Goal: Task Accomplishment & Management: Complete application form

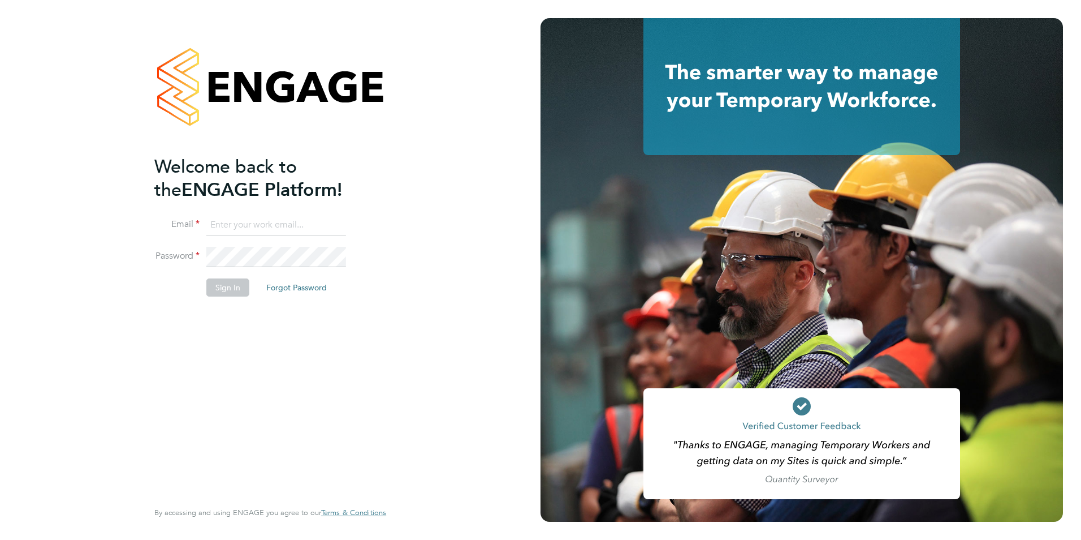
type input "laura.millward@reed.com"
click at [222, 278] on button "Sign In" at bounding box center [227, 287] width 43 height 18
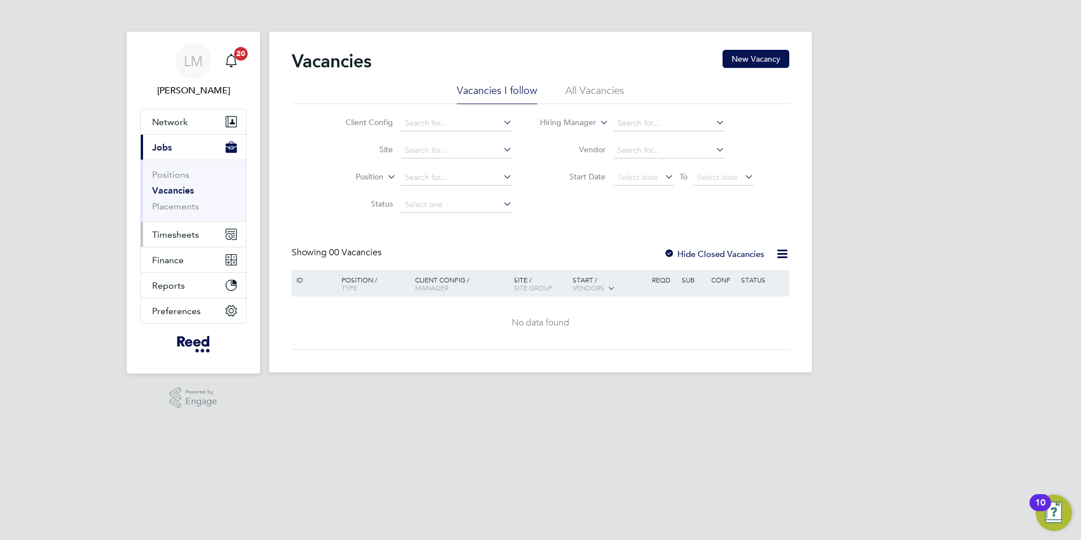
click at [169, 238] on span "Timesheets" at bounding box center [175, 234] width 47 height 11
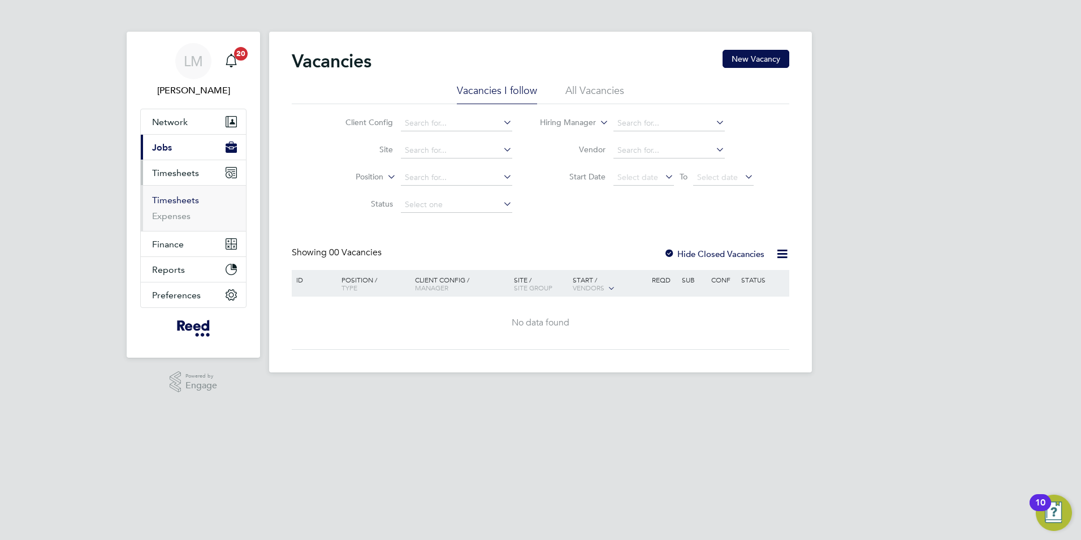
click at [186, 204] on link "Timesheets" at bounding box center [175, 200] width 47 height 11
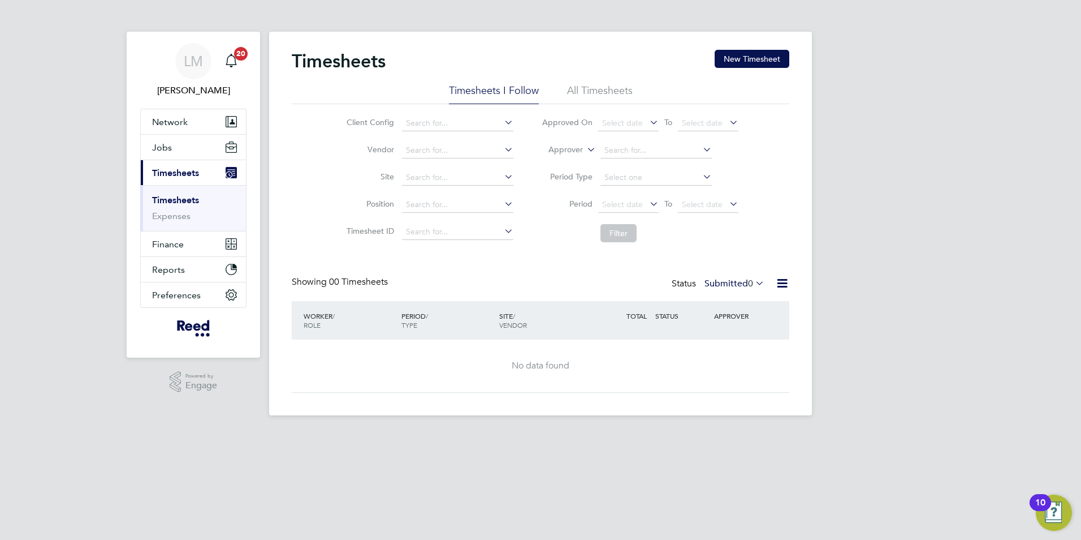
click at [769, 48] on div "Timesheets New Timesheet Timesheets I Follow All Timesheets Client Config Vendo…" at bounding box center [540, 223] width 543 height 383
click at [761, 54] on button "New Timesheet" at bounding box center [752, 59] width 75 height 18
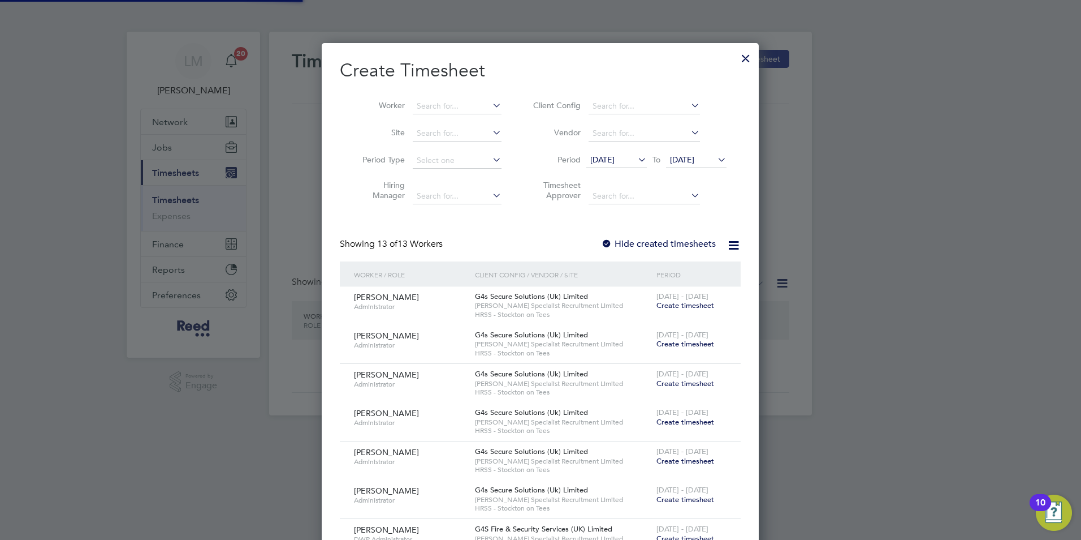
scroll to position [928, 438]
click at [424, 104] on input at bounding box center [457, 106] width 89 height 16
click at [437, 113] on input "[PERSON_NAME]" at bounding box center [457, 106] width 89 height 16
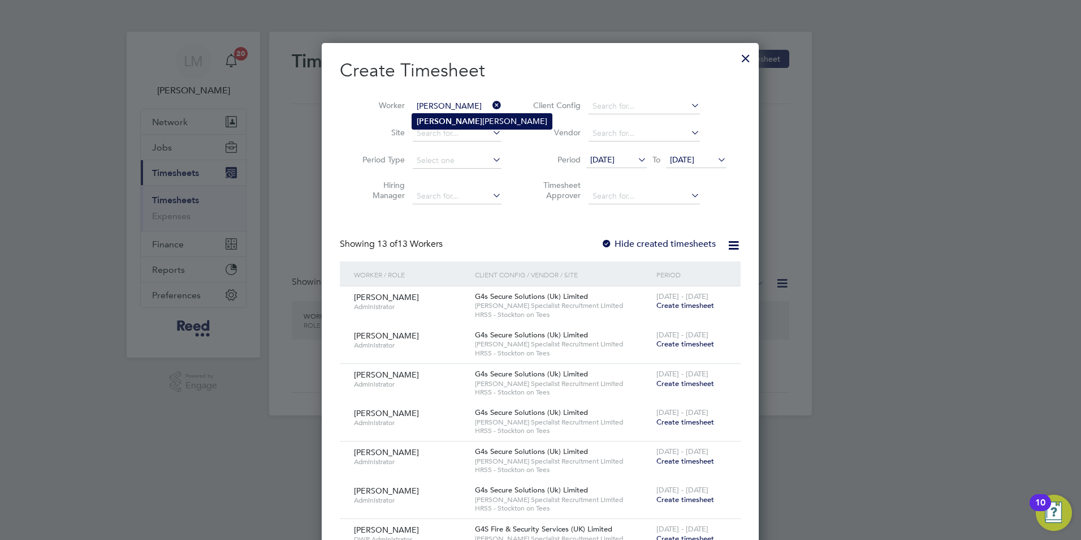
click at [441, 123] on li "[PERSON_NAME]" at bounding box center [482, 121] width 140 height 15
type input "[PERSON_NAME]"
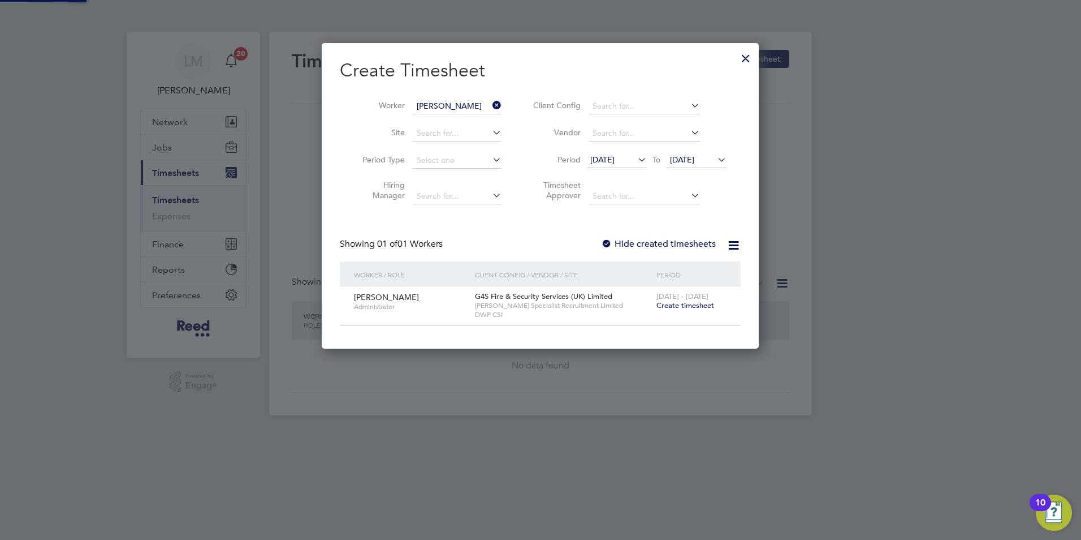
scroll to position [305, 438]
click at [692, 305] on span "Create timesheet" at bounding box center [686, 305] width 58 height 10
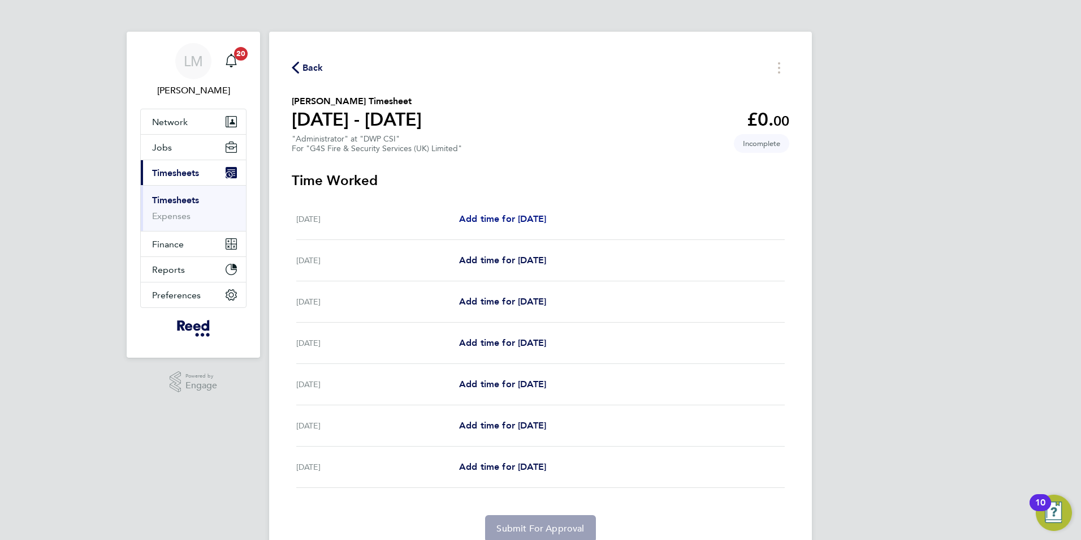
click at [503, 214] on span "Add time for [DATE]" at bounding box center [502, 218] width 87 height 11
select select "30"
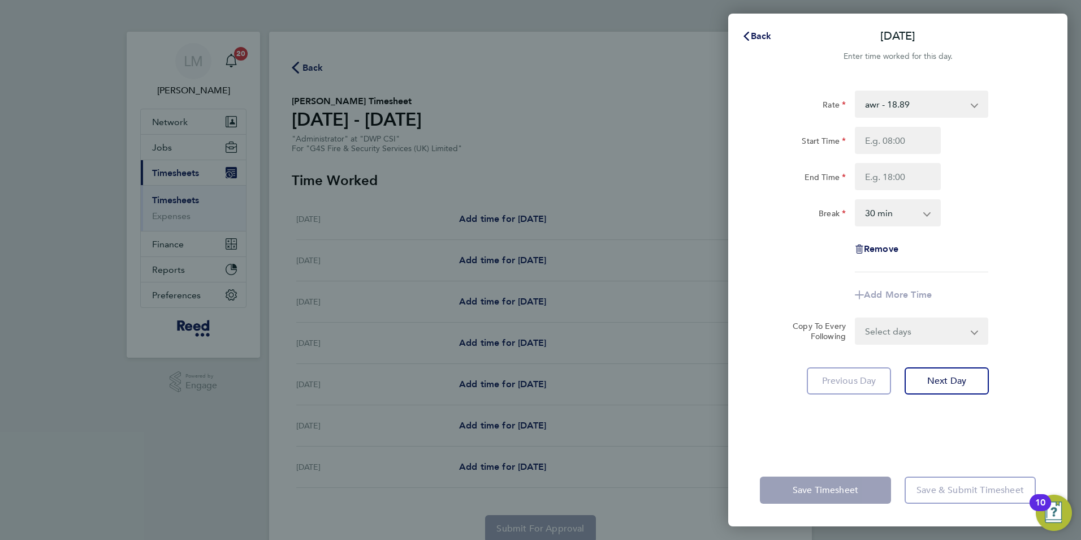
click at [507, 255] on div "Back [DATE] Enter time worked for this day. Rate awr - 18.89 updated salary - 1…" at bounding box center [540, 270] width 1081 height 540
click at [943, 380] on span "Next Day" at bounding box center [947, 380] width 39 height 11
select select "30"
click at [891, 154] on div "Start Time End Time" at bounding box center [898, 158] width 285 height 63
click at [892, 144] on input "Start Time" at bounding box center [898, 140] width 86 height 27
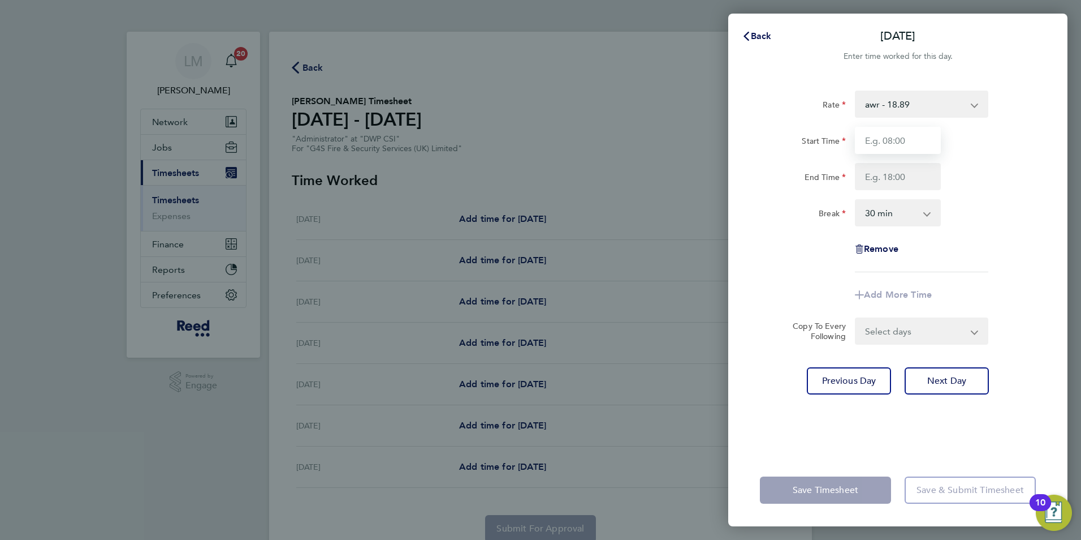
type input "08:30"
type input "17:00"
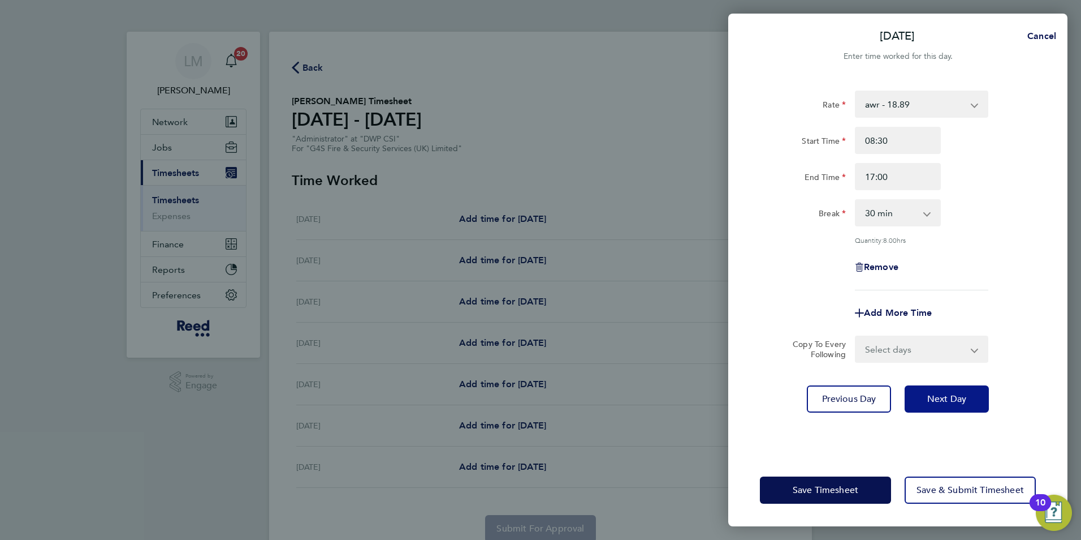
click at [946, 393] on span "Next Day" at bounding box center [947, 398] width 39 height 11
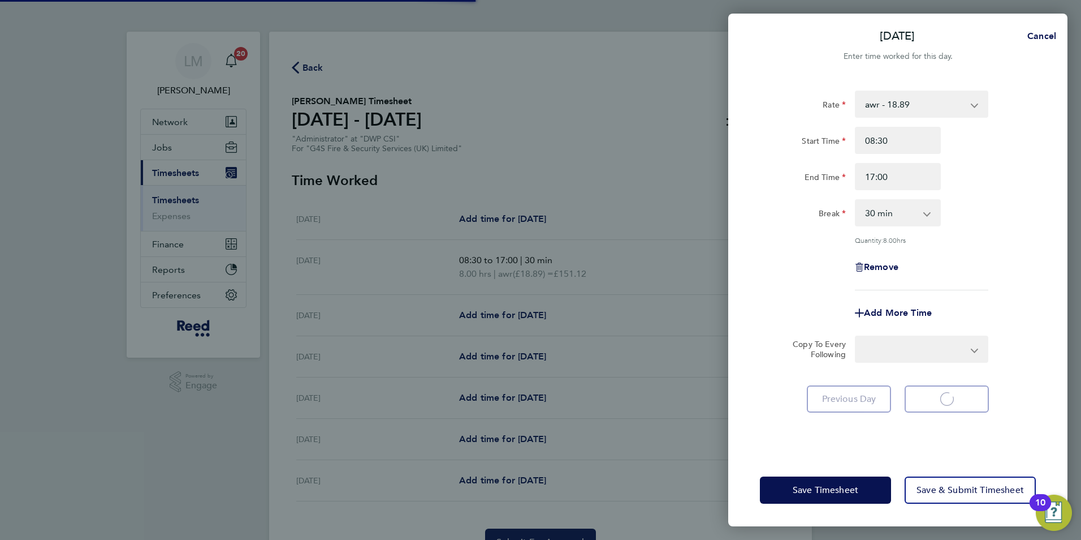
select select "30"
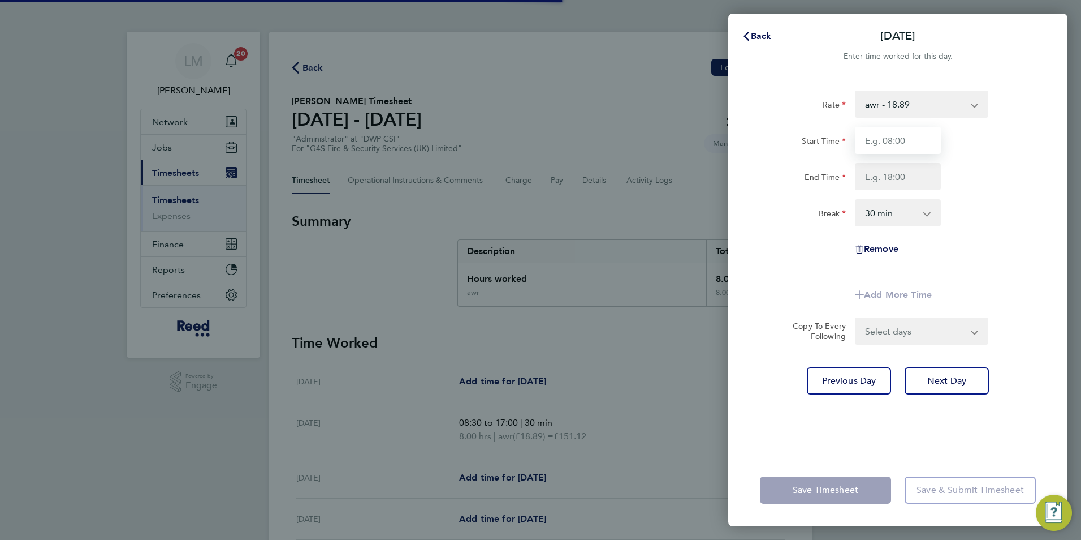
click at [903, 144] on input "Start Time" at bounding box center [898, 140] width 86 height 27
type input "08:30"
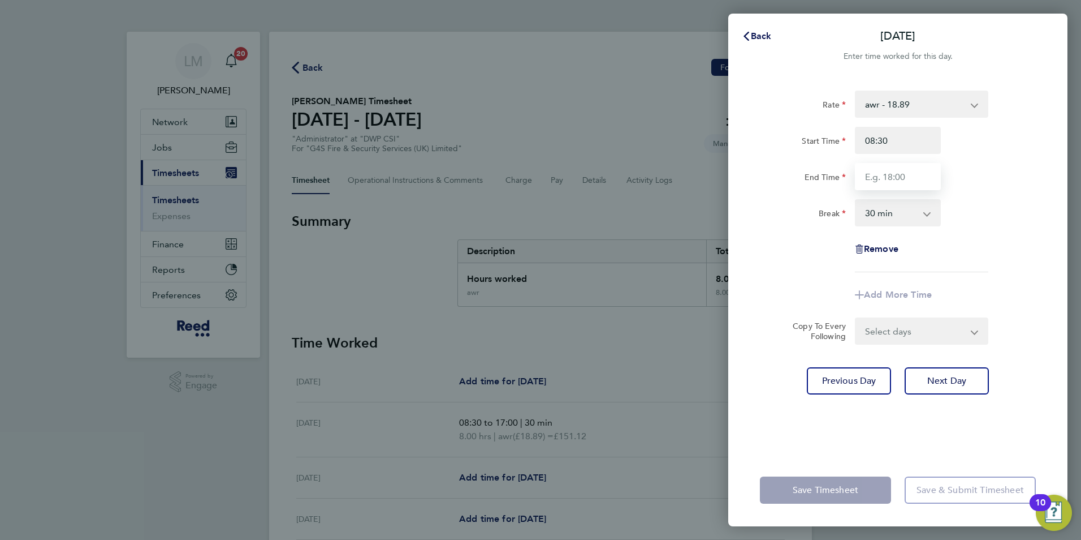
type input "17:00"
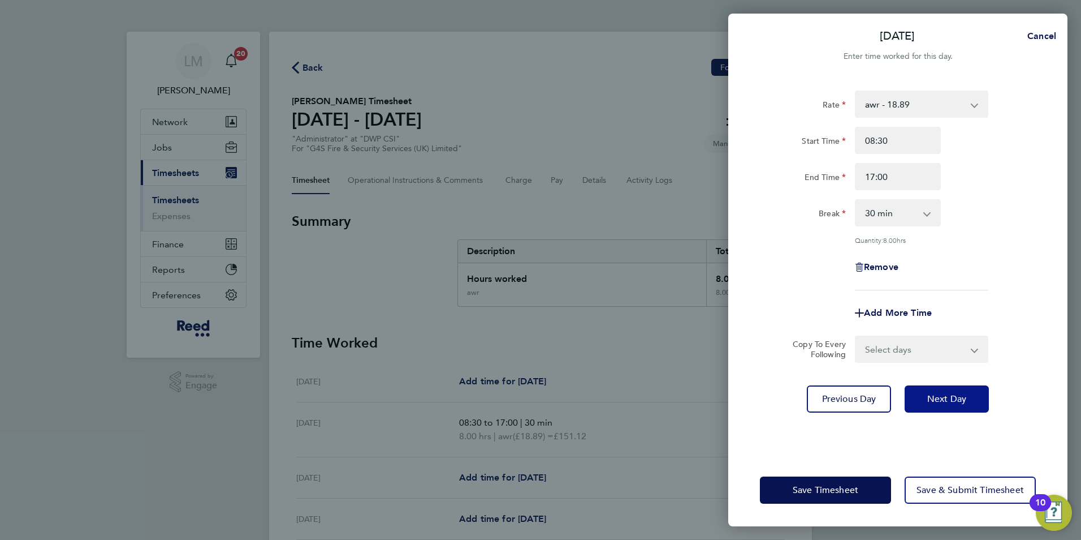
click at [953, 401] on span "Next Day" at bounding box center [947, 398] width 39 height 11
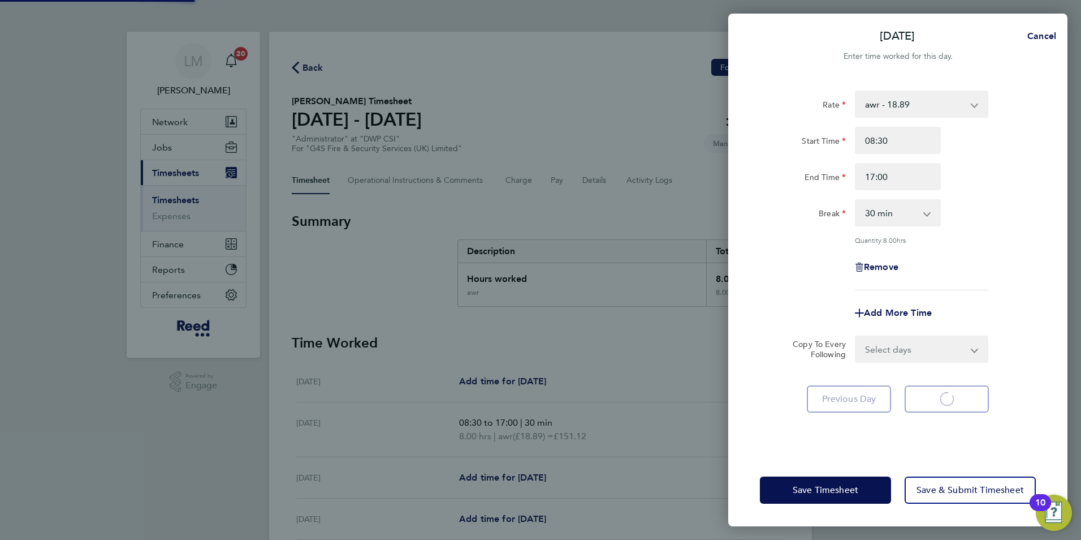
select select "30"
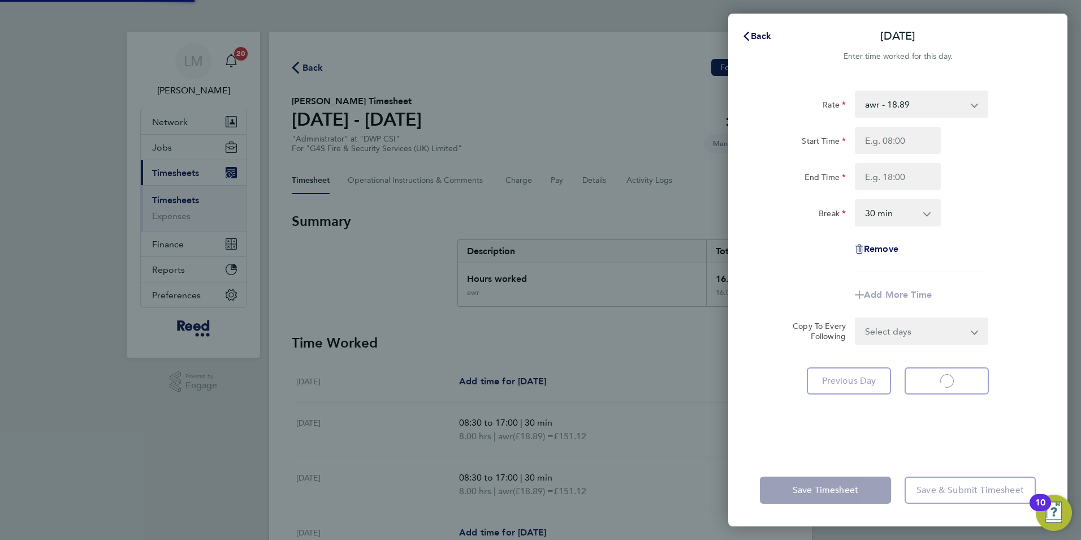
select select "30"
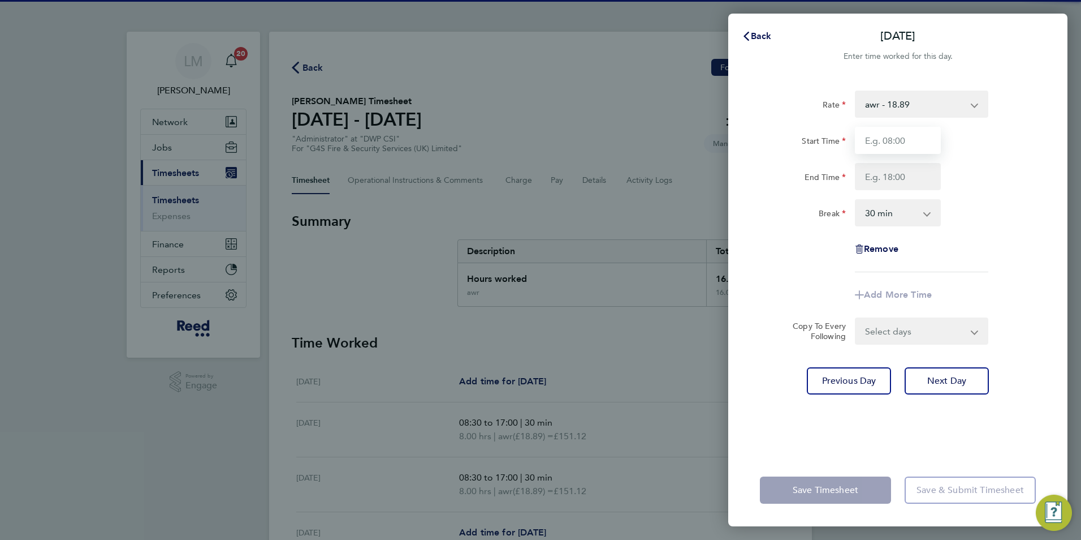
click at [893, 143] on input "Start Time" at bounding box center [898, 140] width 86 height 27
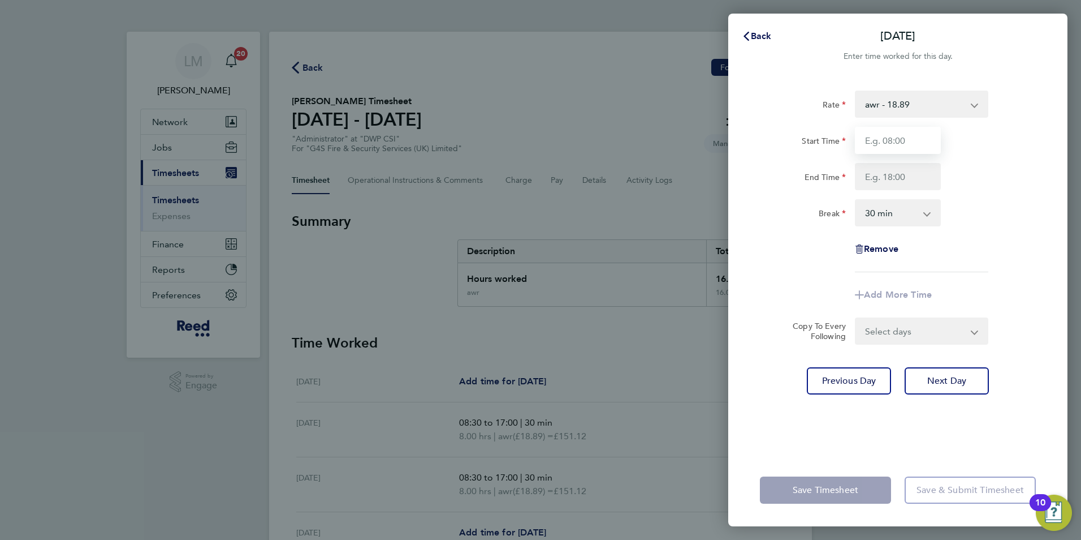
type input "08:30"
type input "17:00"
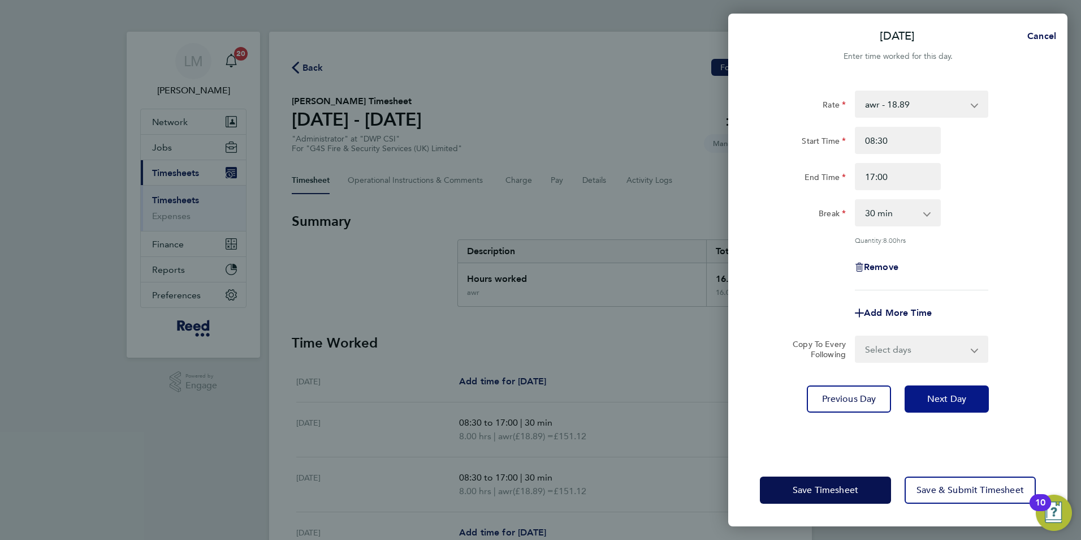
click at [952, 402] on span "Next Day" at bounding box center [947, 398] width 39 height 11
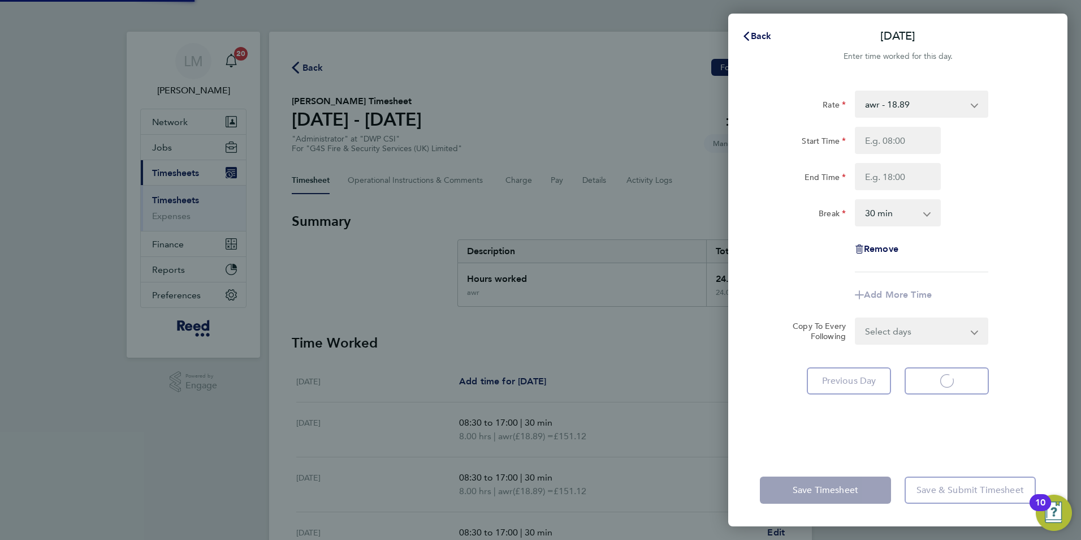
select select "30"
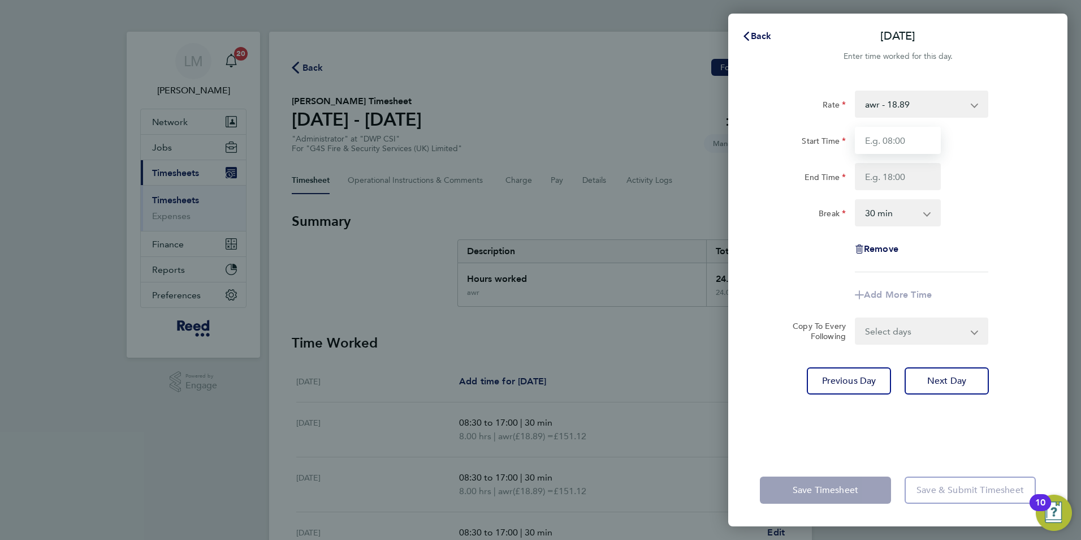
drag, startPoint x: 879, startPoint y: 140, endPoint x: 888, endPoint y: 148, distance: 12.4
click at [879, 140] on input "Start Time" at bounding box center [898, 140] width 86 height 27
type input "08:30"
type input "17:00"
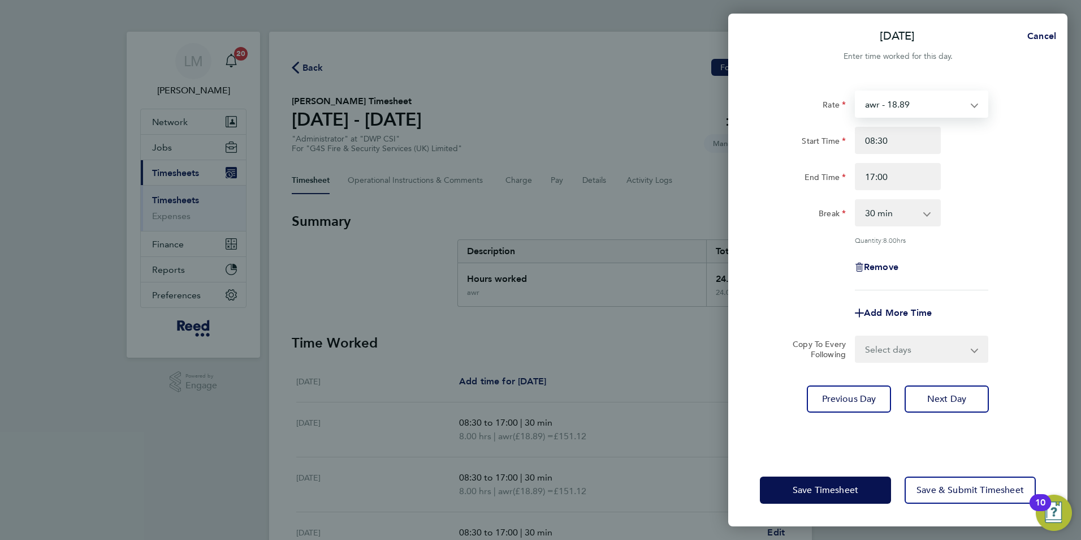
click at [917, 103] on select "awr - 18.89 updated salary - 19.61" at bounding box center [915, 104] width 118 height 25
select select "30"
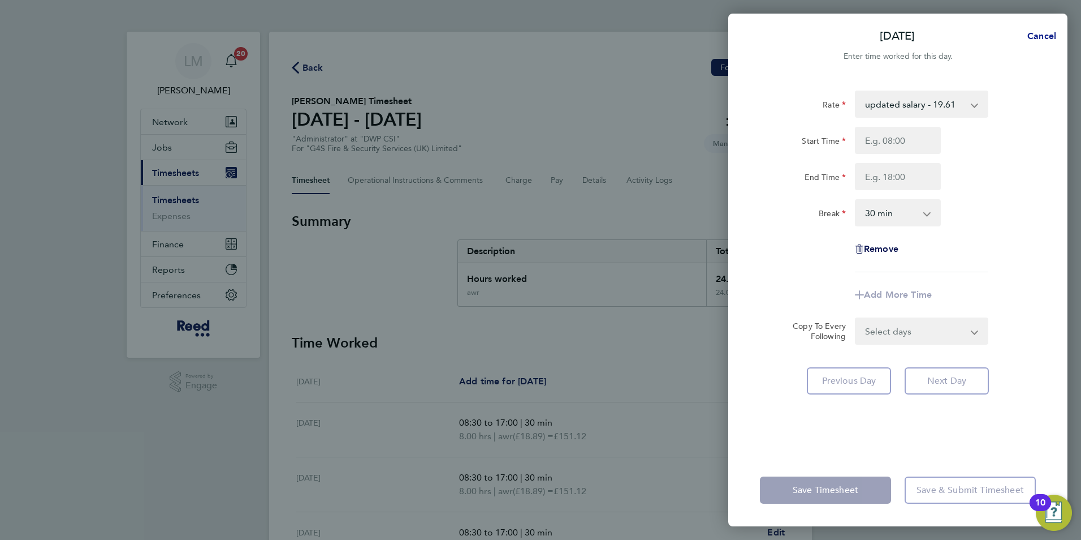
click at [1042, 37] on span "Cancel" at bounding box center [1040, 36] width 32 height 11
select select "30"
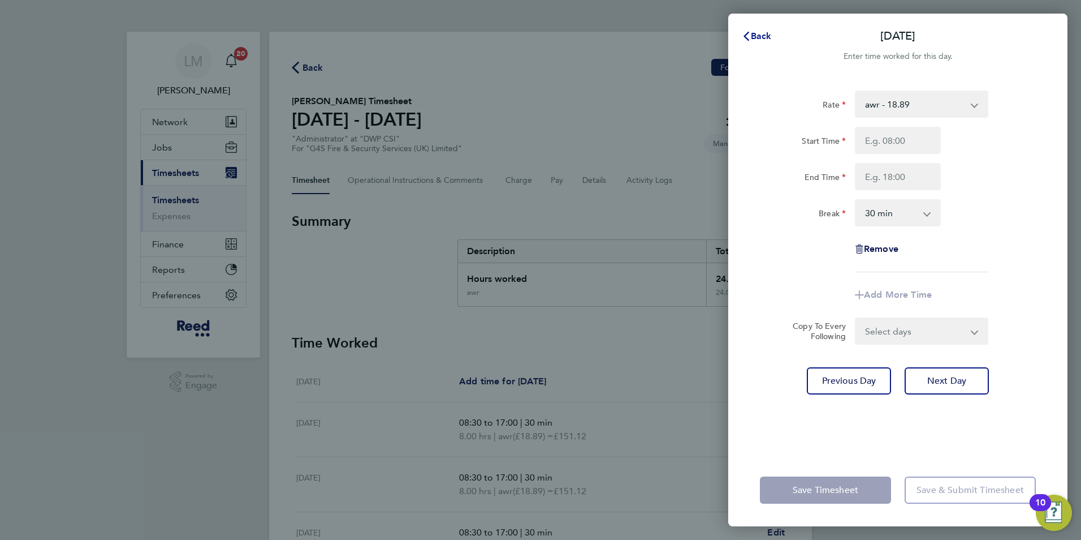
click at [759, 37] on span "Back" at bounding box center [761, 36] width 21 height 11
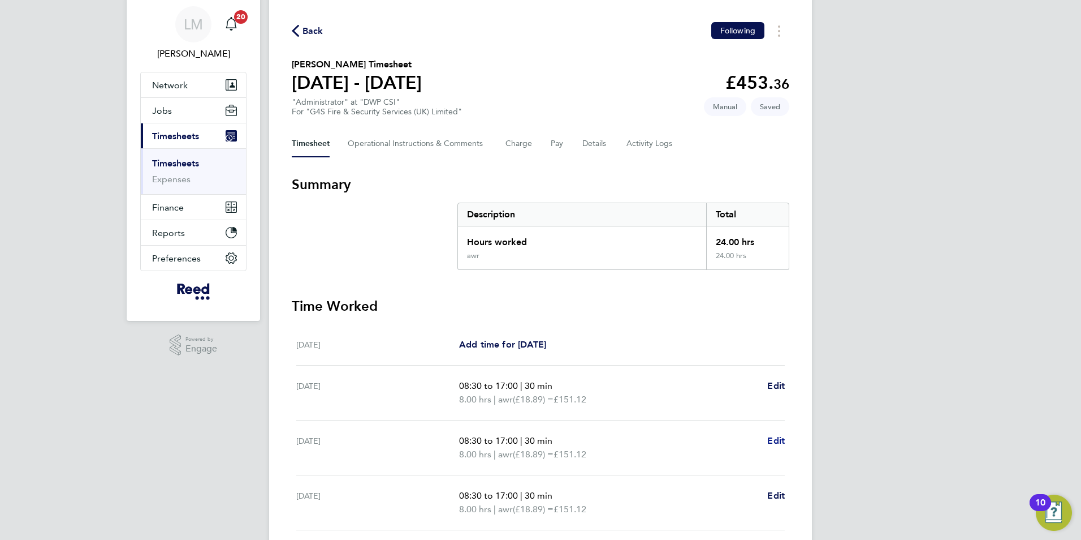
scroll to position [57, 0]
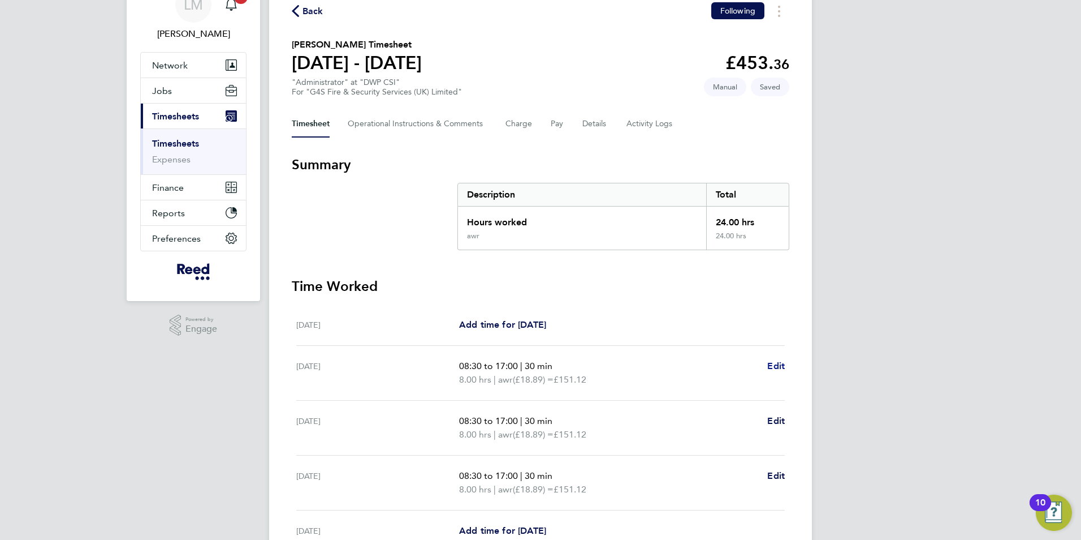
click at [781, 359] on link "Edit" at bounding box center [776, 366] width 18 height 14
select select "30"
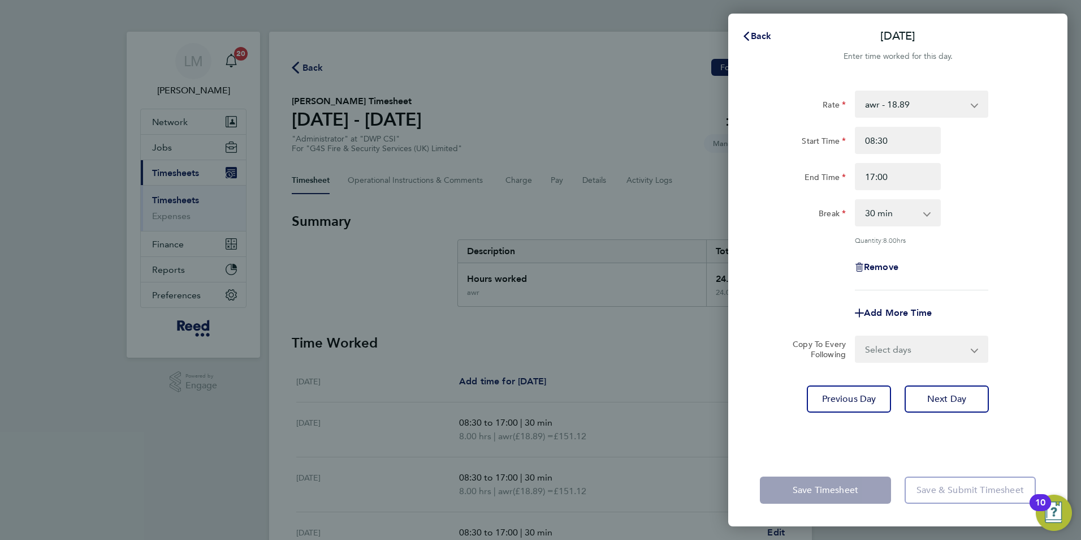
click at [909, 94] on select "awr - 18.89 updated salary - 19.61" at bounding box center [915, 104] width 118 height 25
select select "30"
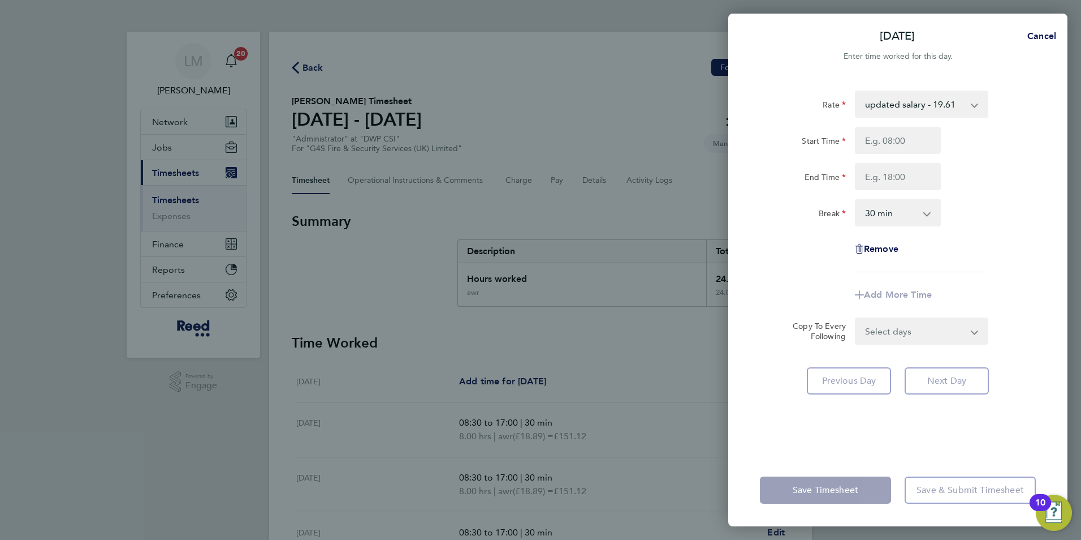
click at [947, 387] on app-form-button "Next Day" at bounding box center [943, 380] width 91 height 27
click at [904, 132] on input "Start Time" at bounding box center [898, 140] width 86 height 27
type input "08:30"
click at [902, 182] on input "End Time" at bounding box center [898, 176] width 86 height 27
type input "17:00"
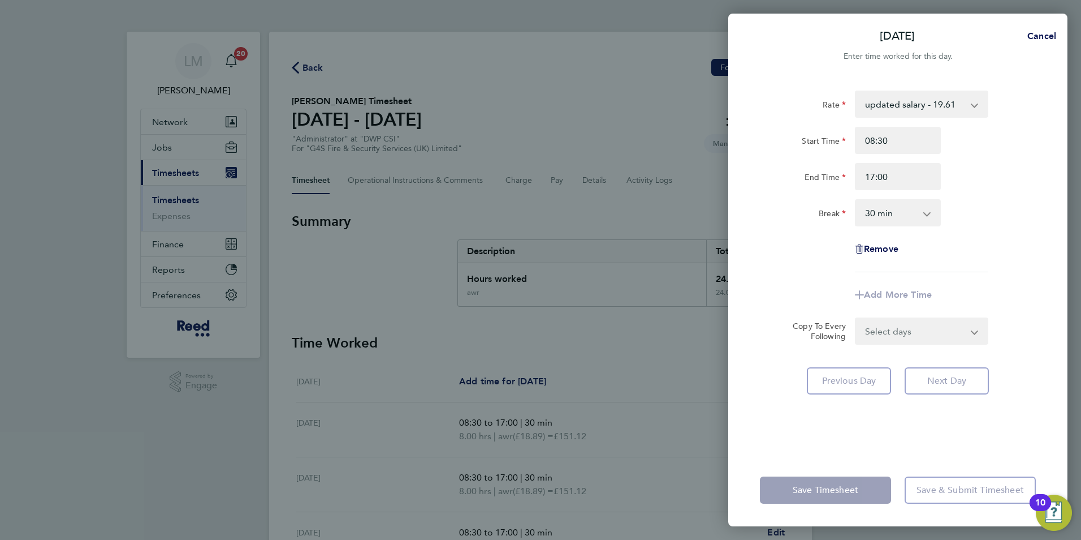
click at [980, 432] on div "Rate updated salary - 19.61 awr - 18.89 Start Time 08:30 End Time 17:00 Break 0…" at bounding box center [897, 265] width 339 height 377
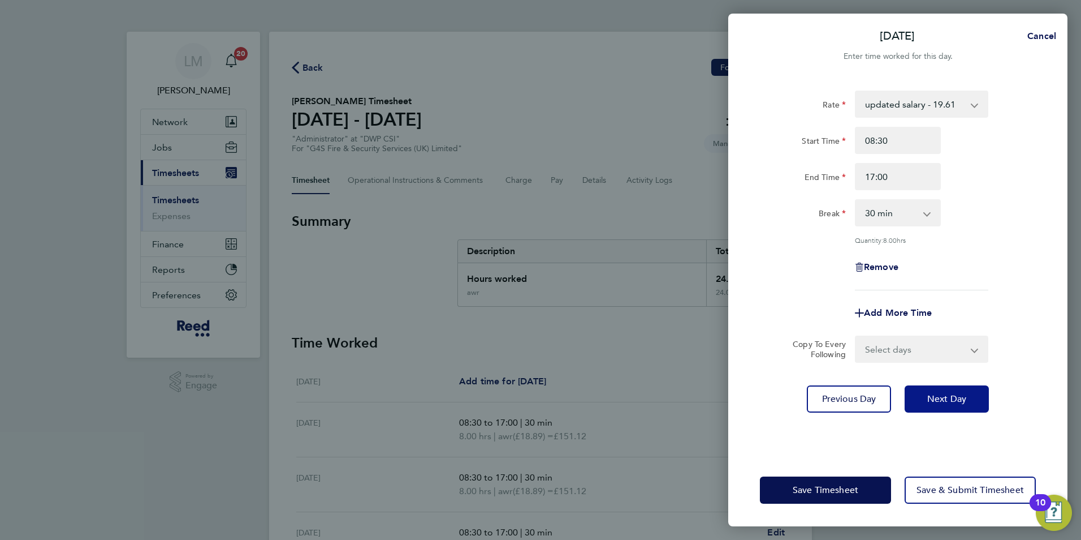
click at [963, 396] on span "Next Day" at bounding box center [947, 398] width 39 height 11
select select "30"
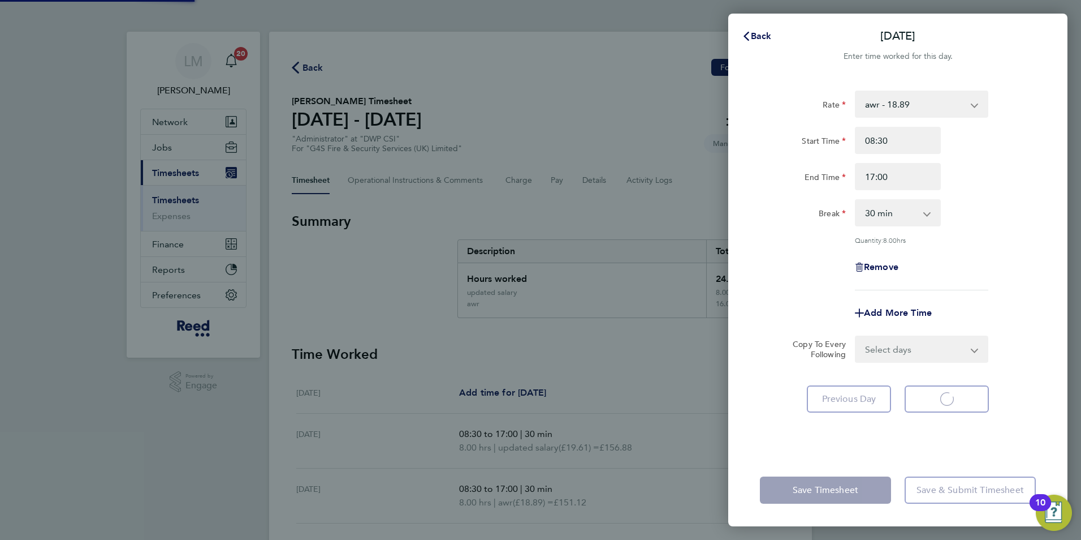
select select "30"
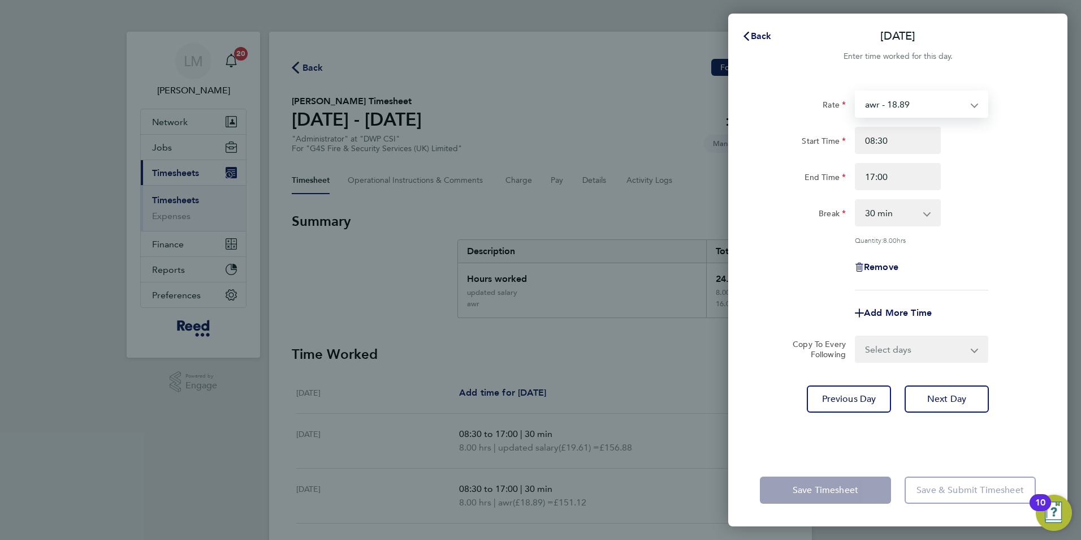
drag, startPoint x: 911, startPoint y: 98, endPoint x: 911, endPoint y: 115, distance: 16.4
click at [911, 98] on select "awr - 18.89 updated salary - 19.61" at bounding box center [915, 104] width 118 height 25
select select "30"
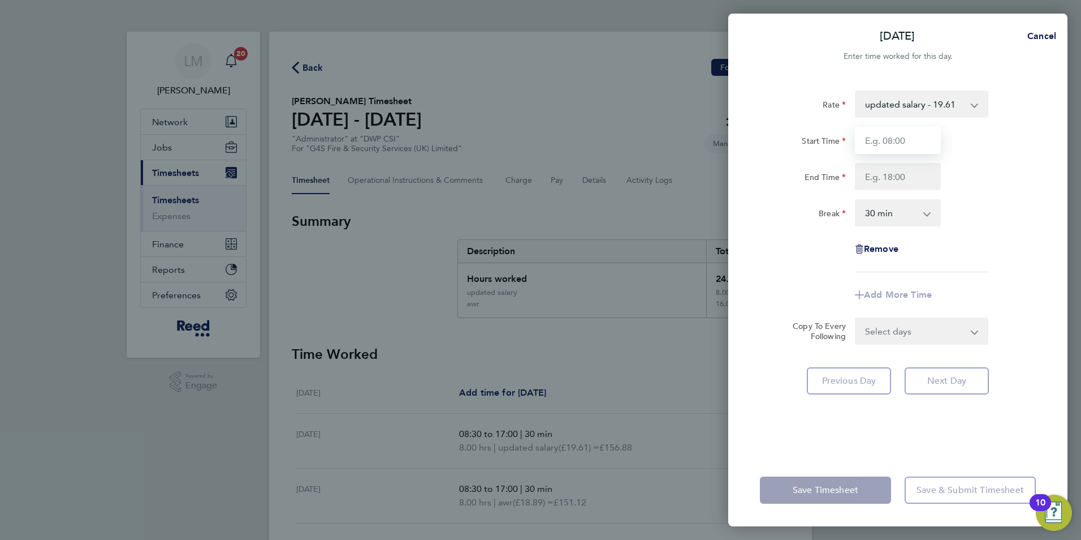
click at [901, 144] on input "Start Time" at bounding box center [898, 140] width 86 height 27
type input "08:30"
click at [895, 174] on input "End Time" at bounding box center [898, 176] width 86 height 27
type input "17:00"
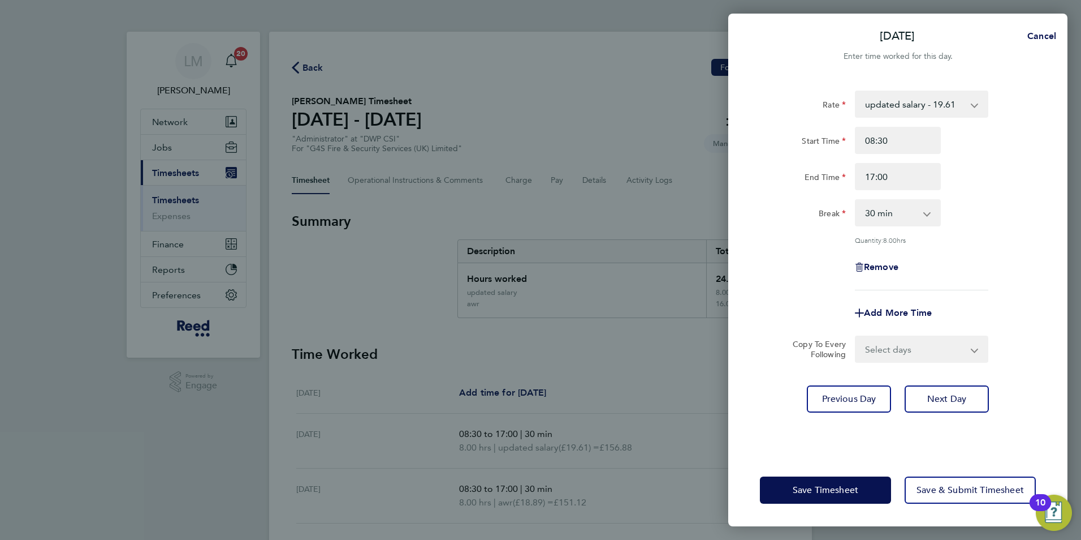
click at [982, 230] on div "Rate updated salary - 19.61 awr - 18.89 Start Time 08:30 End Time 17:00 Break 0…" at bounding box center [898, 190] width 276 height 200
click at [955, 393] on span "Next Day" at bounding box center [947, 398] width 39 height 11
select select "30"
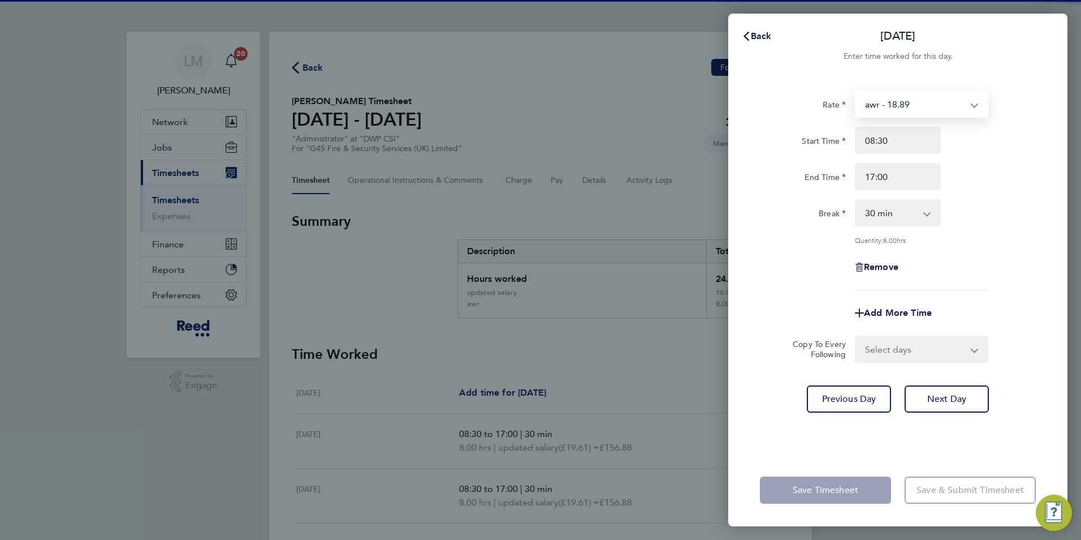
click at [910, 96] on select "awr - 18.89 updated salary - 19.61" at bounding box center [915, 104] width 118 height 25
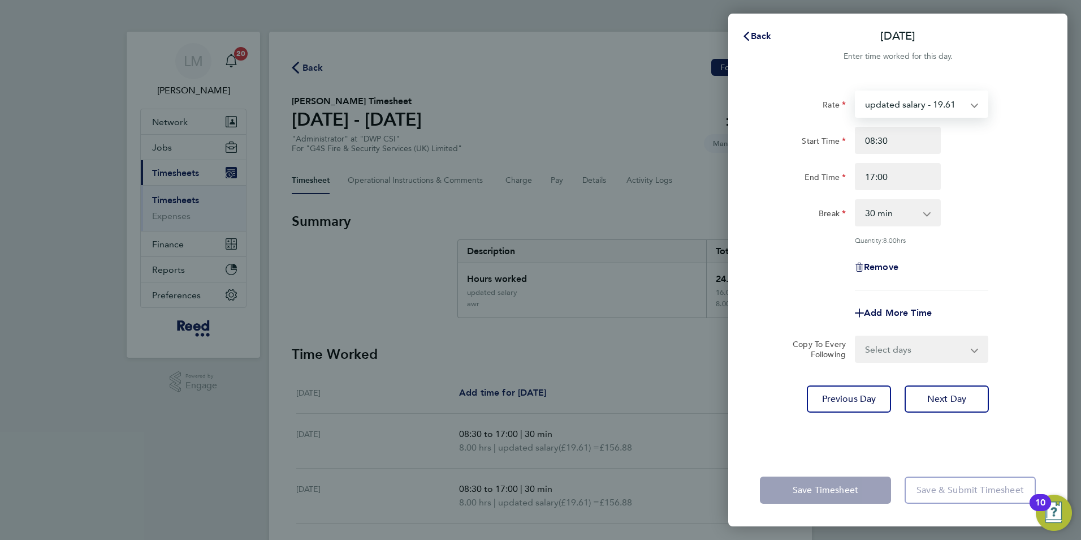
select select "30"
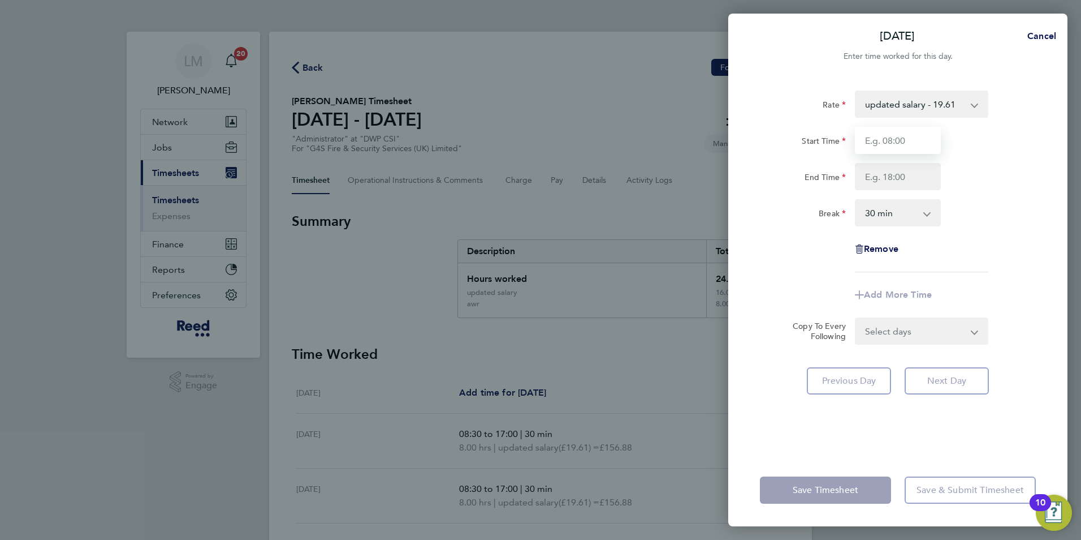
click at [903, 148] on input "Start Time" at bounding box center [898, 140] width 86 height 27
type input "08:30"
click at [903, 177] on input "End Time" at bounding box center [898, 176] width 86 height 27
type input "17:00"
click at [987, 269] on div "Rate updated salary - 19.61 awr - 18.89 Start Time 08:30 End Time 17:00 Break 0…" at bounding box center [898, 181] width 276 height 182
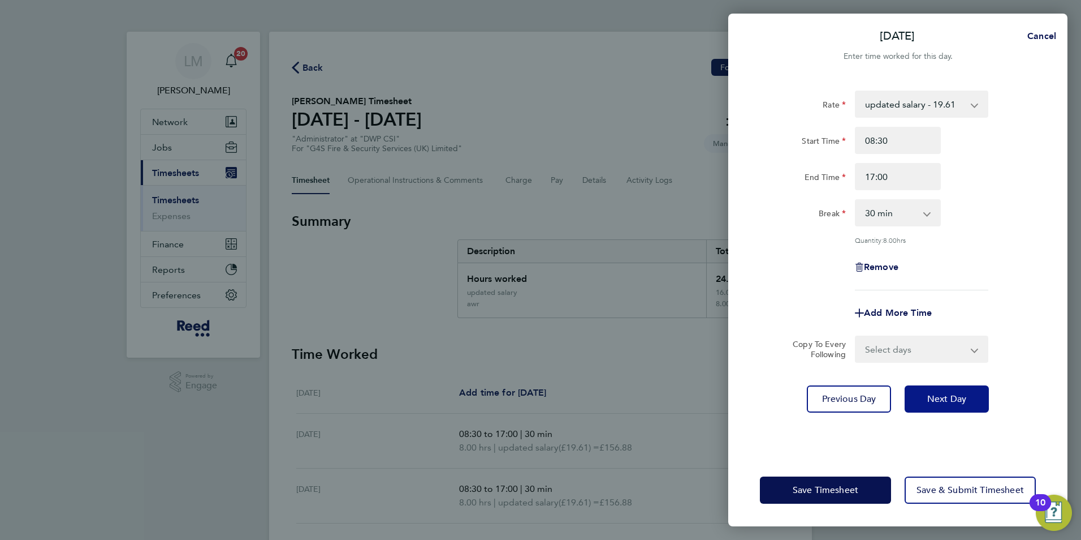
click at [958, 389] on button "Next Day" at bounding box center [947, 398] width 84 height 27
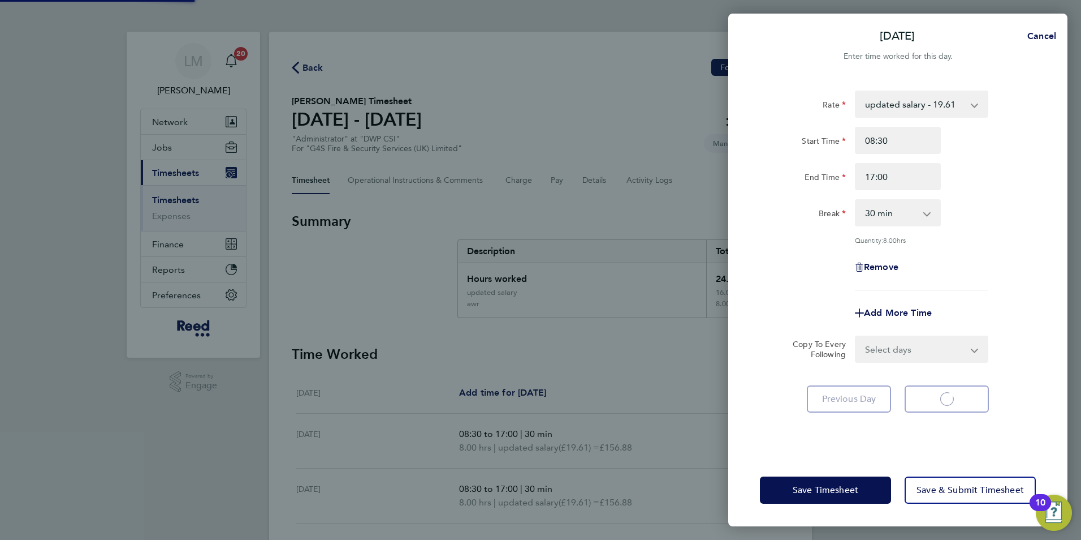
select select "30"
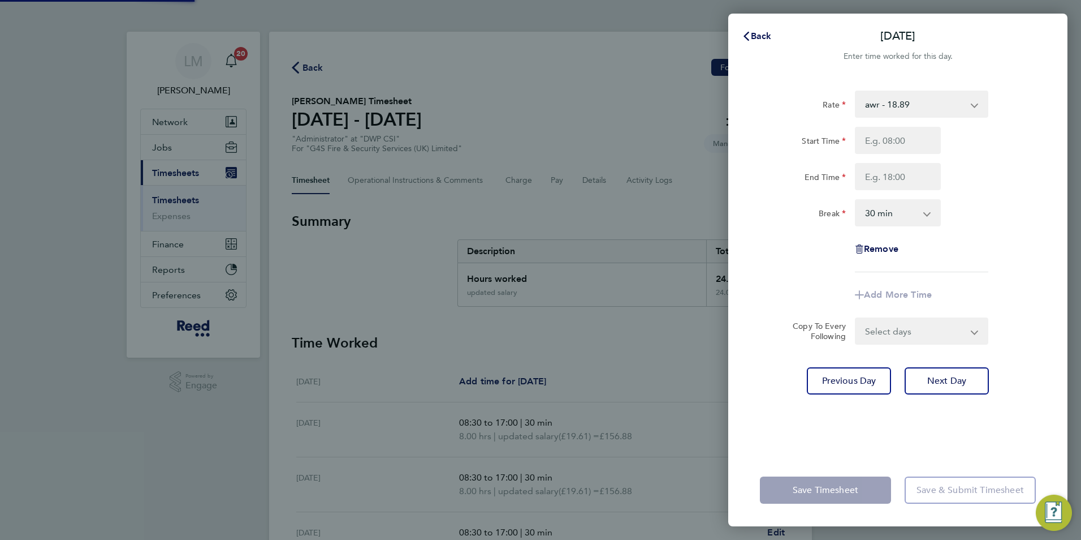
click at [910, 95] on select "awr - 18.89 updated salary - 19.61" at bounding box center [915, 104] width 118 height 25
click at [908, 151] on input "Start Time" at bounding box center [898, 140] width 86 height 27
drag, startPoint x: 920, startPoint y: 107, endPoint x: 918, endPoint y: 117, distance: 9.7
click at [920, 107] on select "awr - 18.89 updated salary - 19.61" at bounding box center [915, 104] width 118 height 25
select select "30"
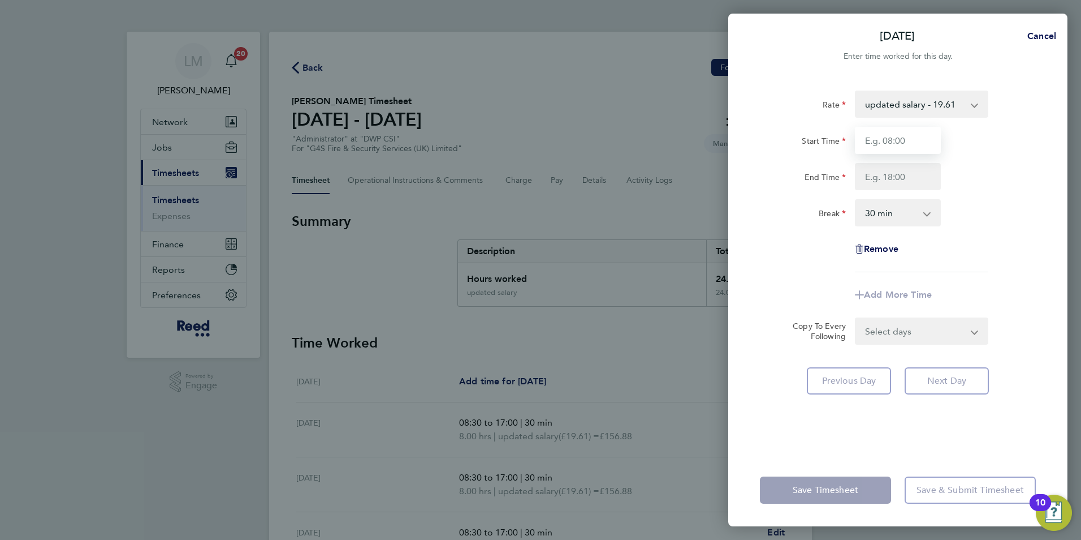
click at [907, 142] on input "Start Time" at bounding box center [898, 140] width 86 height 27
type input "08:30"
drag, startPoint x: 902, startPoint y: 171, endPoint x: 902, endPoint y: 177, distance: 6.2
click at [902, 171] on input "End Time" at bounding box center [898, 176] width 86 height 27
type input "17:00"
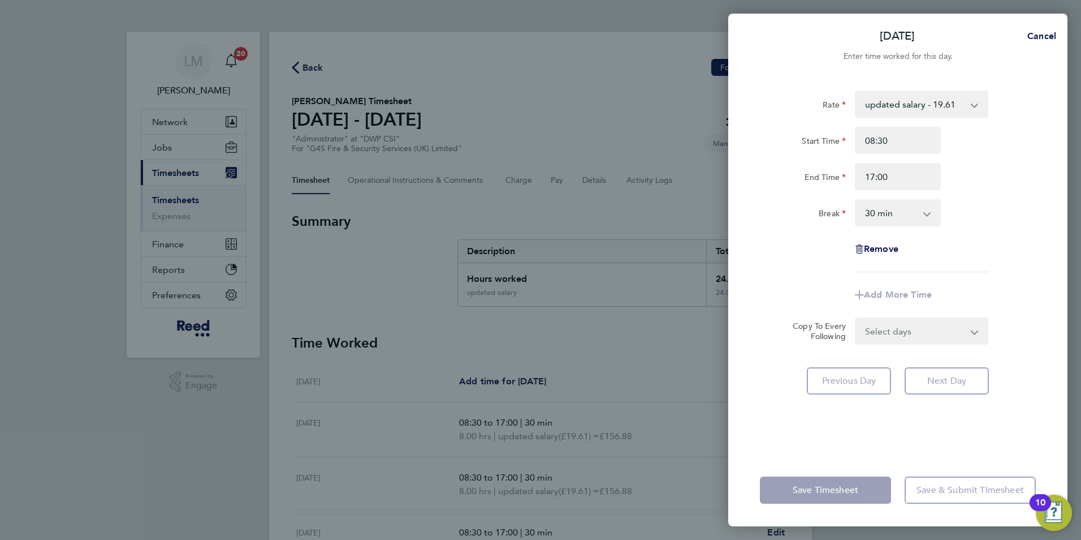
click at [977, 253] on div "Remove" at bounding box center [898, 248] width 285 height 27
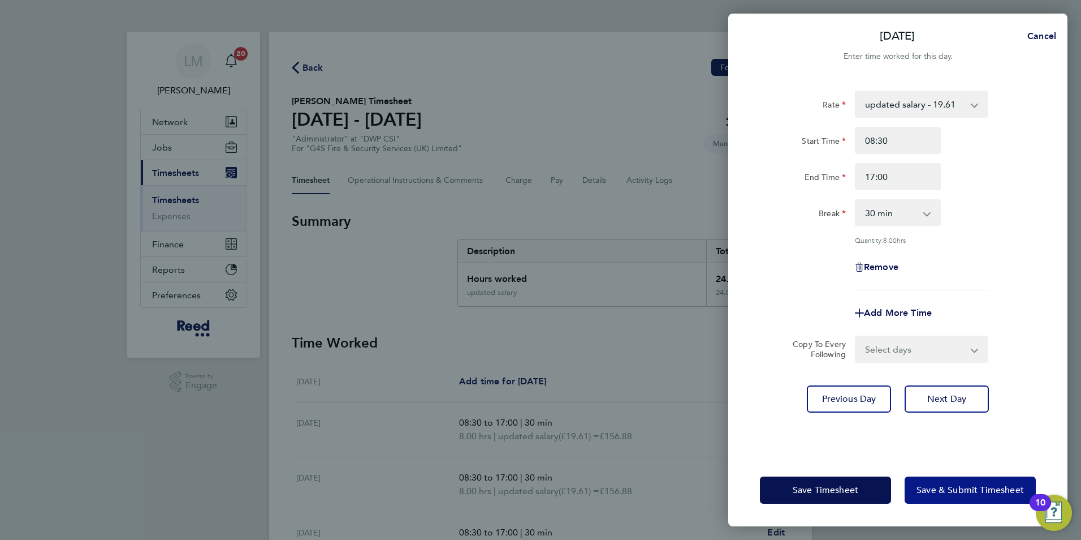
click at [964, 491] on span "Save & Submit Timesheet" at bounding box center [970, 489] width 107 height 11
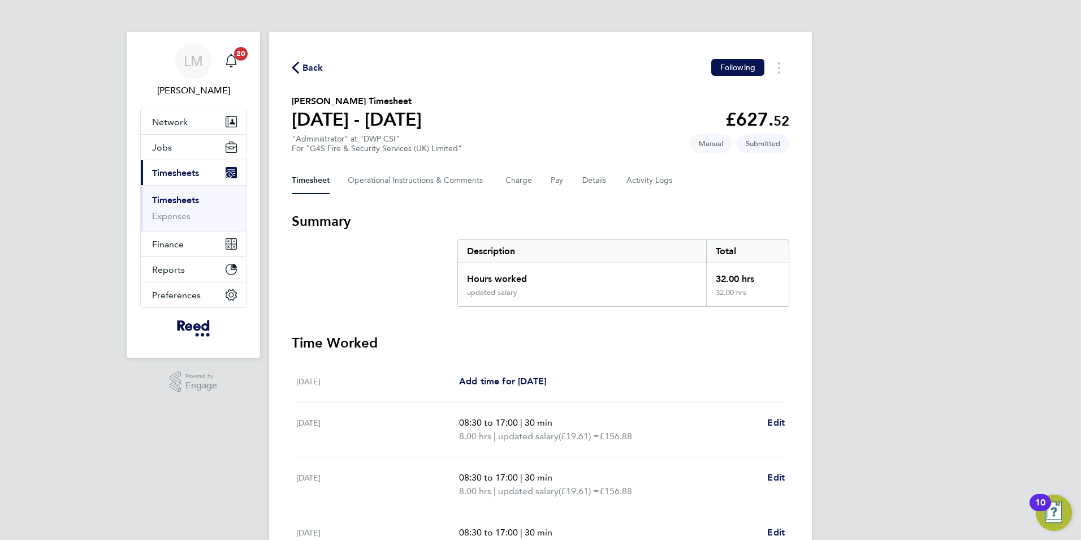
click at [307, 68] on span "Back" at bounding box center [313, 68] width 21 height 14
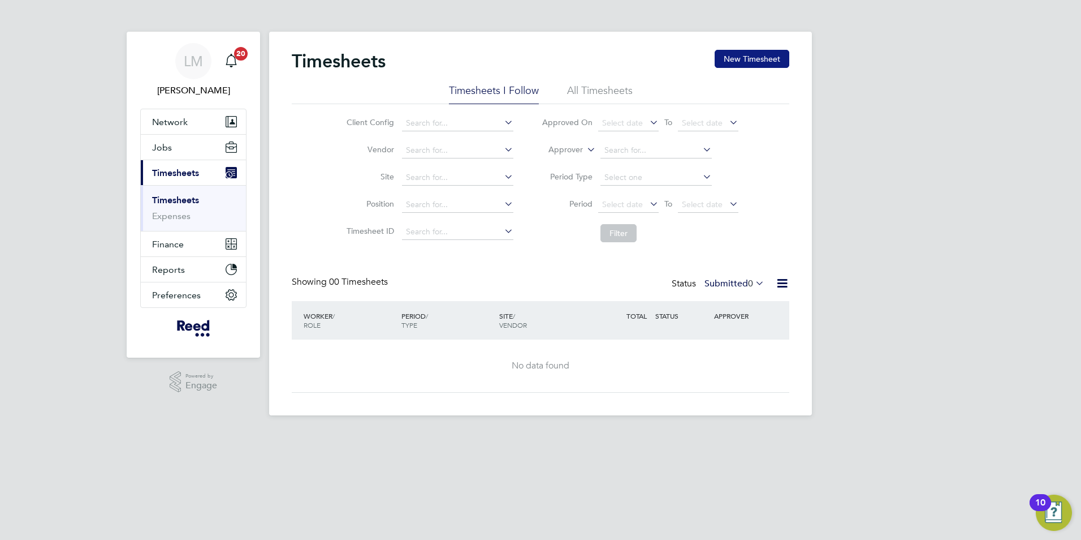
click at [745, 63] on button "New Timesheet" at bounding box center [752, 59] width 75 height 18
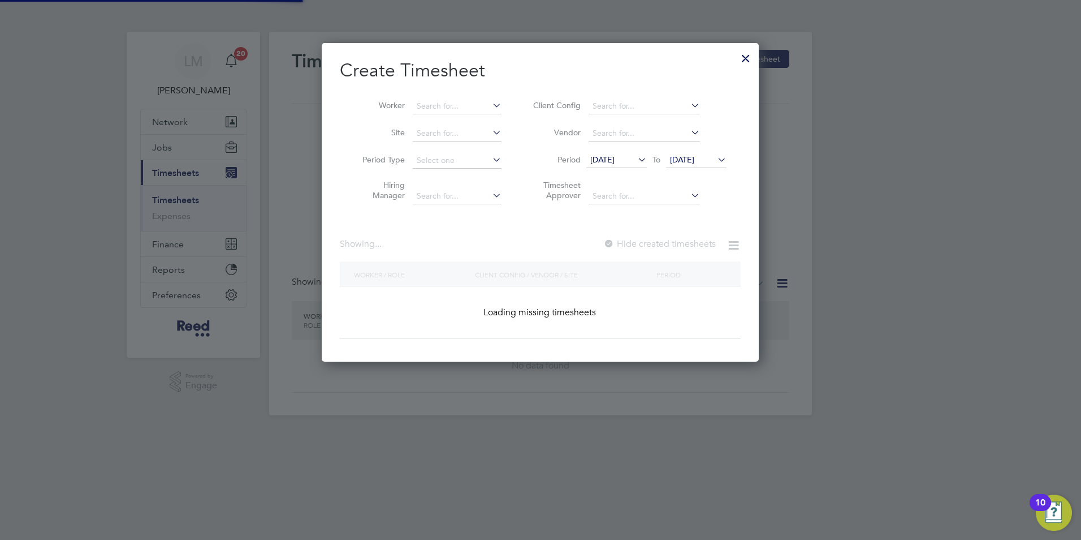
scroll to position [889, 438]
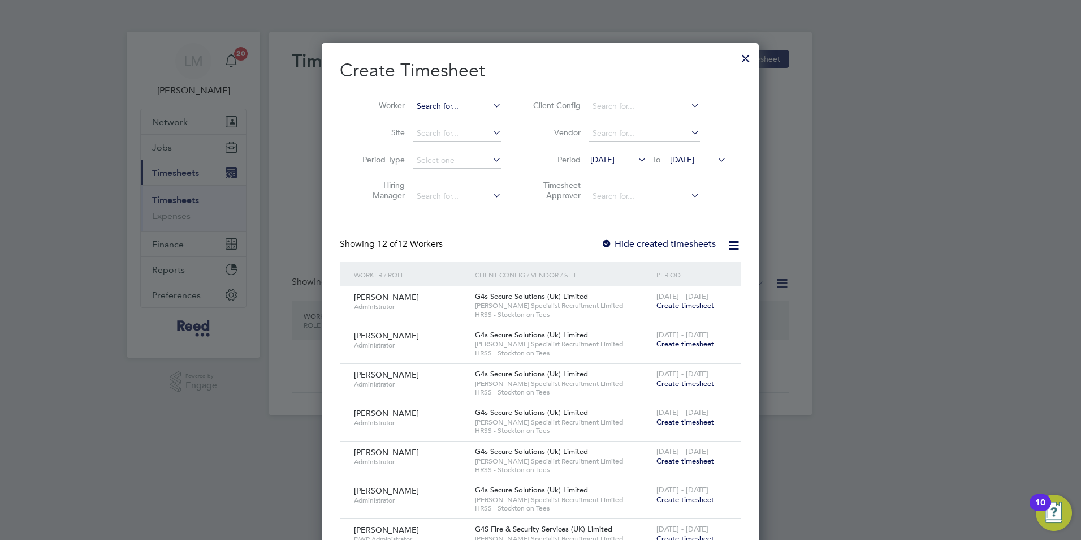
click at [445, 103] on input at bounding box center [457, 106] width 89 height 16
click at [452, 130] on li "[PERSON_NAME]" at bounding box center [457, 136] width 90 height 15
type input "[PERSON_NAME]"
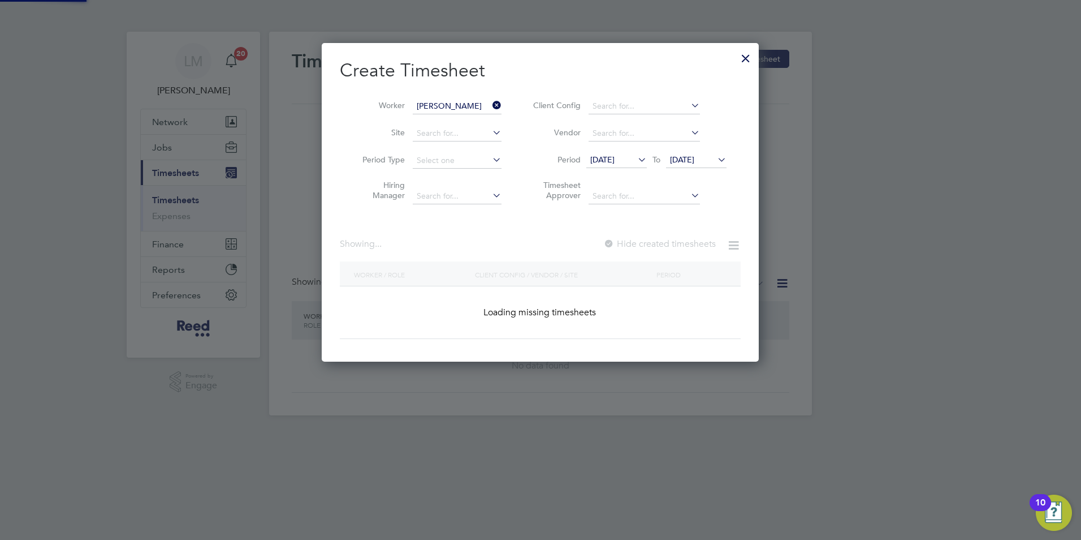
scroll to position [305, 438]
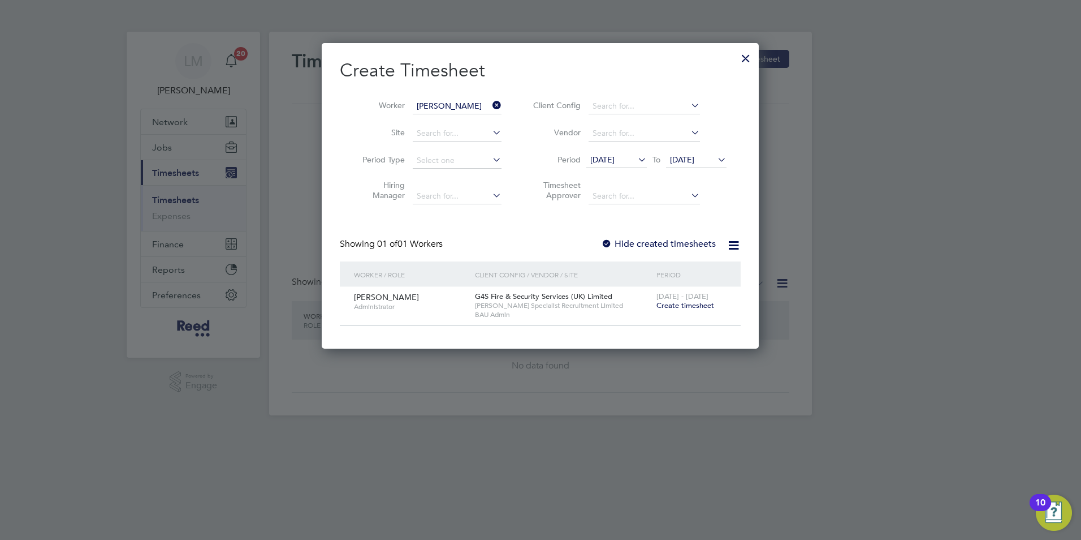
click at [684, 309] on span "Create timesheet" at bounding box center [686, 305] width 58 height 10
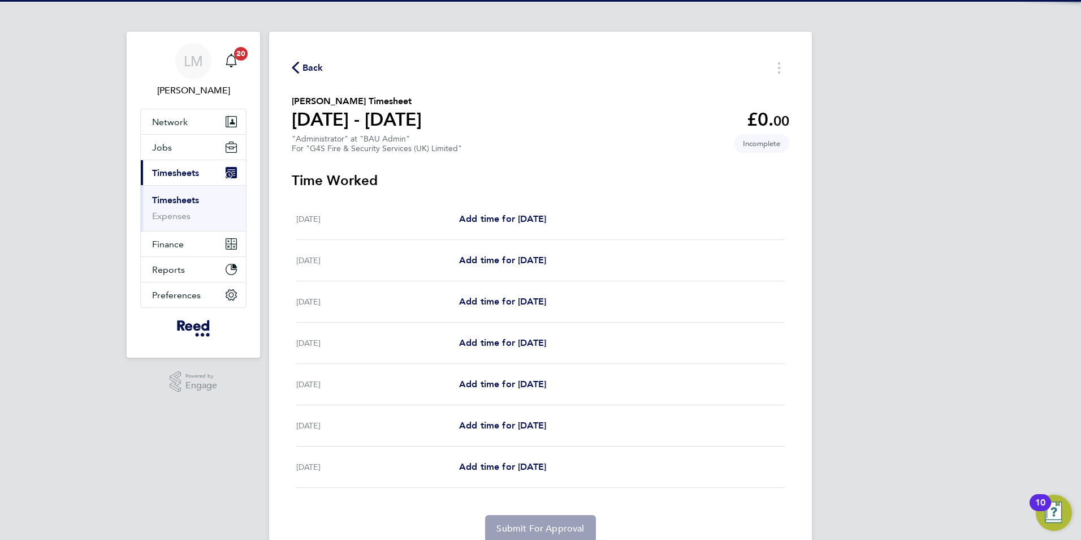
click at [506, 226] on div "[DATE] Add time for [DATE] Add time for [DATE]" at bounding box center [540, 219] width 489 height 41
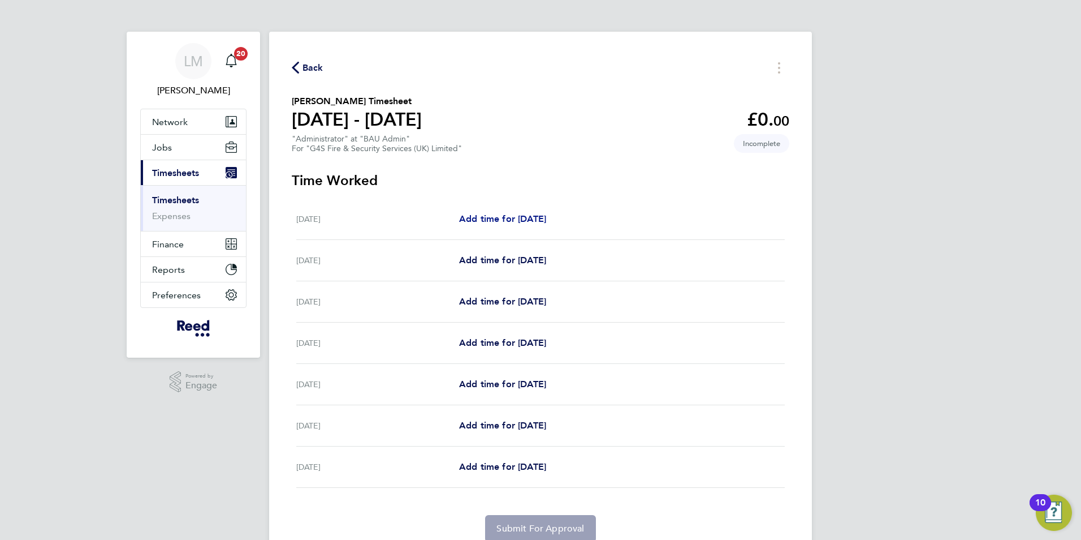
click at [510, 212] on link "Add time for [DATE]" at bounding box center [502, 219] width 87 height 14
select select "30"
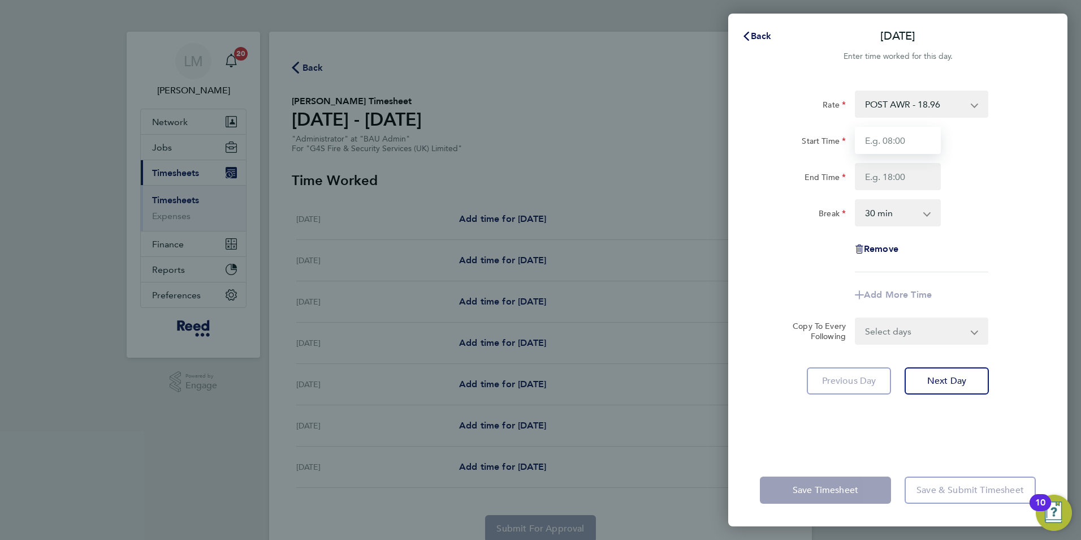
click at [877, 138] on input "Start Time" at bounding box center [898, 140] width 86 height 27
type input "08:30"
type input "17:00"
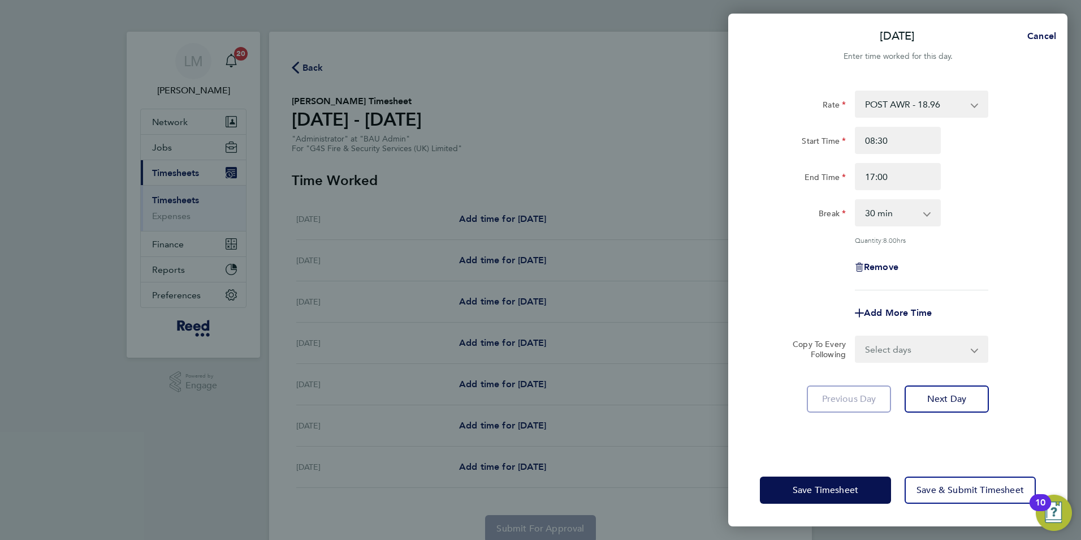
click at [924, 346] on select "Select days Day Weekday (Mon-Fri) Weekend (Sat-Sun) [DATE] [DATE] [DATE] [DATE]…" at bounding box center [915, 349] width 119 height 25
select select "WEEKDAY"
click at [856, 337] on select "Select days Day Weekday (Mon-Fri) Weekend (Sat-Sun) [DATE] [DATE] [DATE] [DATE]…" at bounding box center [915, 349] width 119 height 25
select select "[DATE]"
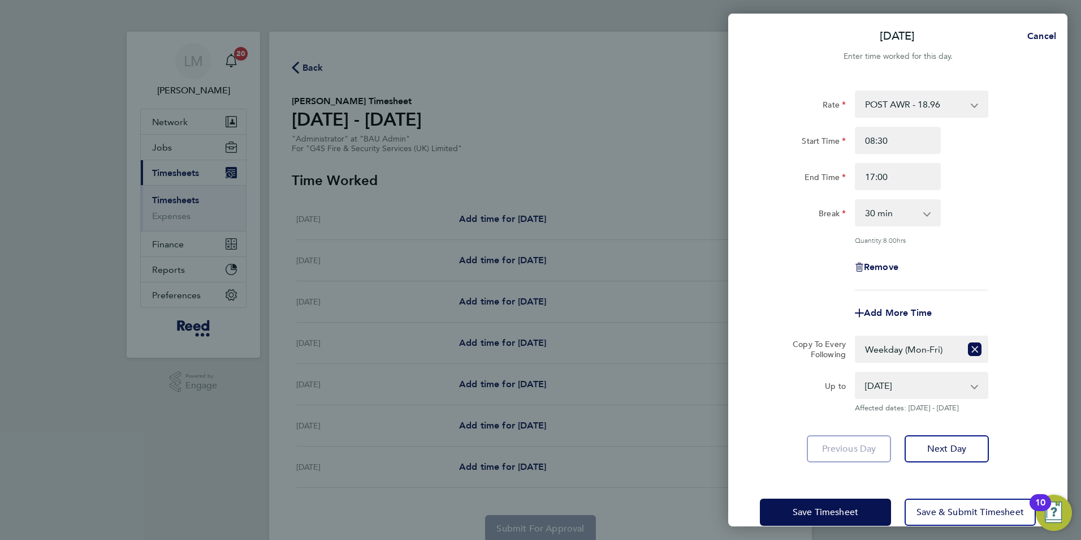
scroll to position [21, 0]
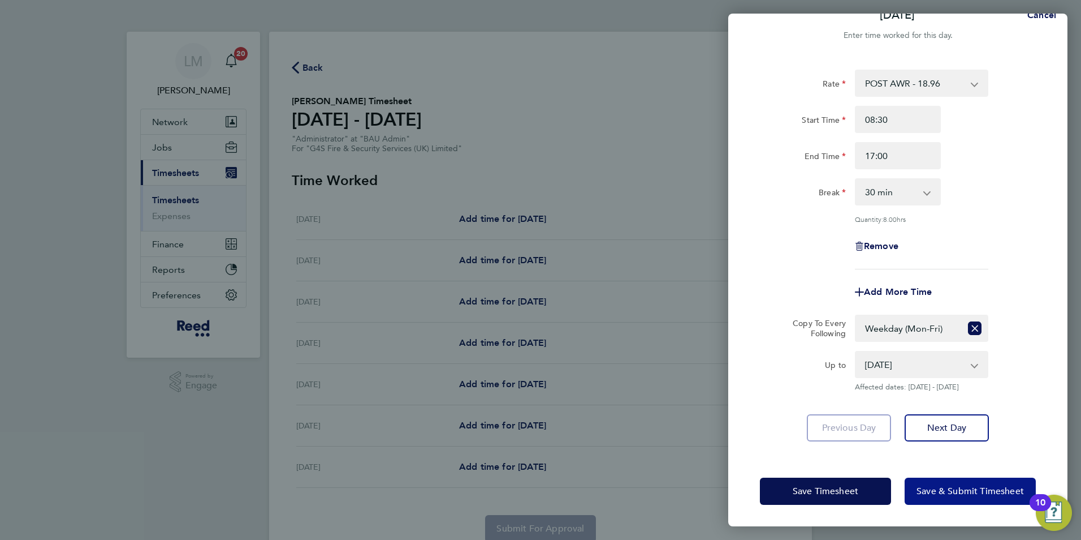
click at [959, 499] on button "Save & Submit Timesheet" at bounding box center [970, 490] width 131 height 27
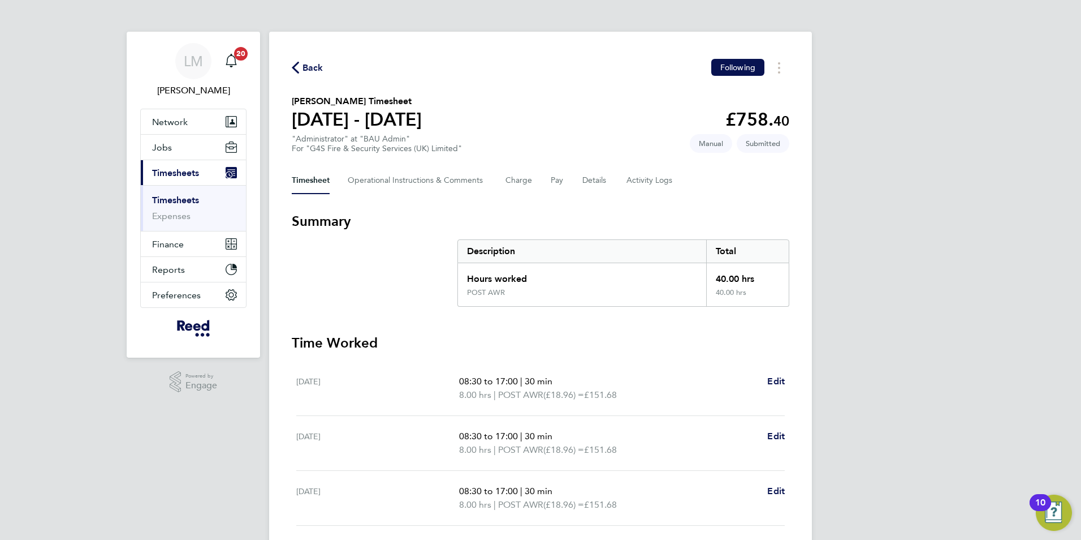
click at [313, 63] on span "Back" at bounding box center [313, 68] width 21 height 14
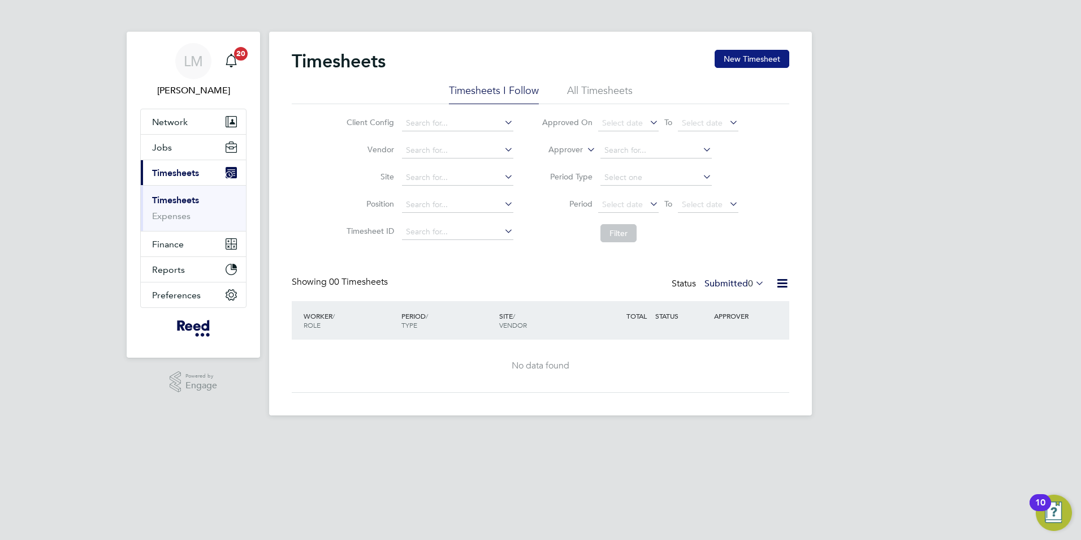
click at [757, 64] on button "New Timesheet" at bounding box center [752, 59] width 75 height 18
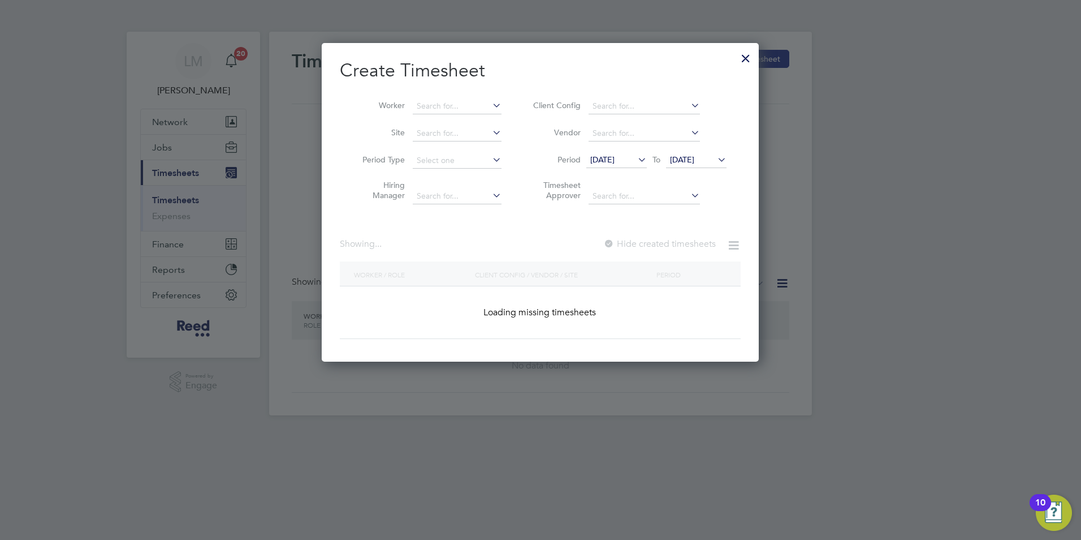
scroll to position [849, 438]
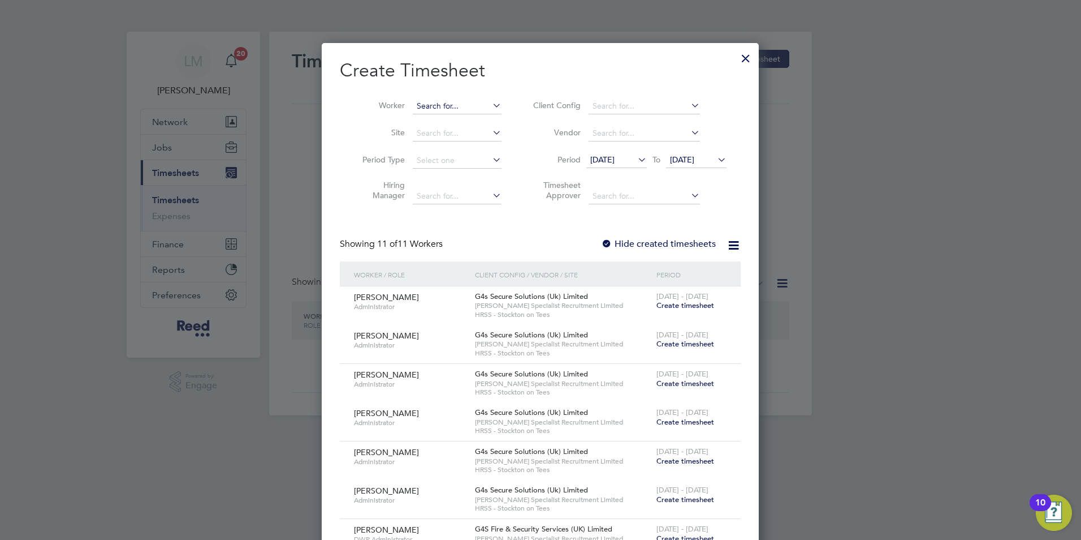
click at [432, 104] on input at bounding box center [457, 106] width 89 height 16
click at [444, 115] on li "[PERSON_NAME]" at bounding box center [462, 121] width 101 height 15
type input "[PERSON_NAME]"
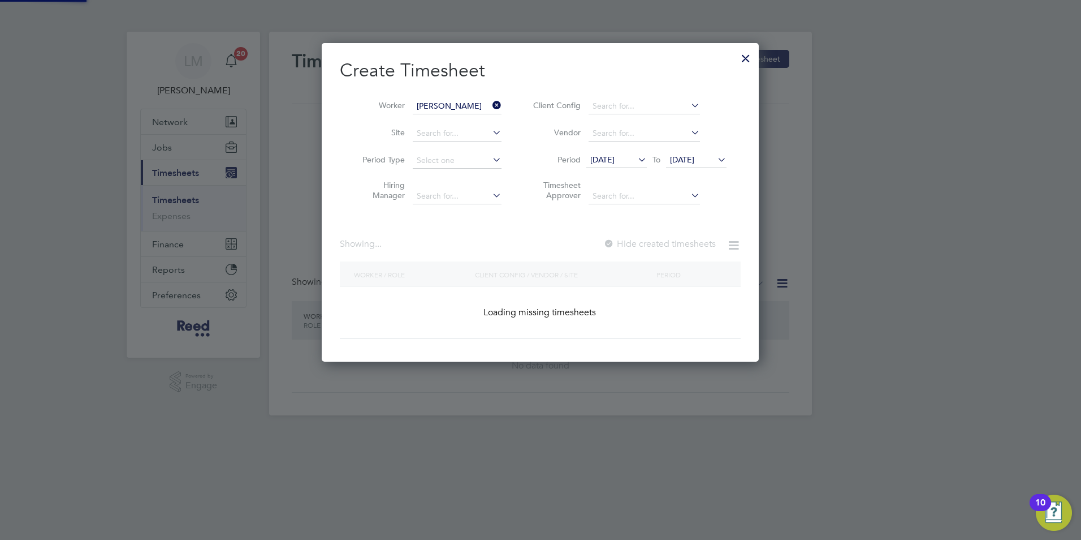
scroll to position [305, 438]
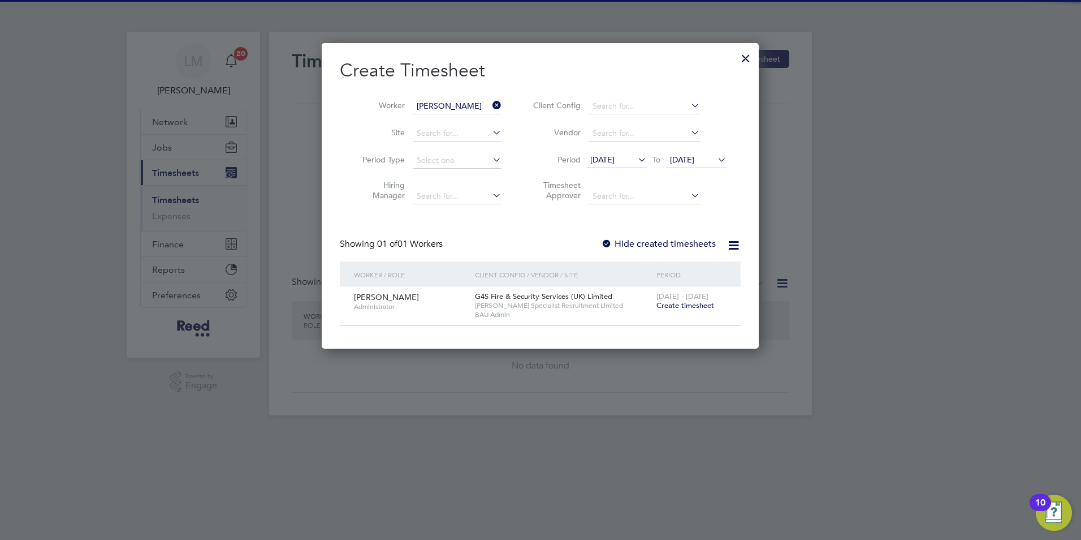
click at [699, 301] on span "Create timesheet" at bounding box center [686, 305] width 58 height 10
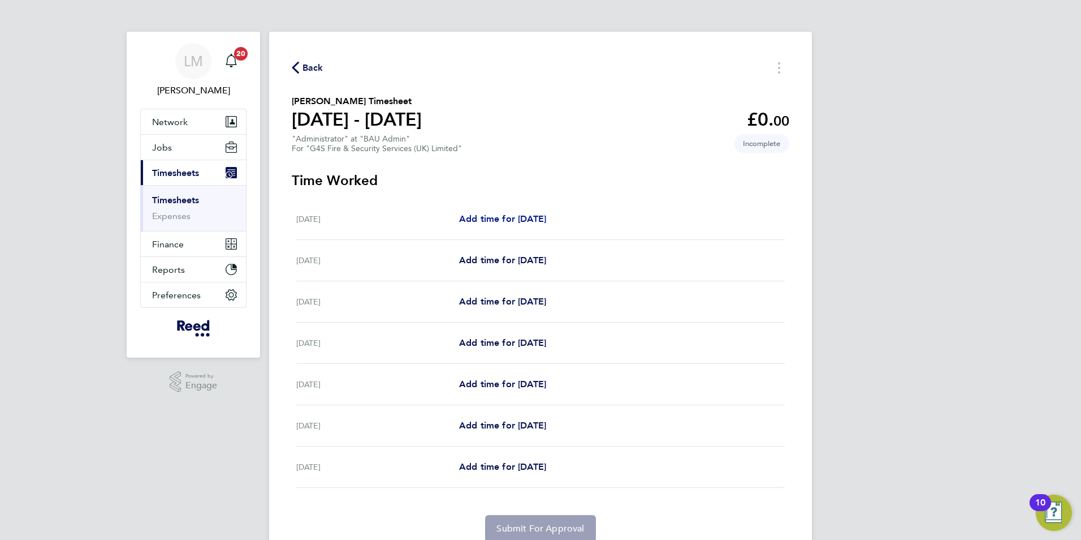
click at [519, 219] on span "Add time for [DATE]" at bounding box center [502, 218] width 87 height 11
select select "30"
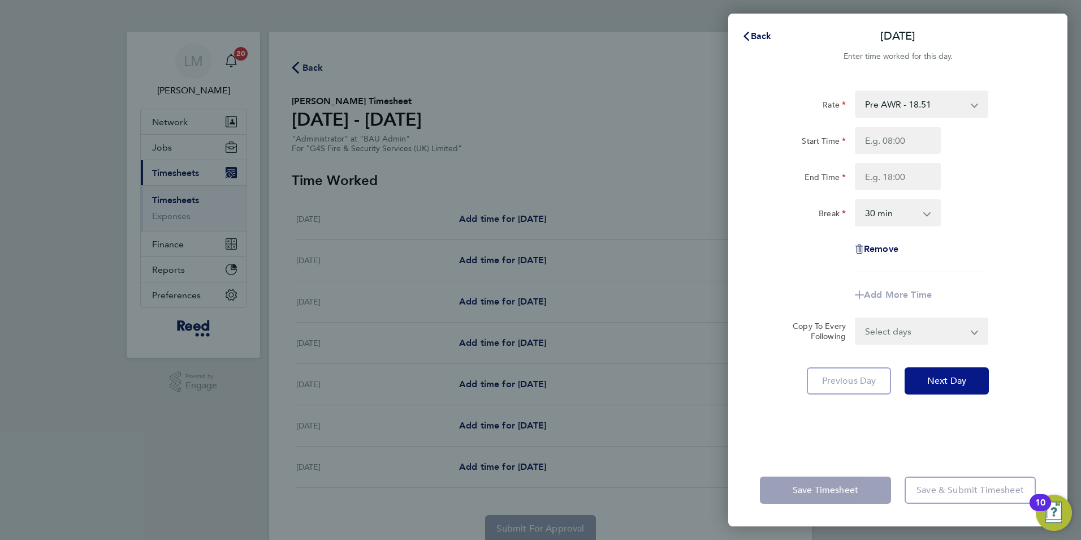
click at [951, 378] on span "Next Day" at bounding box center [947, 380] width 39 height 11
select select "30"
click at [955, 104] on select "Pre AWR - 18.51" at bounding box center [915, 104] width 118 height 25
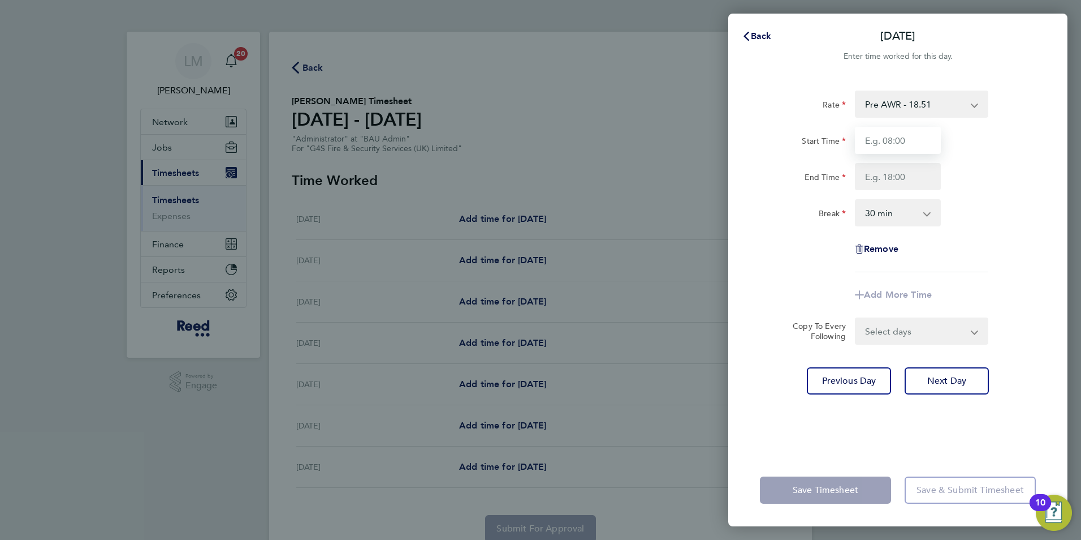
click at [899, 135] on input "Start Time" at bounding box center [898, 140] width 86 height 27
type input "08:30"
type input "17:00"
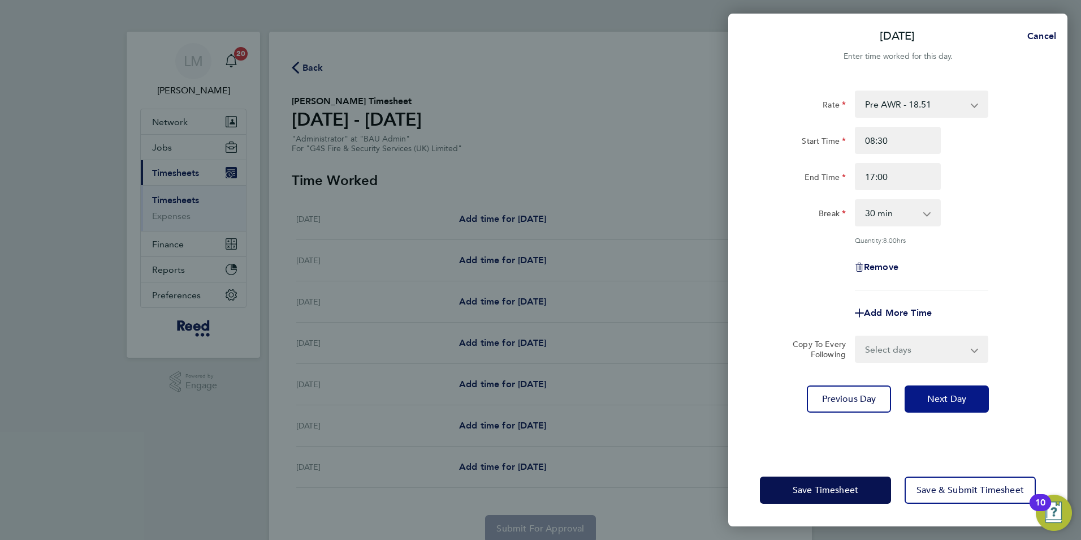
click at [951, 400] on span "Next Day" at bounding box center [947, 398] width 39 height 11
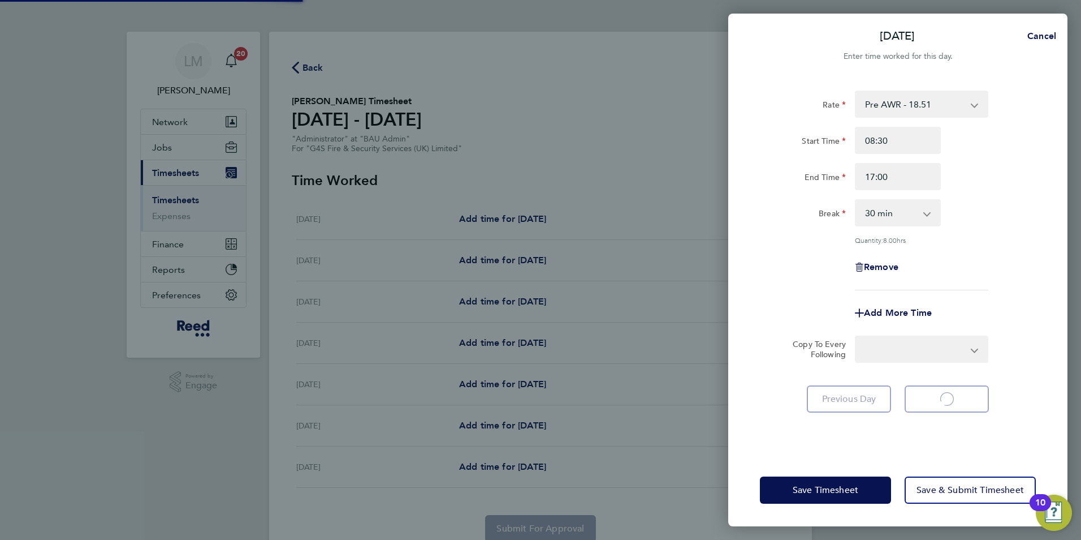
select select "30"
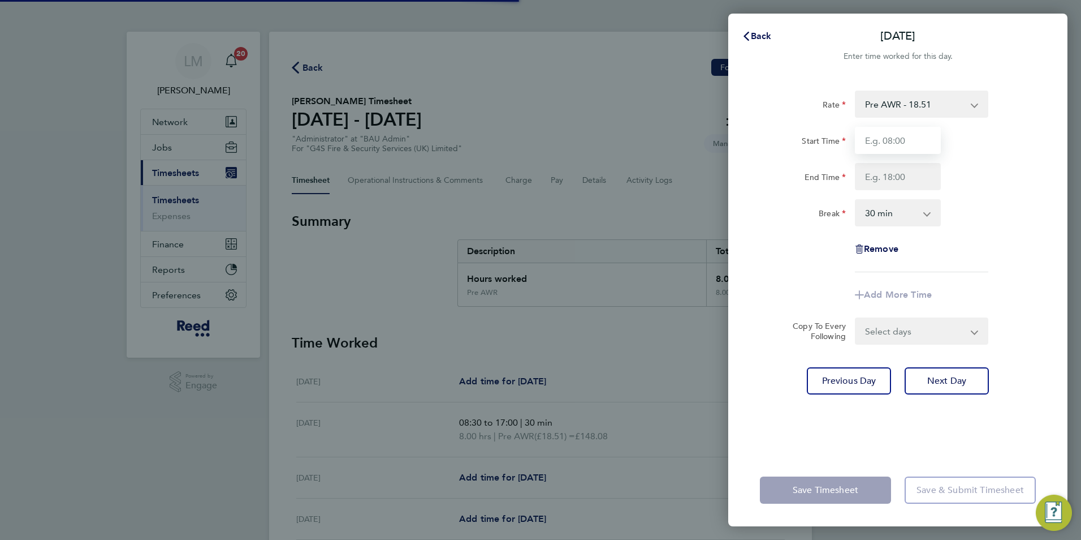
click at [905, 145] on input "Start Time" at bounding box center [898, 140] width 86 height 27
click at [873, 141] on input "Start Time" at bounding box center [898, 140] width 86 height 27
type input "08:30"
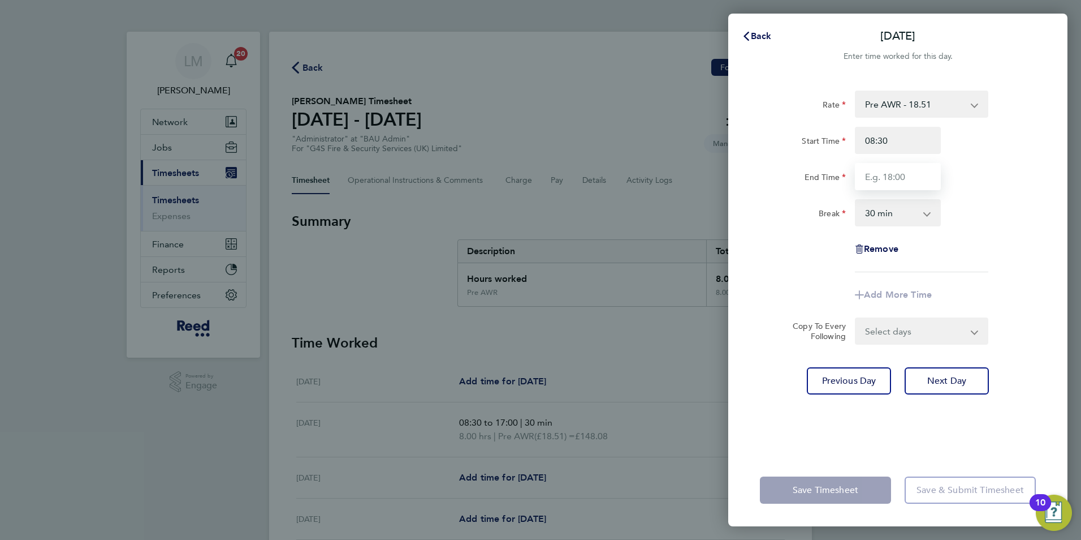
type input "17:00"
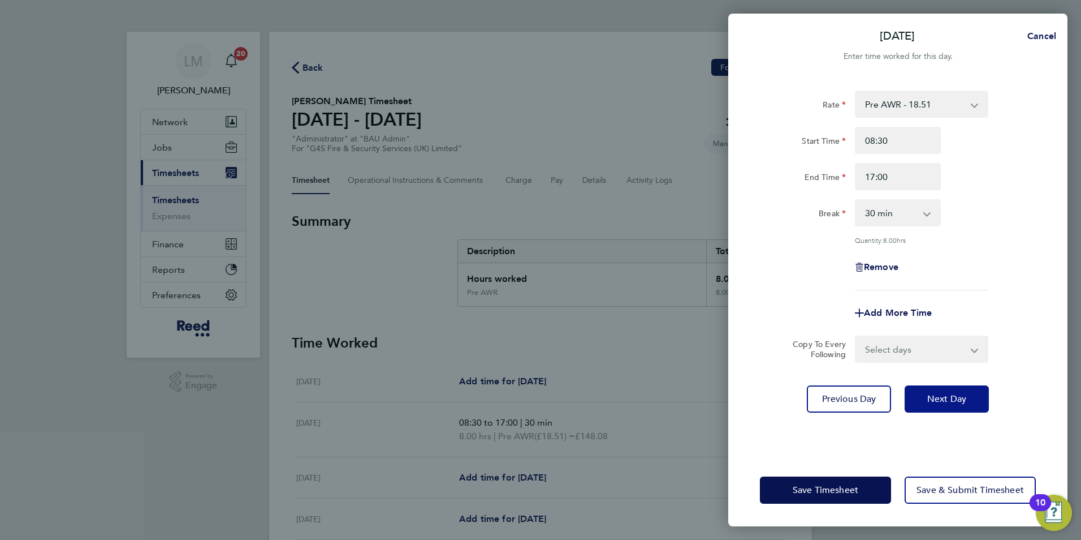
click at [953, 394] on span "Next Day" at bounding box center [947, 398] width 39 height 11
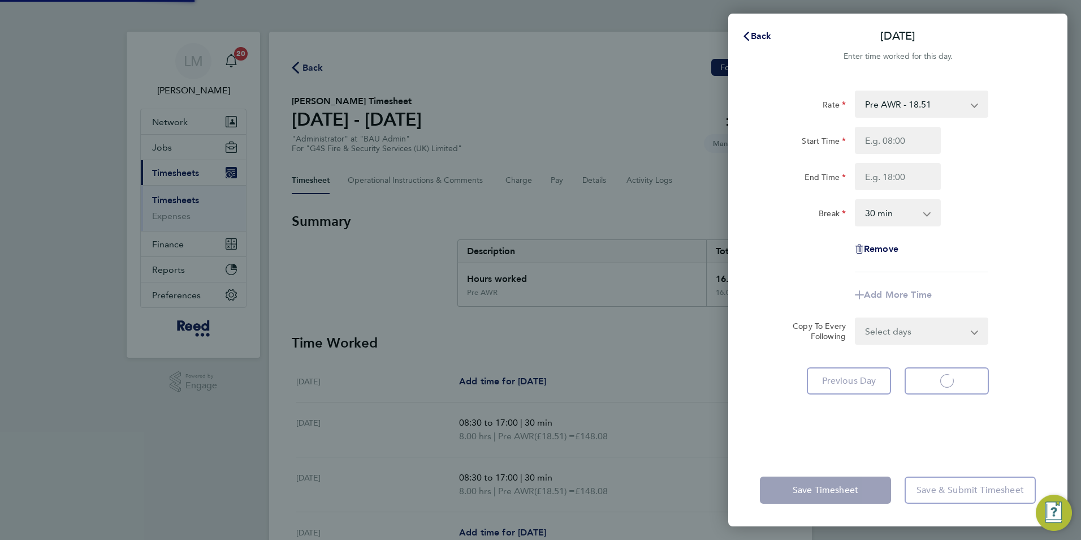
select select "30"
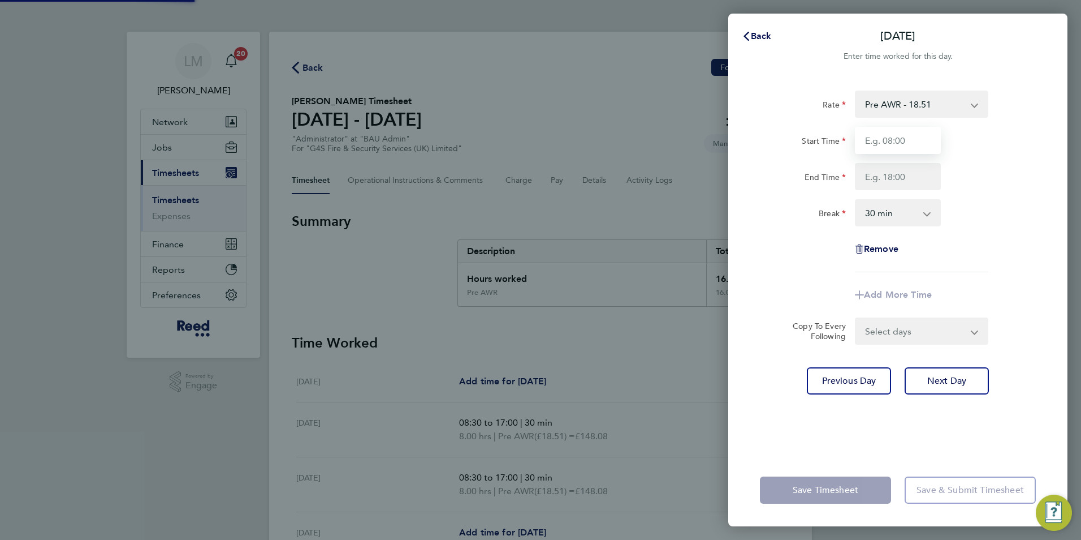
drag, startPoint x: 895, startPoint y: 170, endPoint x: 892, endPoint y: 137, distance: 33.4
click at [891, 128] on input "Start Time" at bounding box center [898, 140] width 86 height 27
type input "08:30"
type input "17:00"
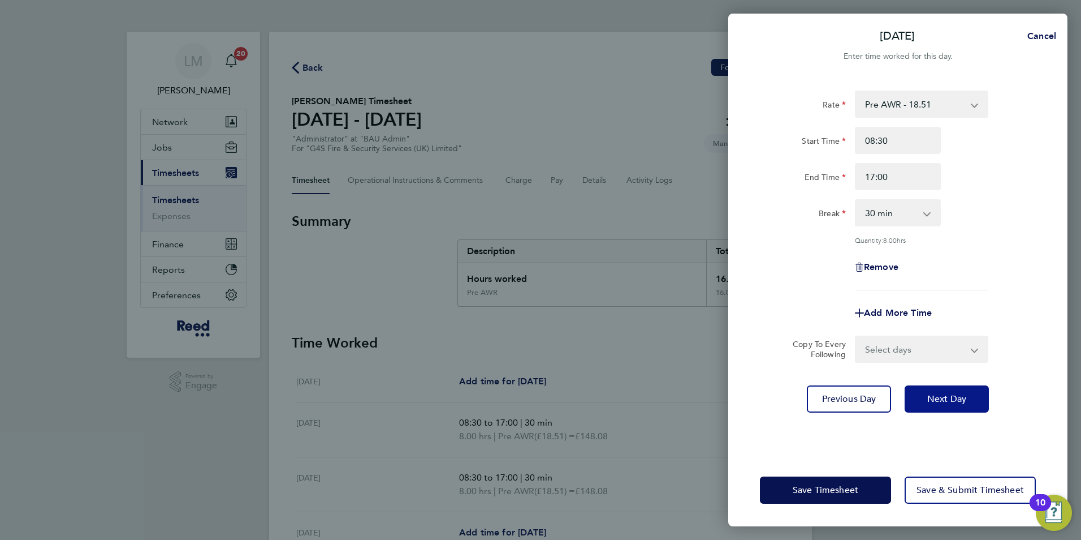
click at [959, 395] on span "Next Day" at bounding box center [947, 398] width 39 height 11
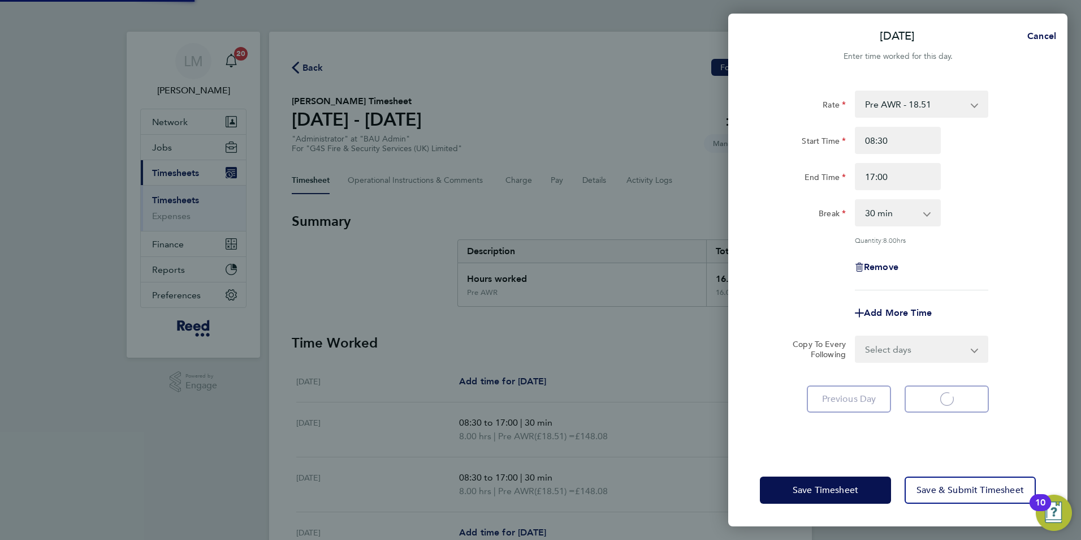
select select "30"
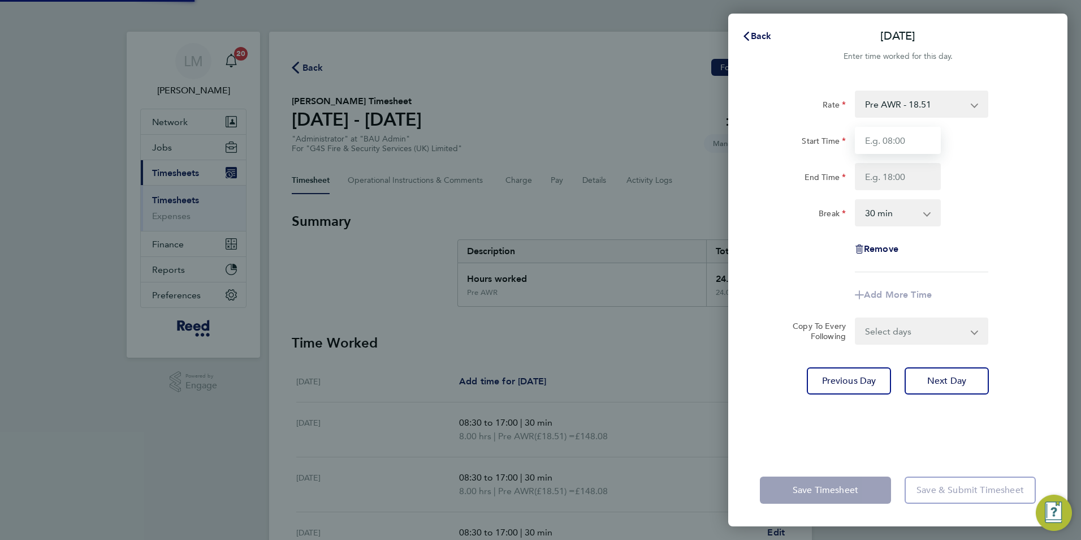
click at [906, 140] on input "Start Time" at bounding box center [898, 140] width 86 height 27
type input "08:30"
type input "17:00"
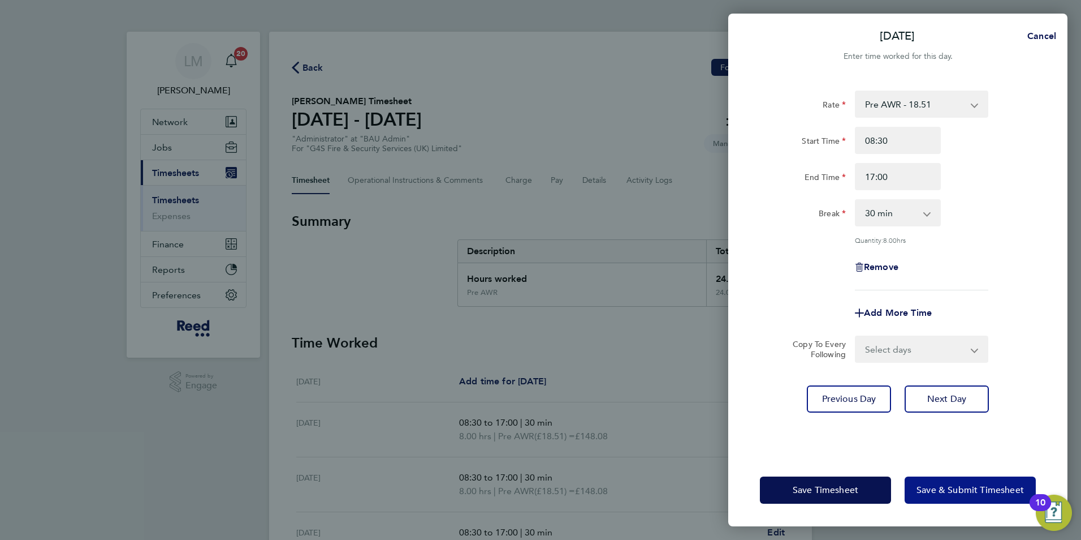
click at [965, 488] on span "Save & Submit Timesheet" at bounding box center [970, 489] width 107 height 11
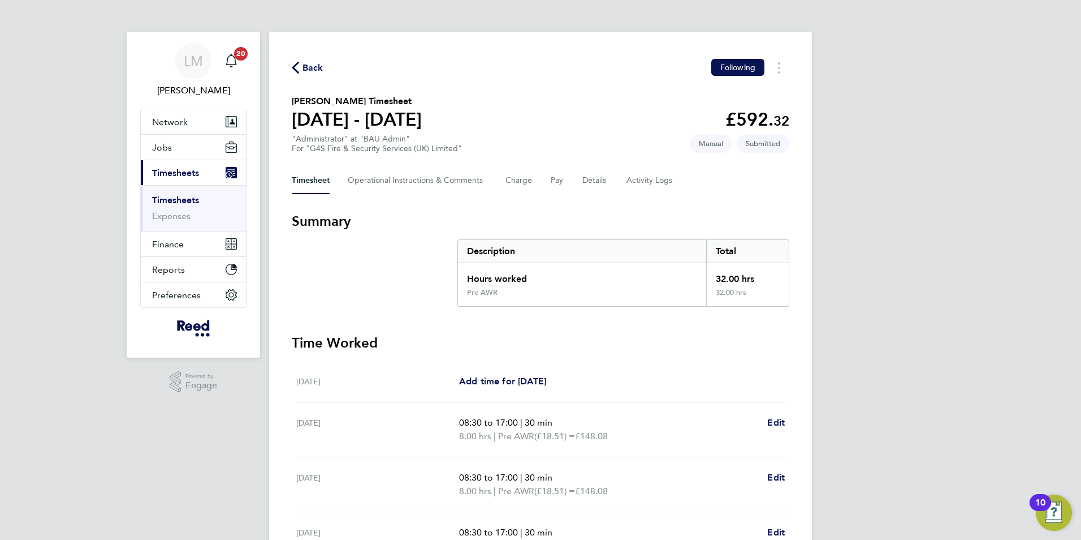
click at [309, 66] on span "Back" at bounding box center [313, 68] width 21 height 14
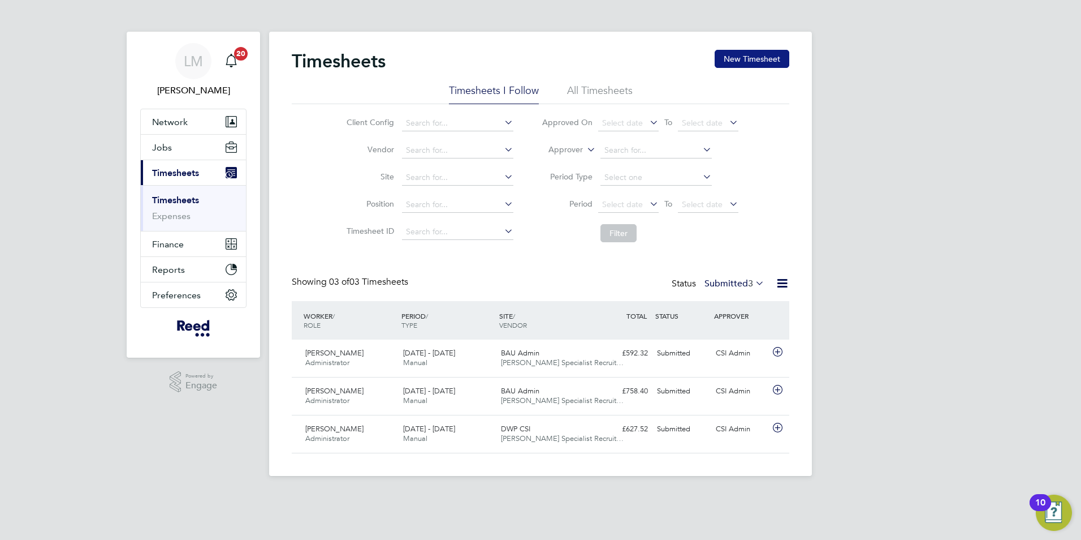
click at [777, 56] on button "New Timesheet" at bounding box center [752, 59] width 75 height 18
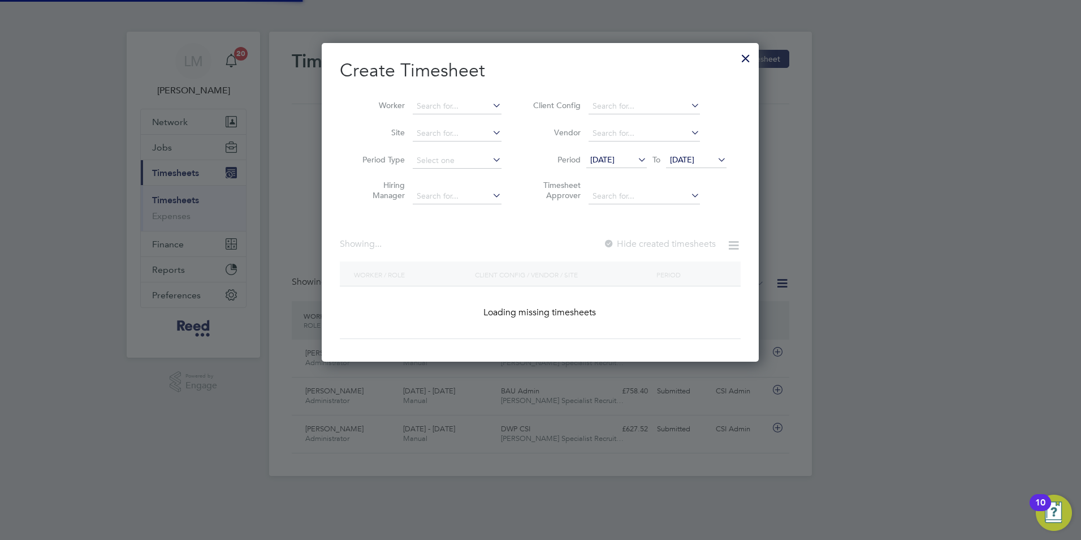
scroll to position [810, 438]
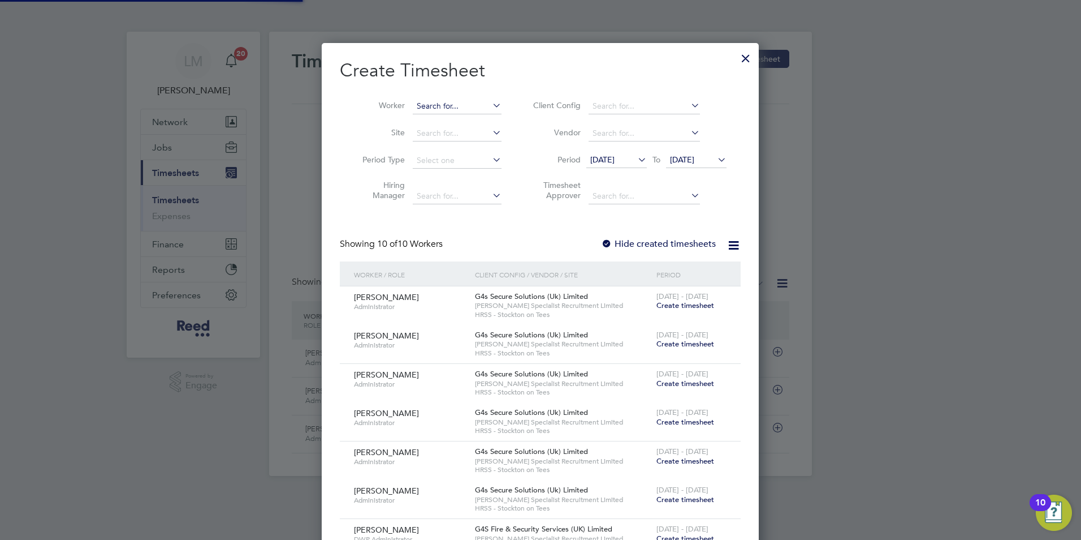
click at [453, 102] on input at bounding box center [457, 106] width 89 height 16
click at [460, 127] on li "Call um [PERSON_NAME]" at bounding box center [463, 121] width 102 height 15
type input "[PERSON_NAME]"
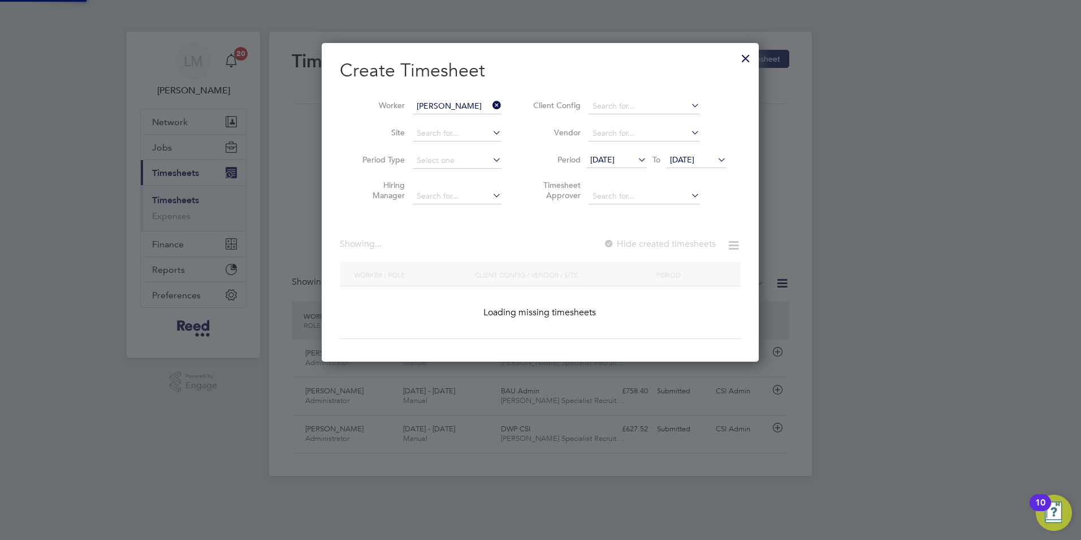
scroll to position [305, 438]
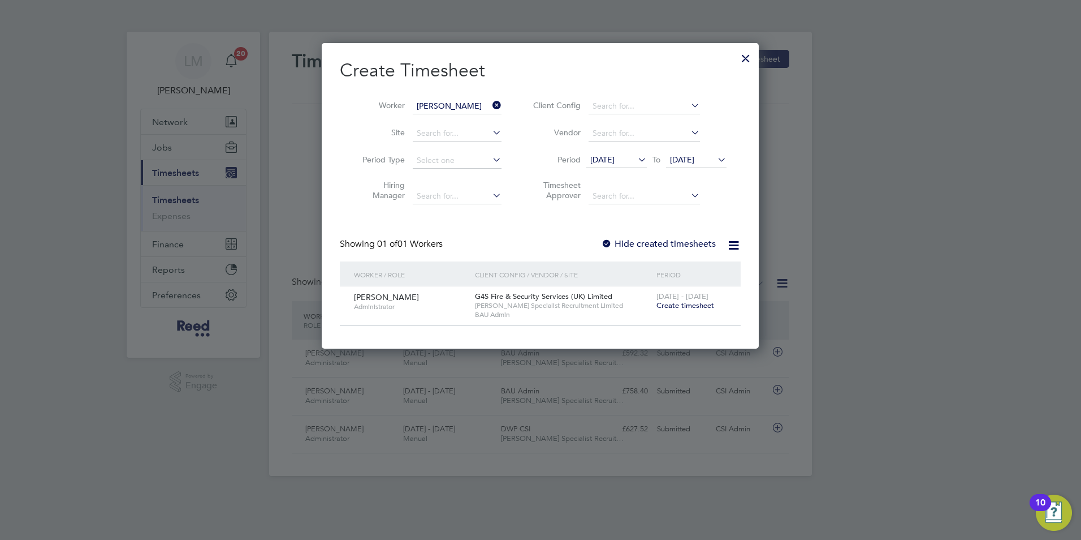
click at [689, 301] on span "Create timesheet" at bounding box center [686, 305] width 58 height 10
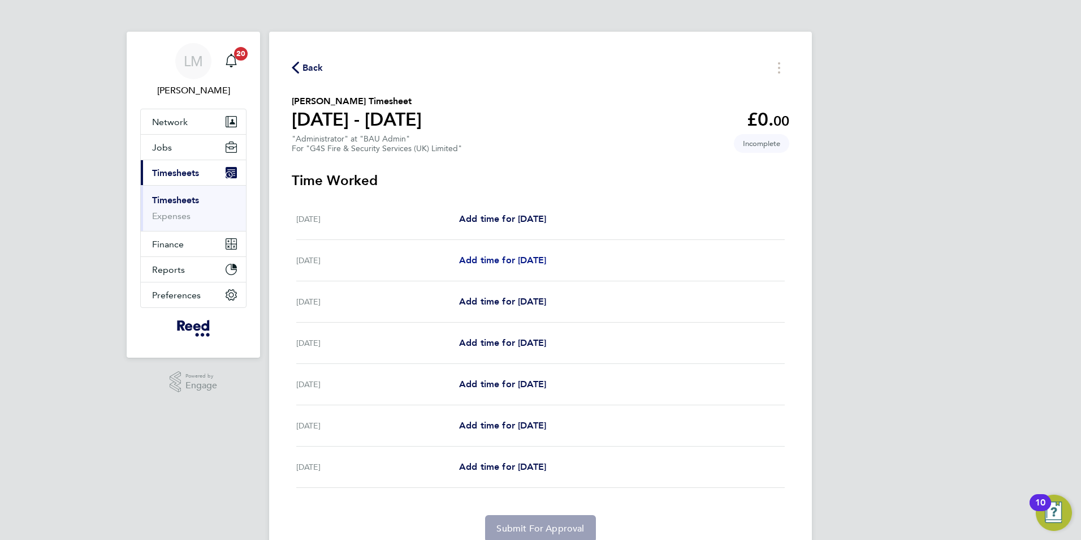
click at [511, 262] on span "Add time for [DATE]" at bounding box center [502, 260] width 87 height 11
select select "30"
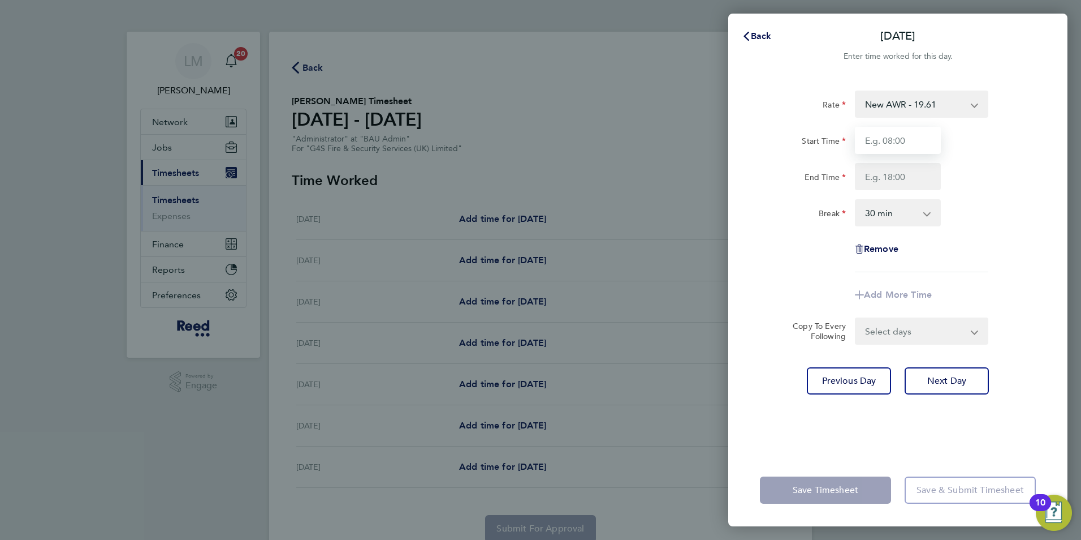
click at [897, 137] on input "Start Time" at bounding box center [898, 140] width 86 height 27
type input "08:30"
type input "17:00"
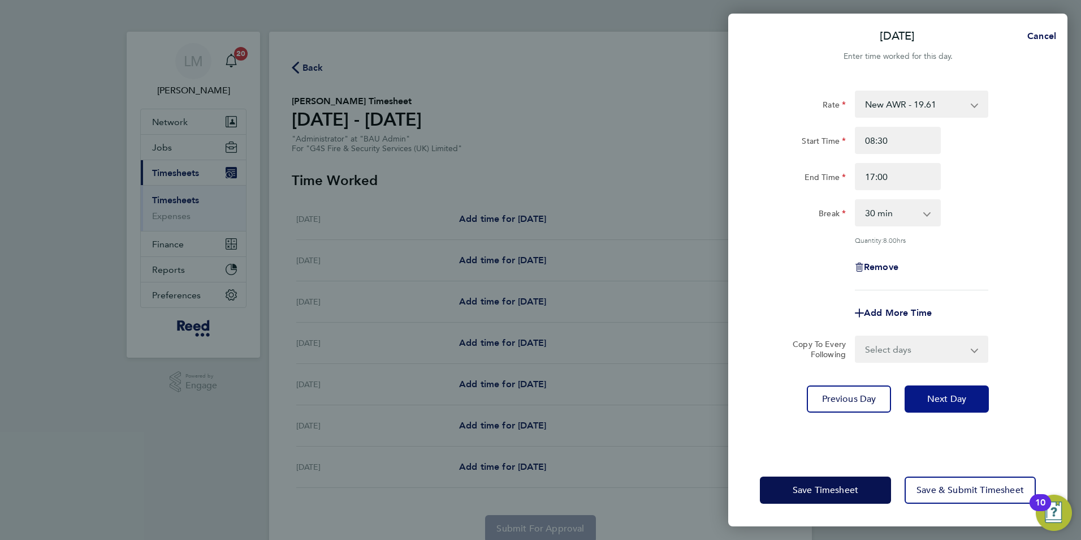
click at [951, 404] on button "Next Day" at bounding box center [947, 398] width 84 height 27
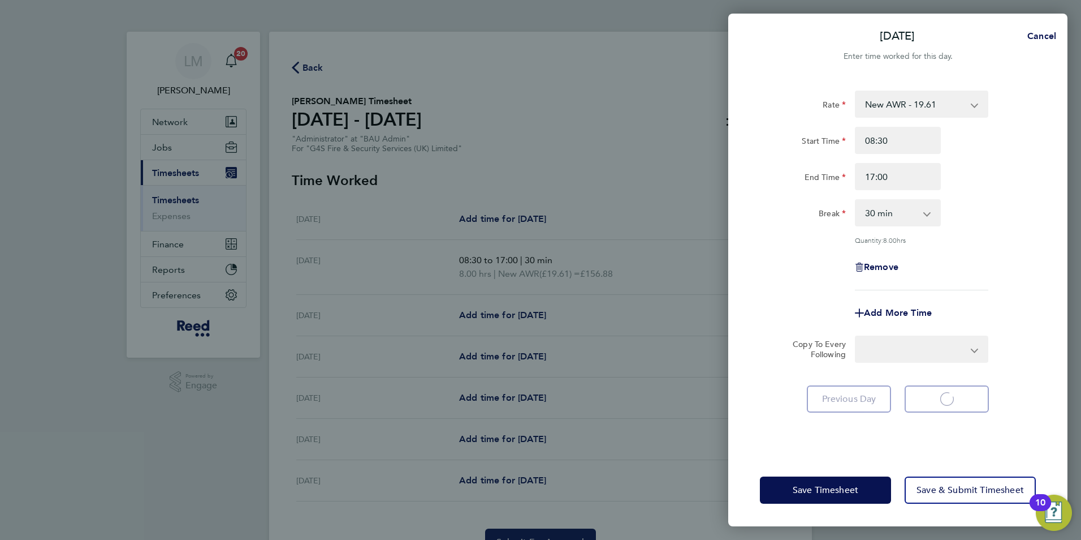
select select "30"
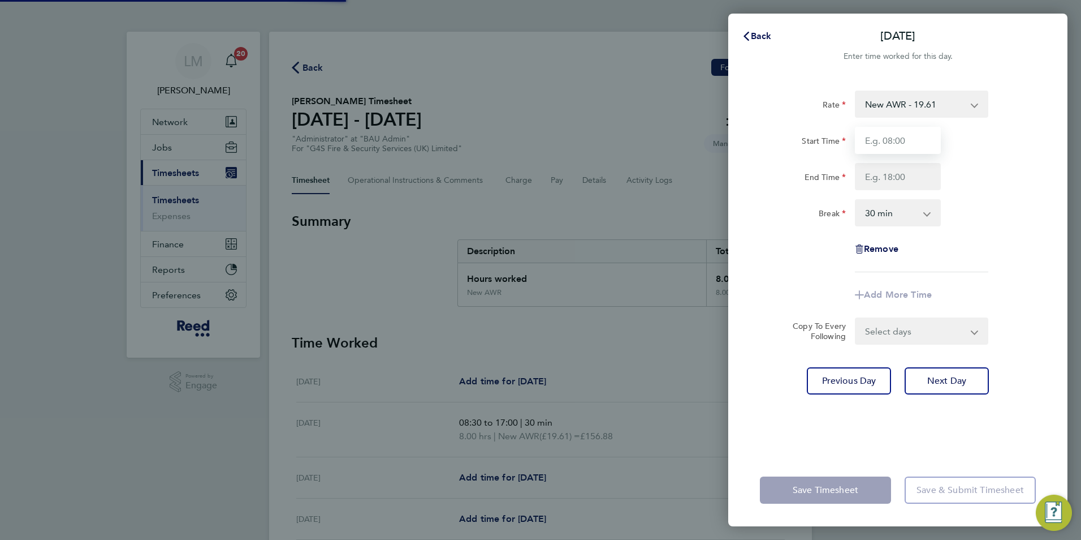
click at [885, 134] on input "Start Time" at bounding box center [898, 140] width 86 height 27
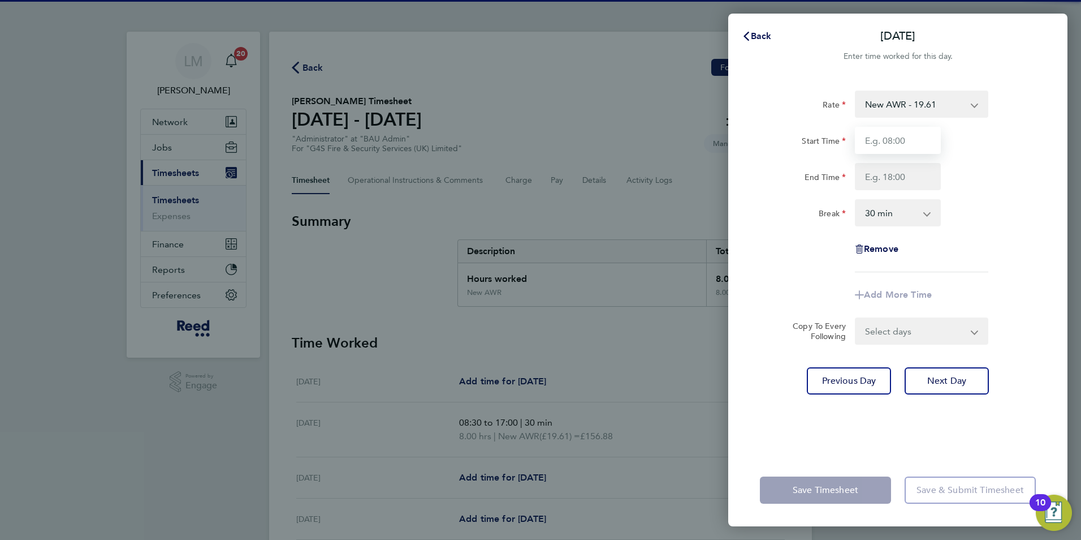
type input "08:30"
type input "17:00"
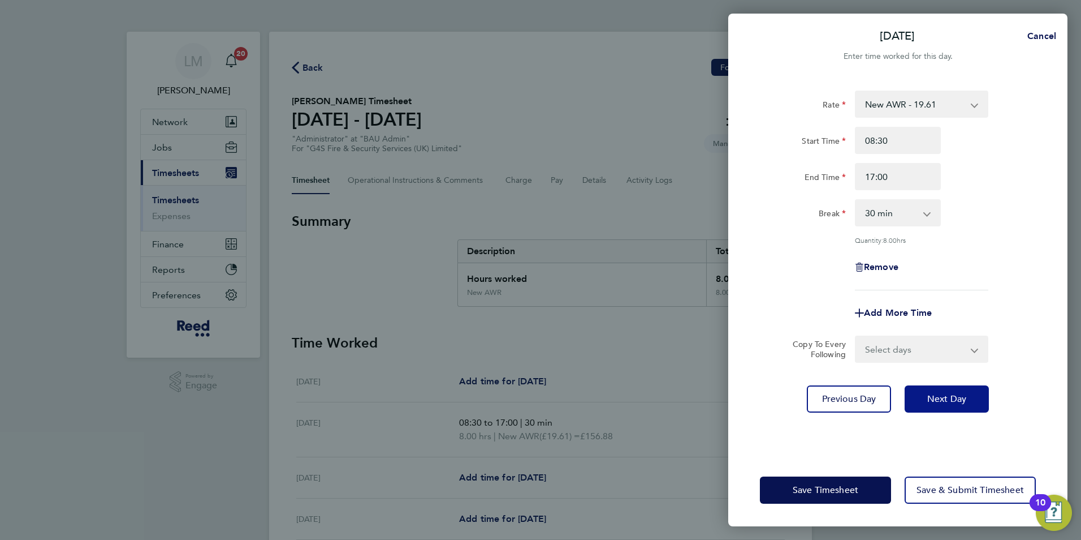
click at [965, 402] on span "Next Day" at bounding box center [947, 398] width 39 height 11
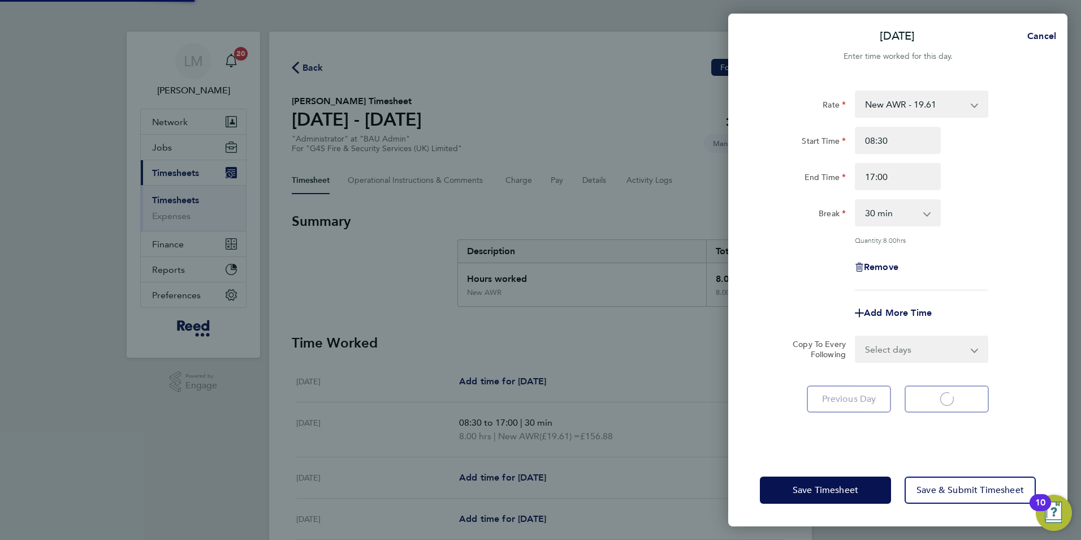
select select "30"
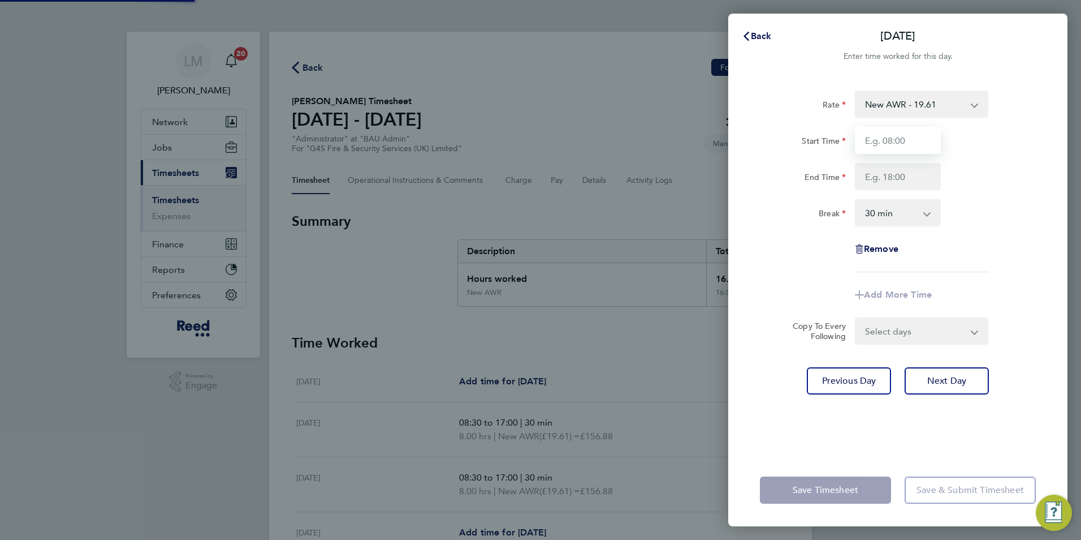
click at [874, 142] on input "Start Time" at bounding box center [898, 140] width 86 height 27
type input "08:30"
type input "17:00"
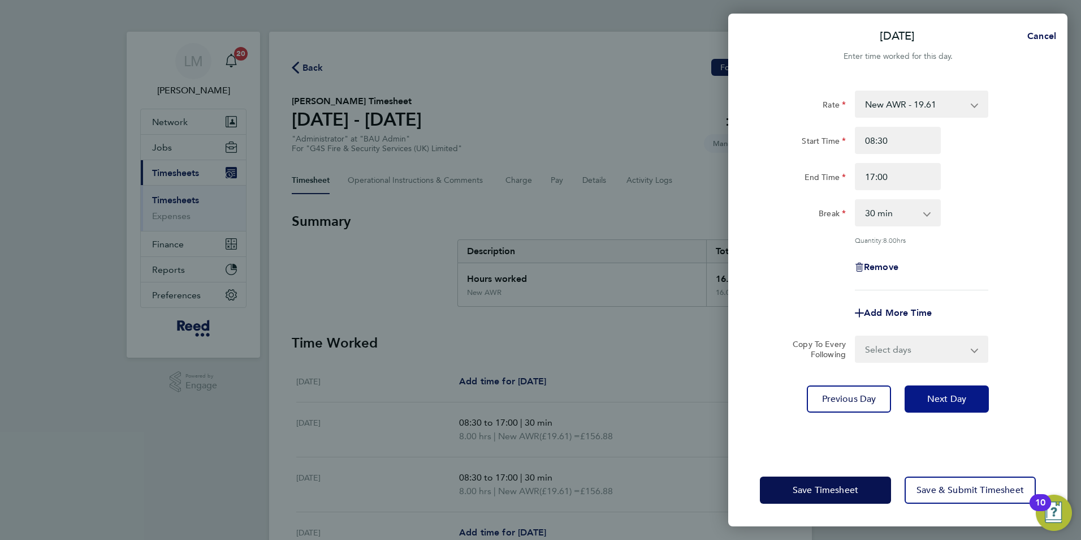
click at [969, 408] on button "Next Day" at bounding box center [947, 398] width 84 height 27
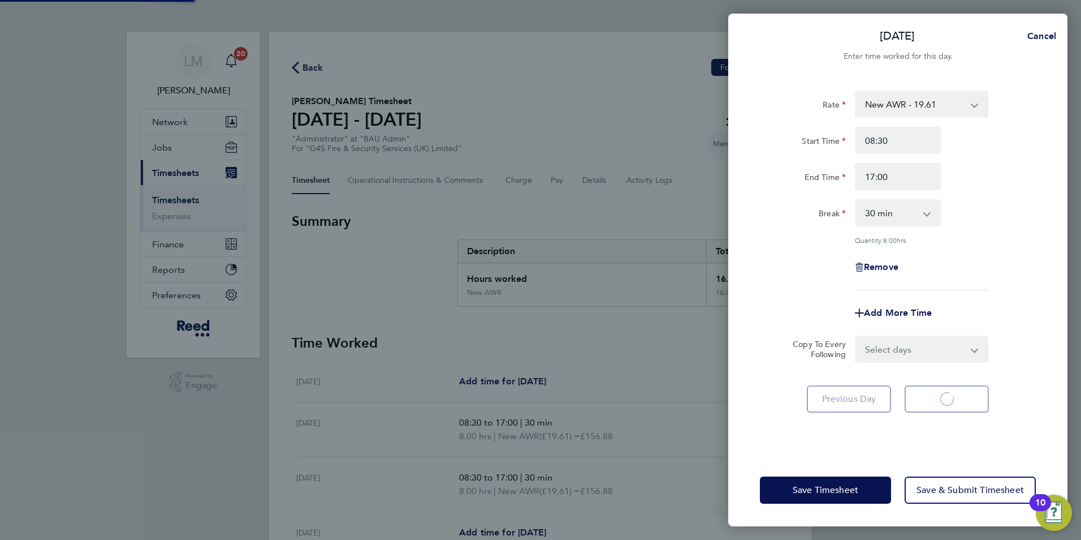
select select "30"
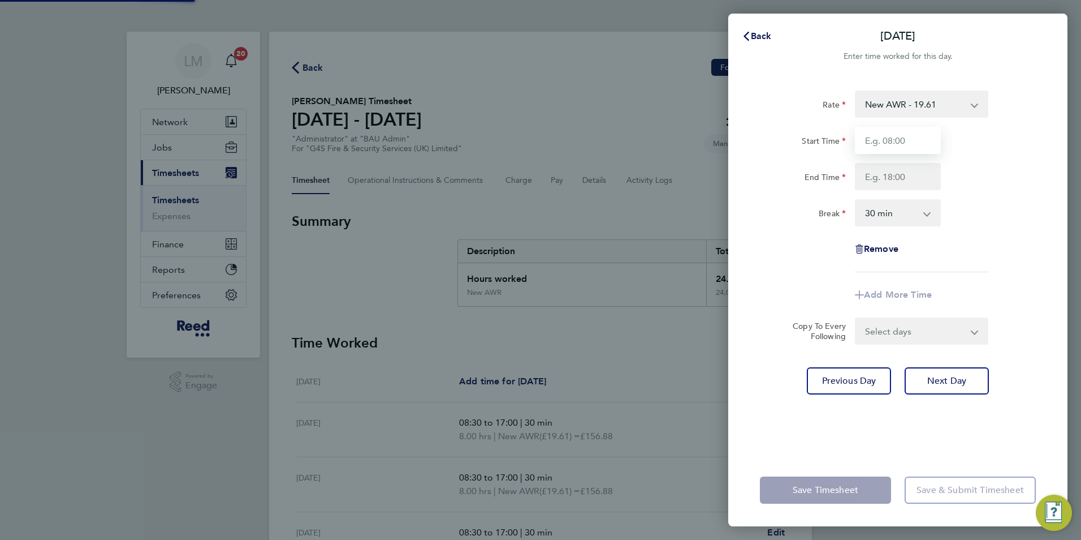
click at [881, 144] on input "Start Time" at bounding box center [898, 140] width 86 height 27
type input "08:30"
type input "17:00"
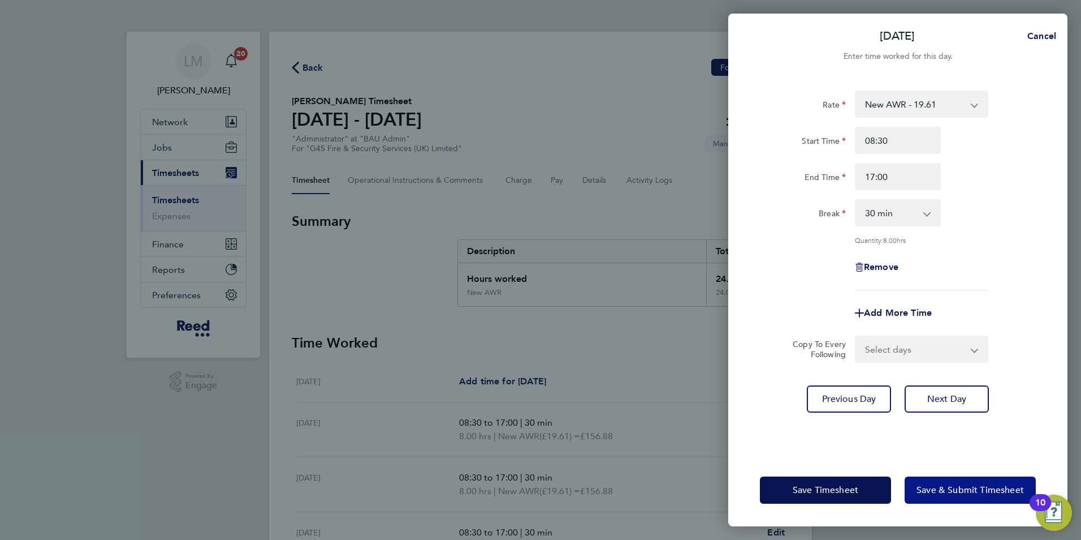
click at [972, 489] on span "Save & Submit Timesheet" at bounding box center [970, 489] width 107 height 11
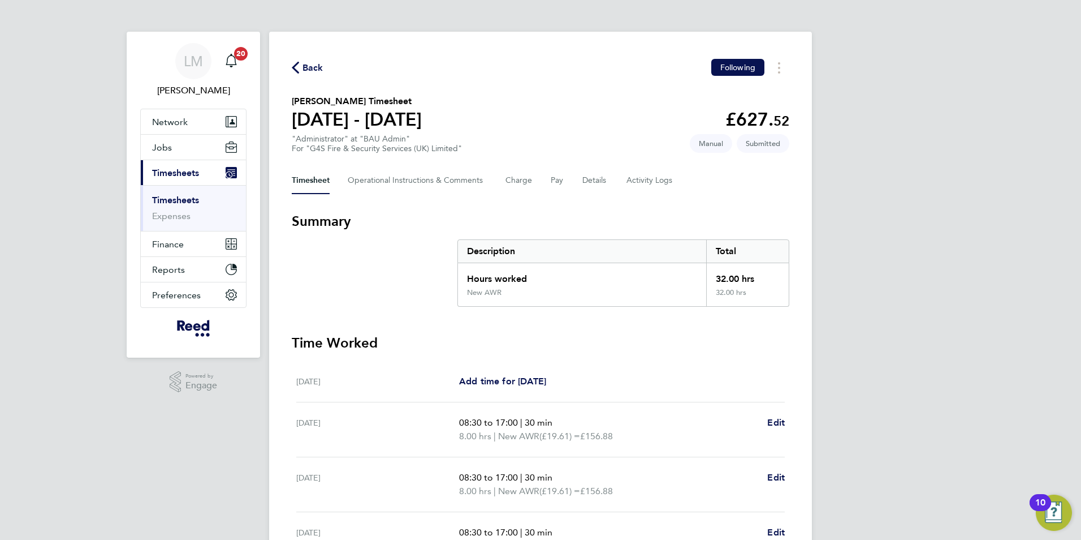
click at [301, 66] on span "Back" at bounding box center [308, 67] width 32 height 11
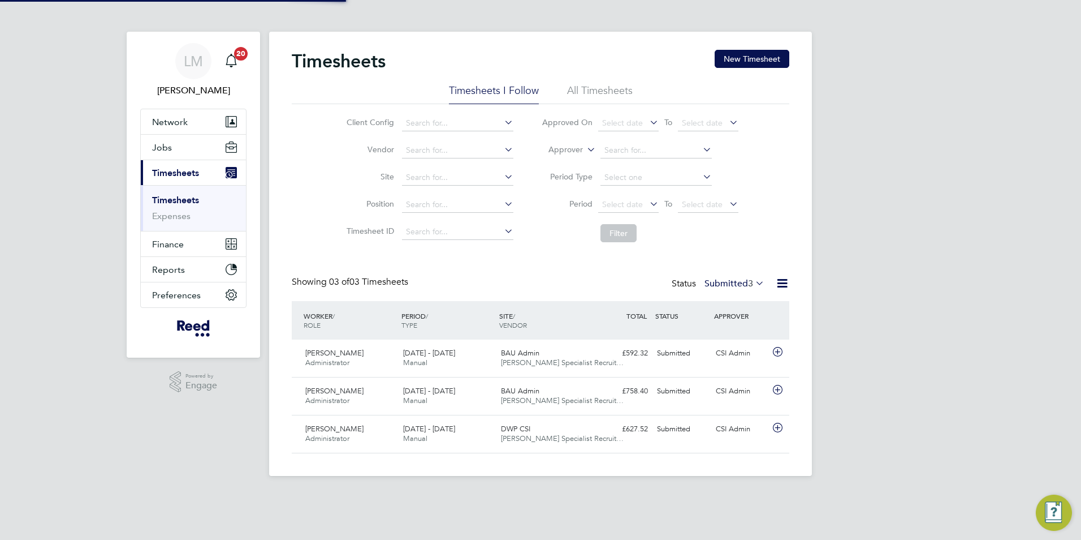
scroll to position [29, 98]
click at [756, 61] on button "New Timesheet" at bounding box center [752, 59] width 75 height 18
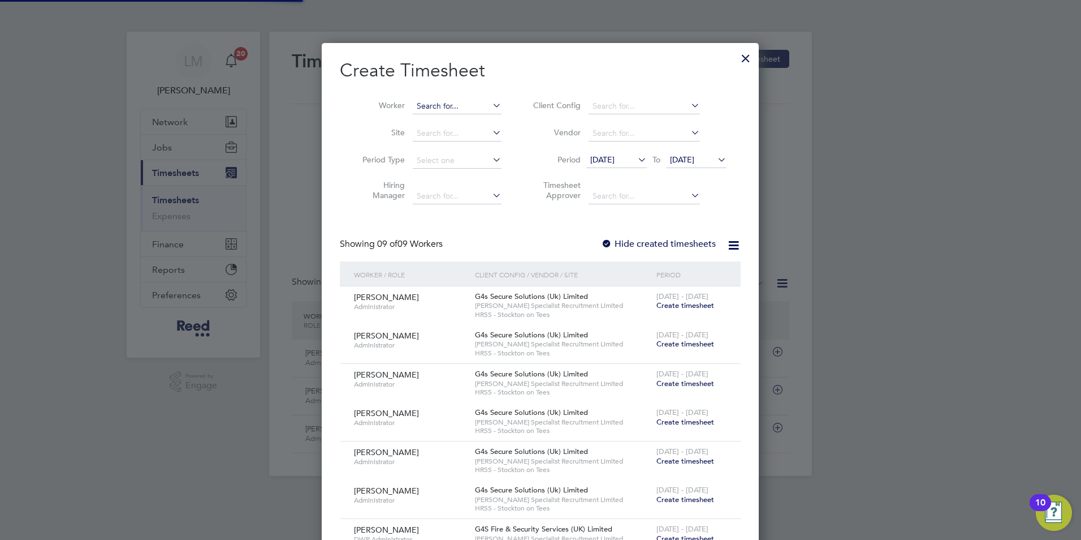
click at [424, 105] on input at bounding box center [457, 106] width 89 height 16
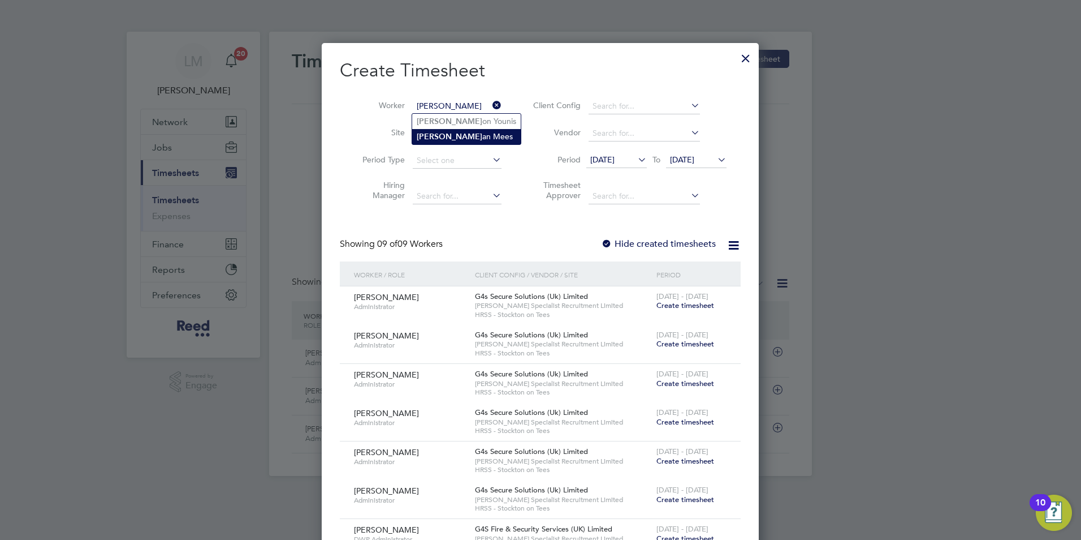
click at [445, 137] on li "[PERSON_NAME] an [PERSON_NAME]" at bounding box center [466, 136] width 109 height 15
type input "[PERSON_NAME]"
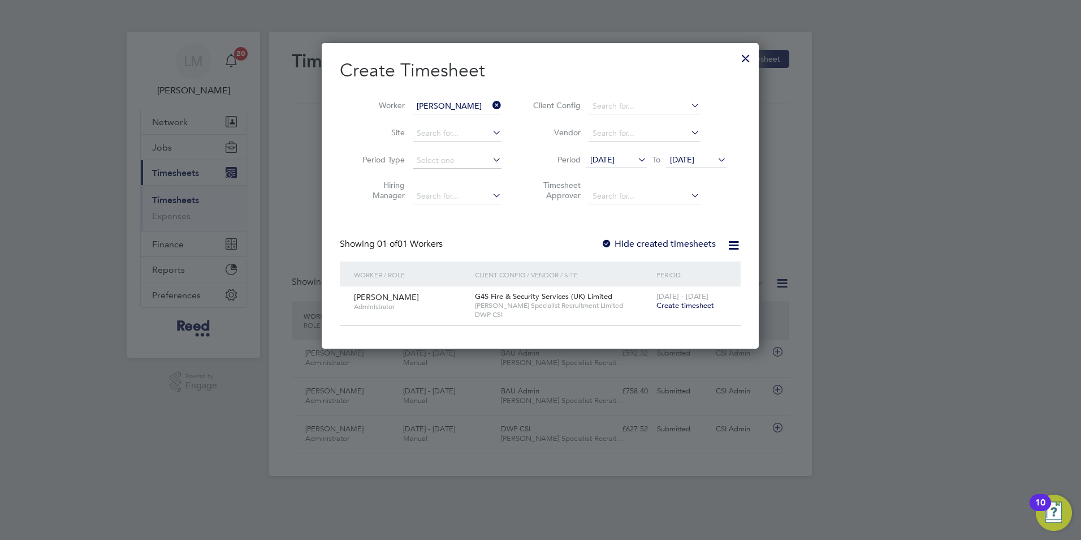
click at [682, 308] on span "Create timesheet" at bounding box center [686, 305] width 58 height 10
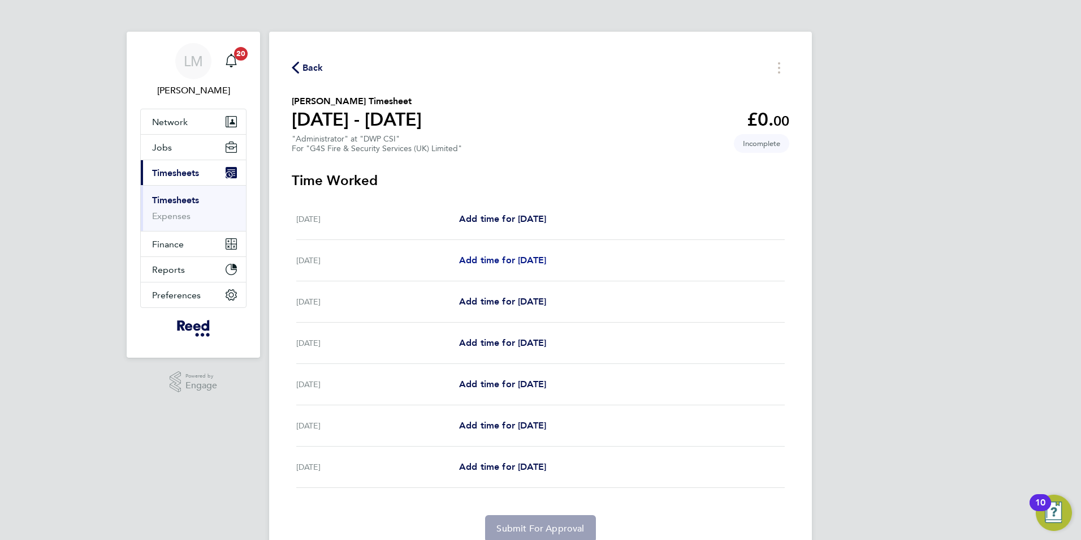
click at [493, 262] on span "Add time for [DATE]" at bounding box center [502, 260] width 87 height 11
select select "30"
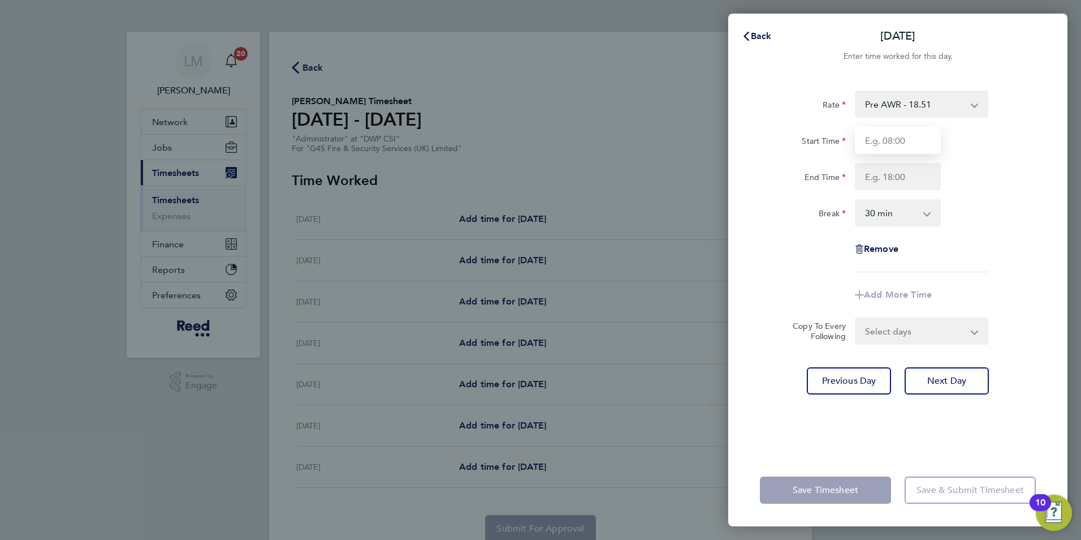
click at [898, 141] on input "Start Time" at bounding box center [898, 140] width 86 height 27
type input "08:30"
type input "17:00"
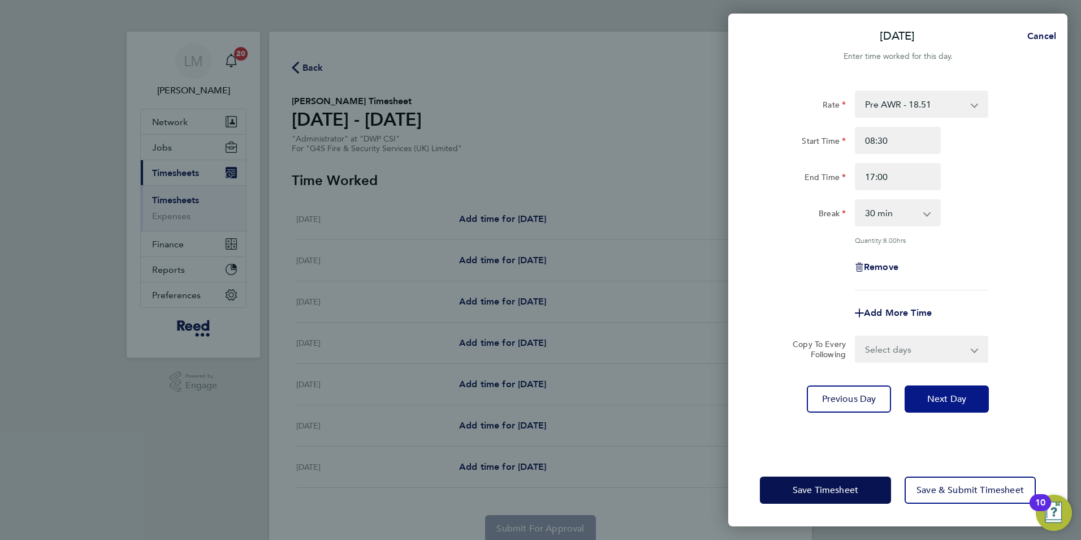
click at [974, 396] on button "Next Day" at bounding box center [947, 398] width 84 height 27
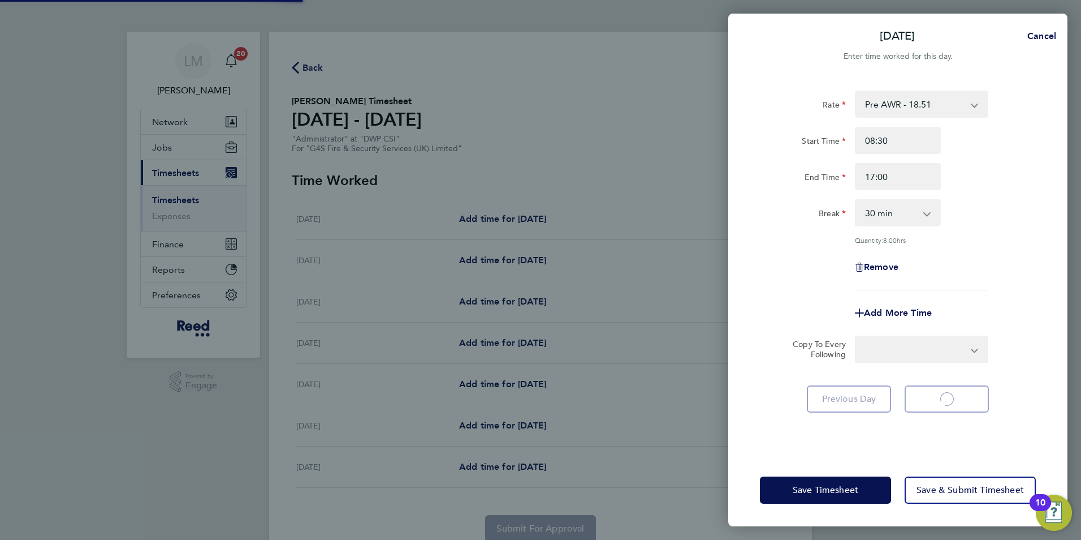
select select "30"
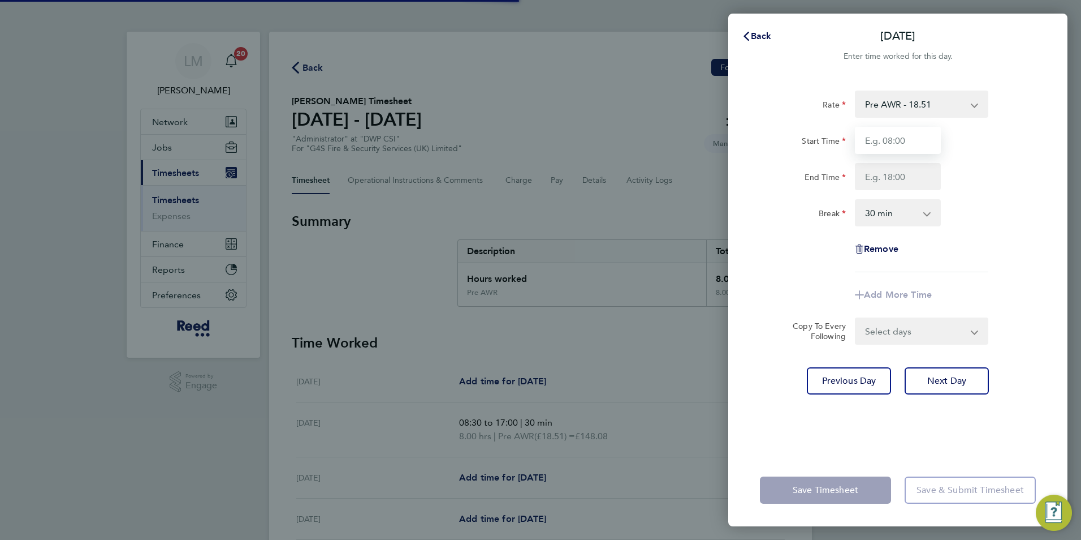
click at [890, 148] on input "Start Time" at bounding box center [898, 140] width 86 height 27
type input "08:30"
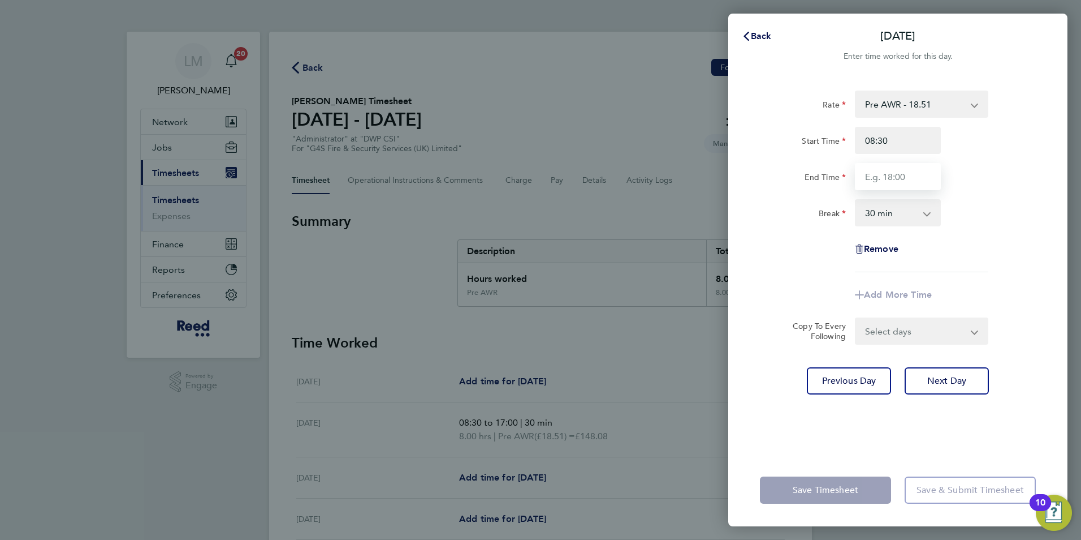
type input "17:00"
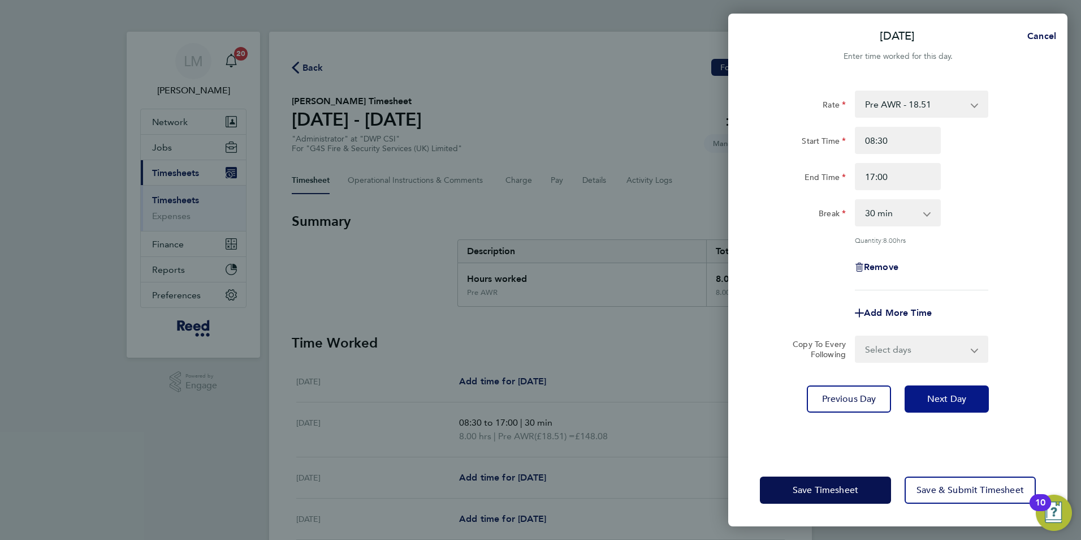
click at [946, 393] on span "Next Day" at bounding box center [947, 398] width 39 height 11
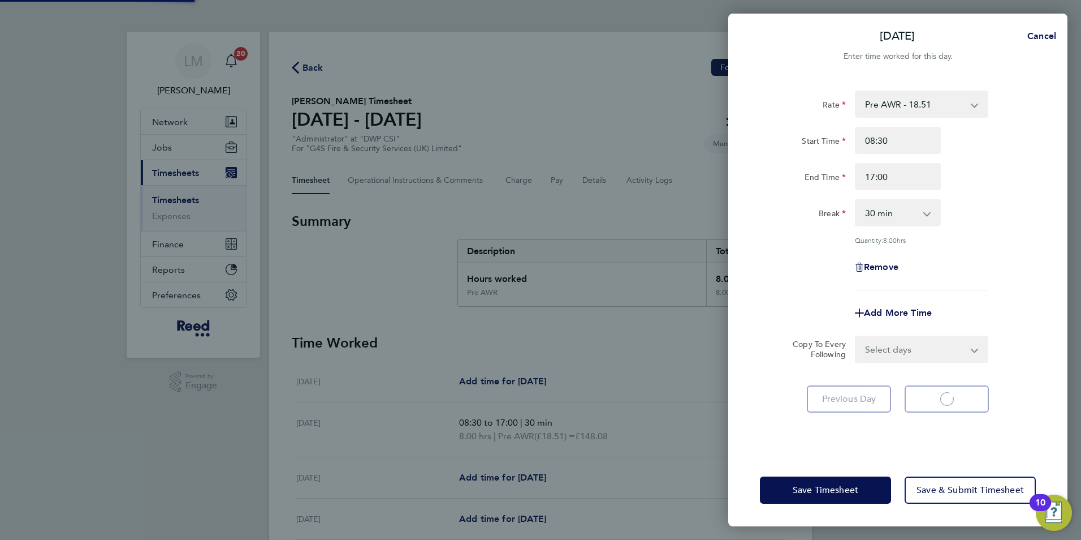
select select "30"
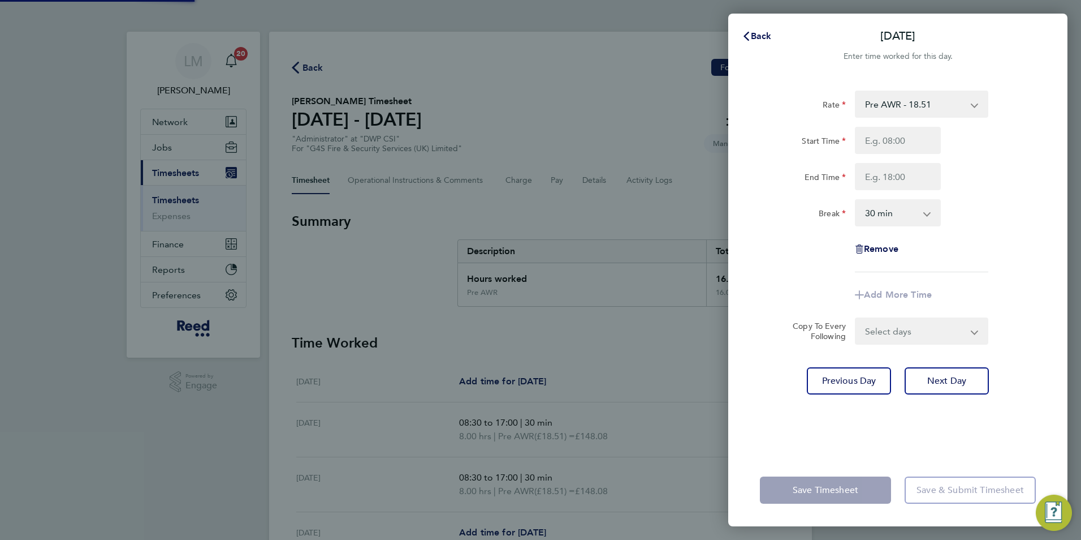
click at [890, 123] on div "Rate Pre AWR - 18.51 Start Time End Time Break 0 min 15 min 30 min 45 min 60 mi…" at bounding box center [898, 181] width 276 height 182
click at [890, 157] on div "Start Time End Time" at bounding box center [898, 158] width 285 height 63
click at [889, 144] on input "Start Time" at bounding box center [898, 140] width 86 height 27
type input "08:30"
type input "17:00"
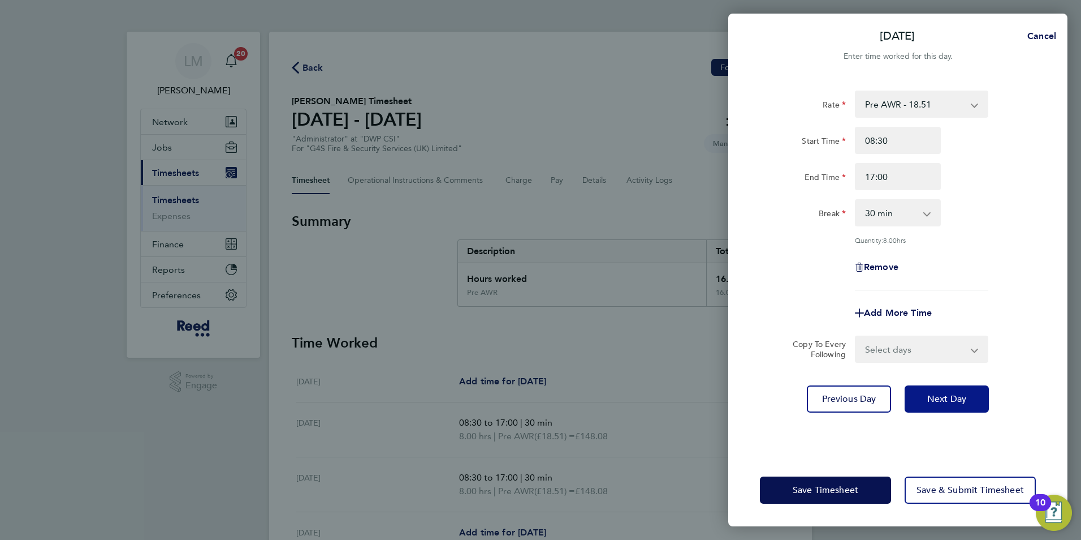
click at [945, 397] on span "Next Day" at bounding box center [947, 398] width 39 height 11
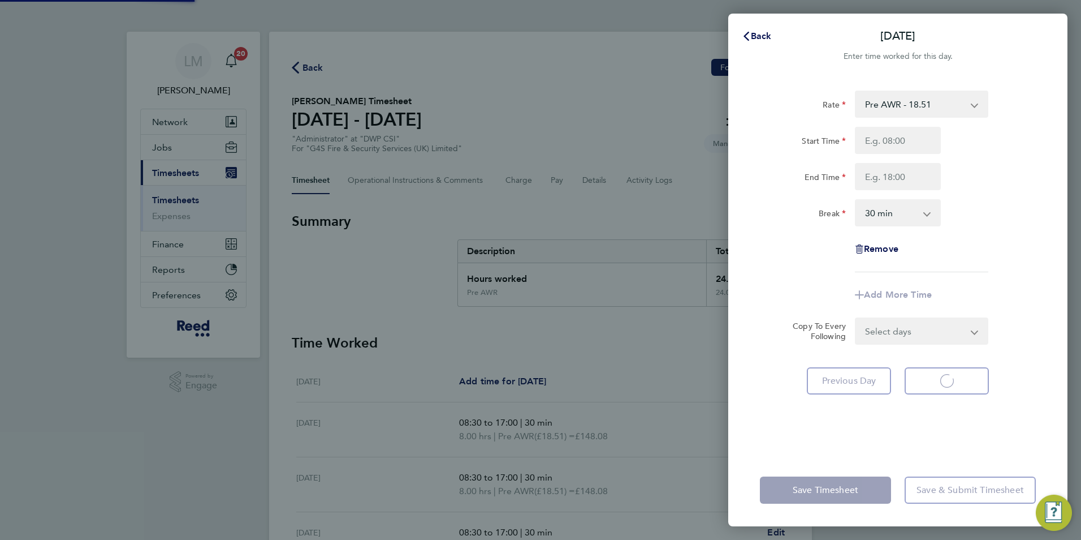
select select "30"
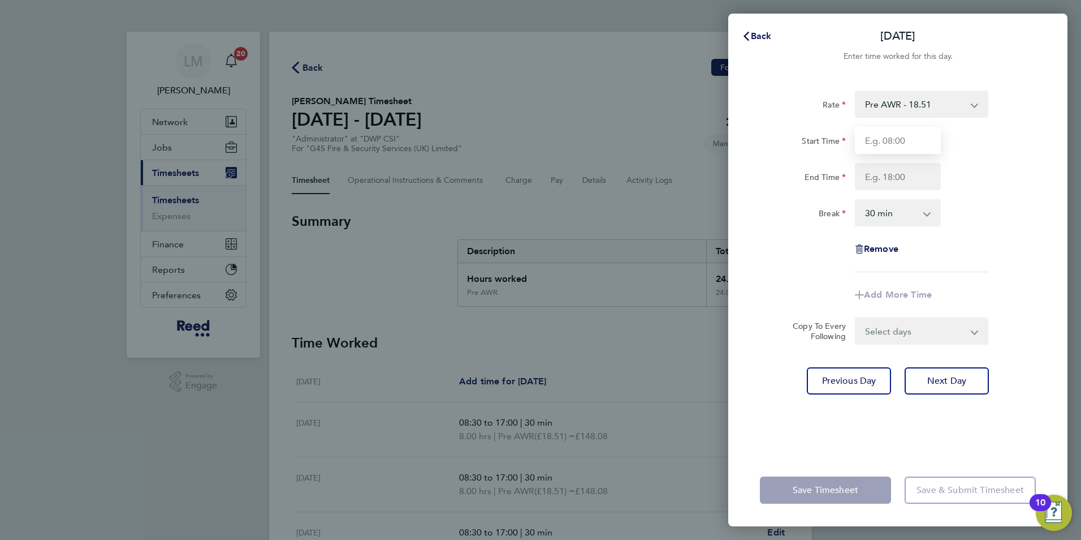
click at [882, 139] on input "Start Time" at bounding box center [898, 140] width 86 height 27
type input "08:30"
type input "17:00"
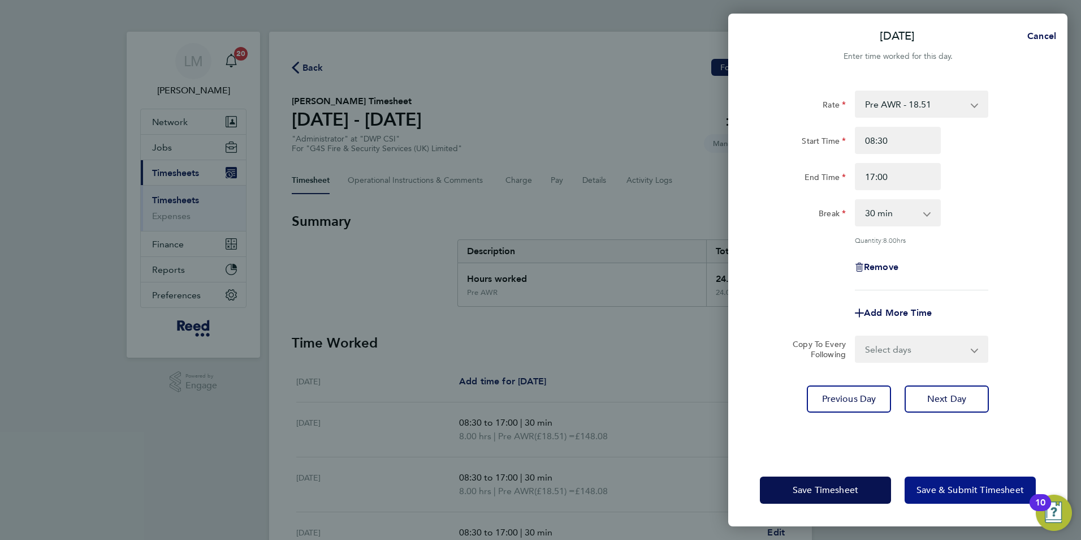
click at [942, 497] on button "Save & Submit Timesheet" at bounding box center [970, 489] width 131 height 27
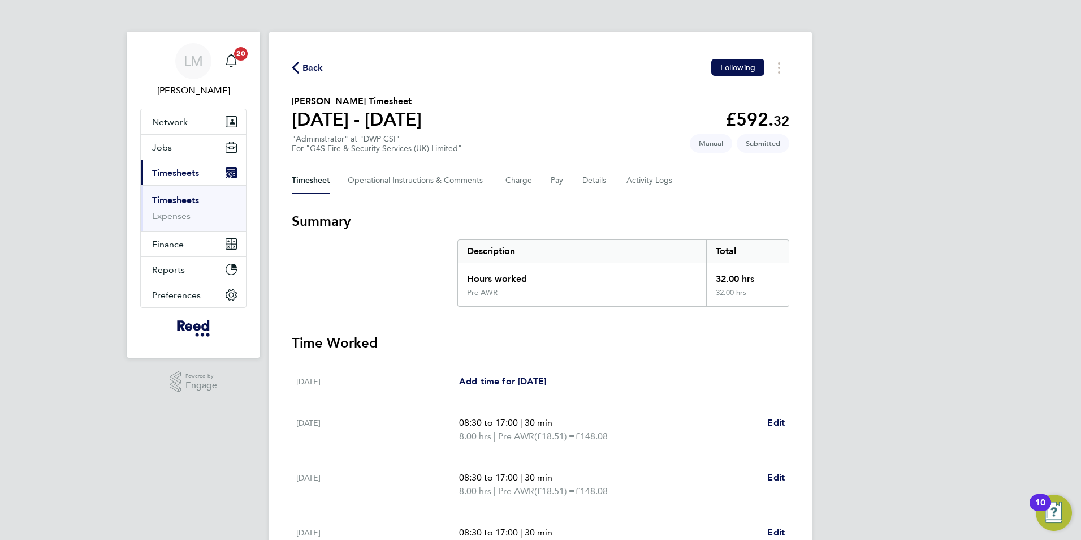
click at [302, 67] on span "Back" at bounding box center [308, 67] width 32 height 11
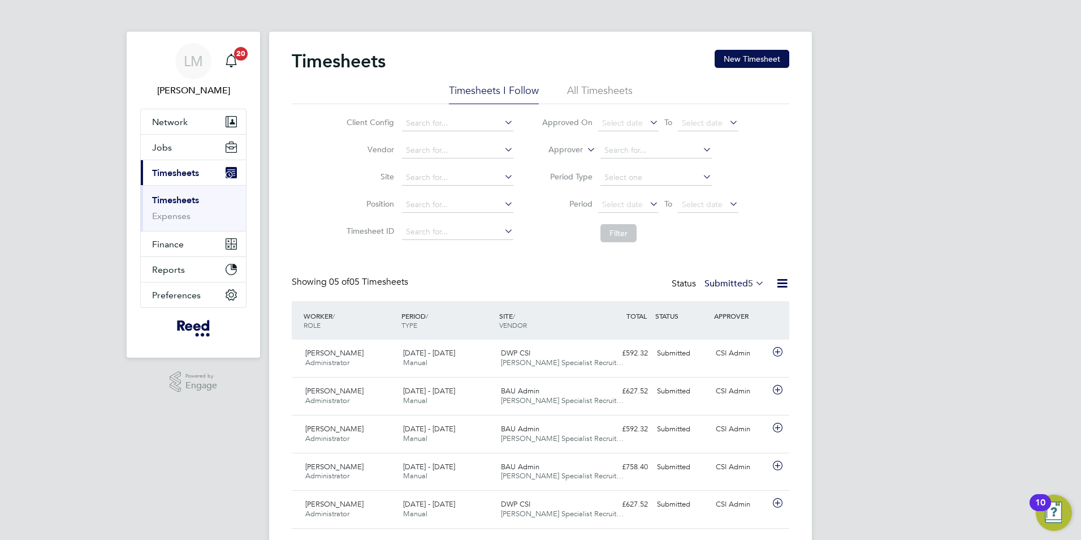
scroll to position [29, 0]
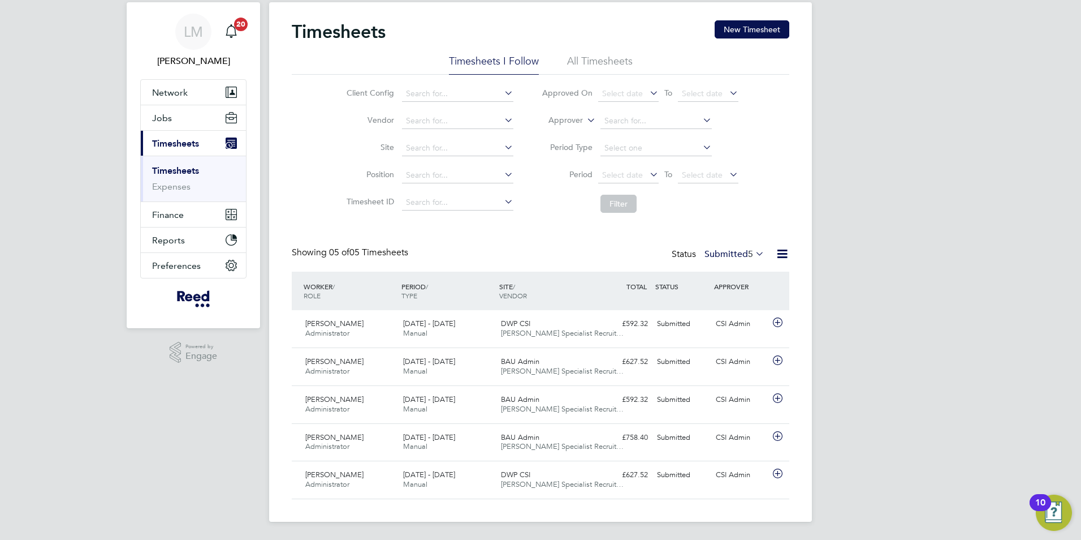
click at [729, 253] on label "Submitted 5" at bounding box center [735, 253] width 60 height 11
click at [610, 63] on li "All Timesheets" at bounding box center [600, 64] width 66 height 20
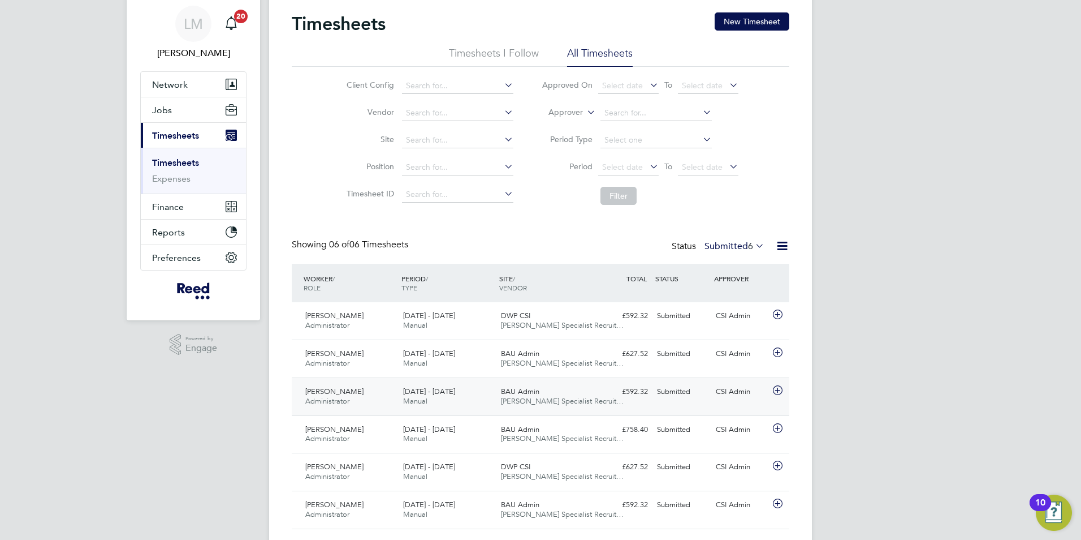
scroll to position [57, 0]
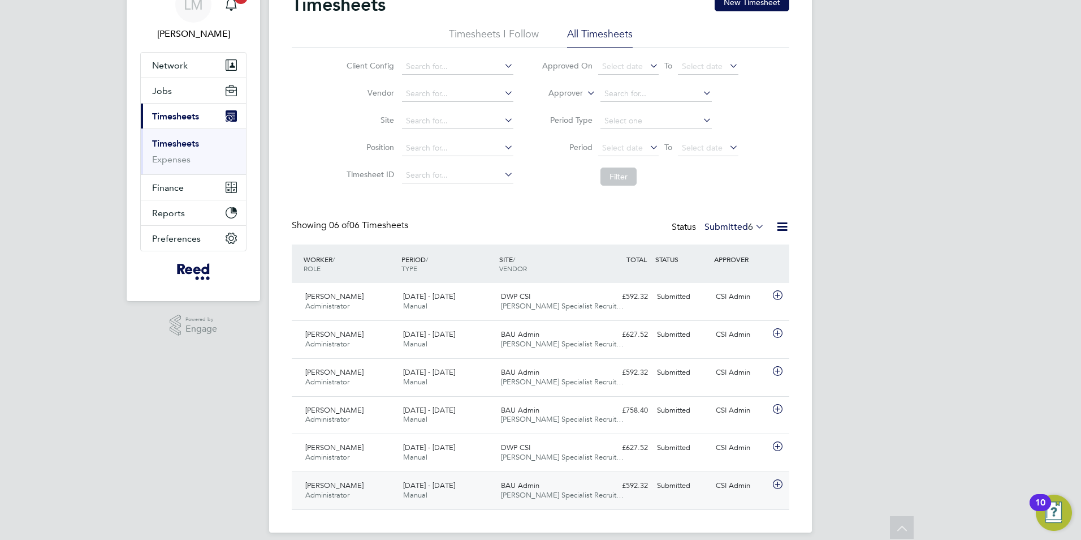
click at [351, 488] on span "[PERSON_NAME]" at bounding box center [334, 485] width 58 height 10
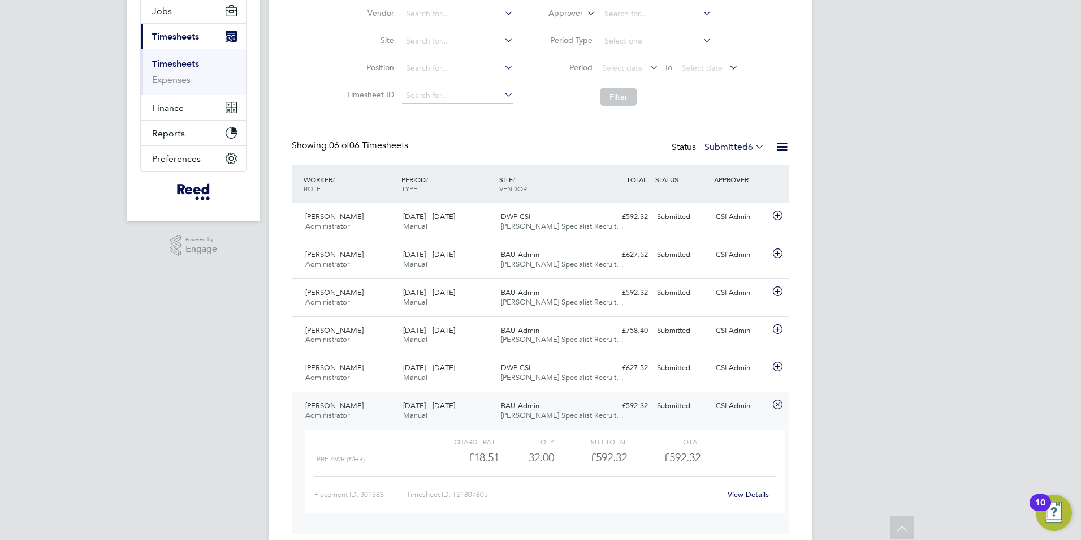
scroll to position [171, 0]
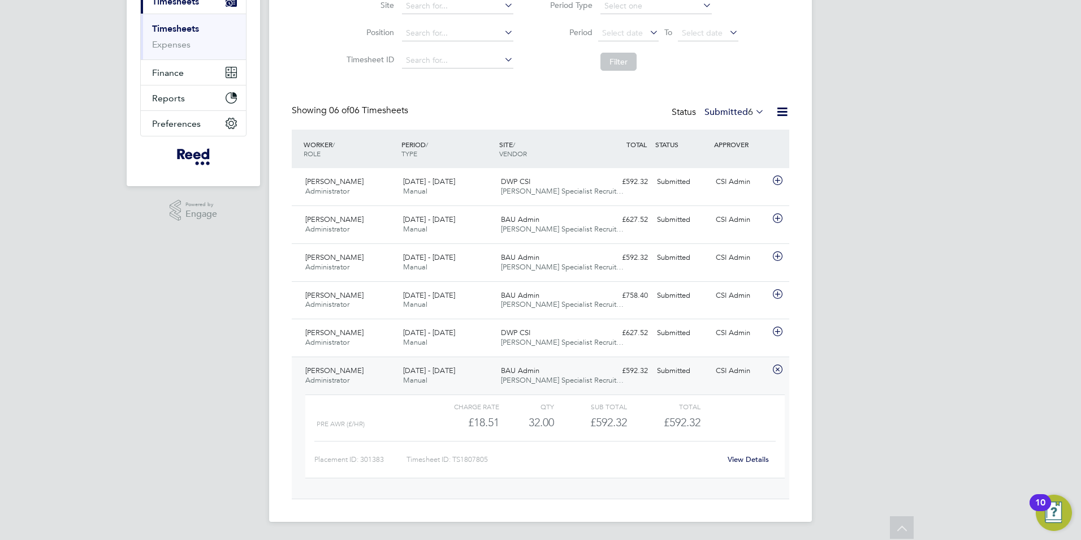
click at [753, 457] on link "View Details" at bounding box center [748, 459] width 41 height 10
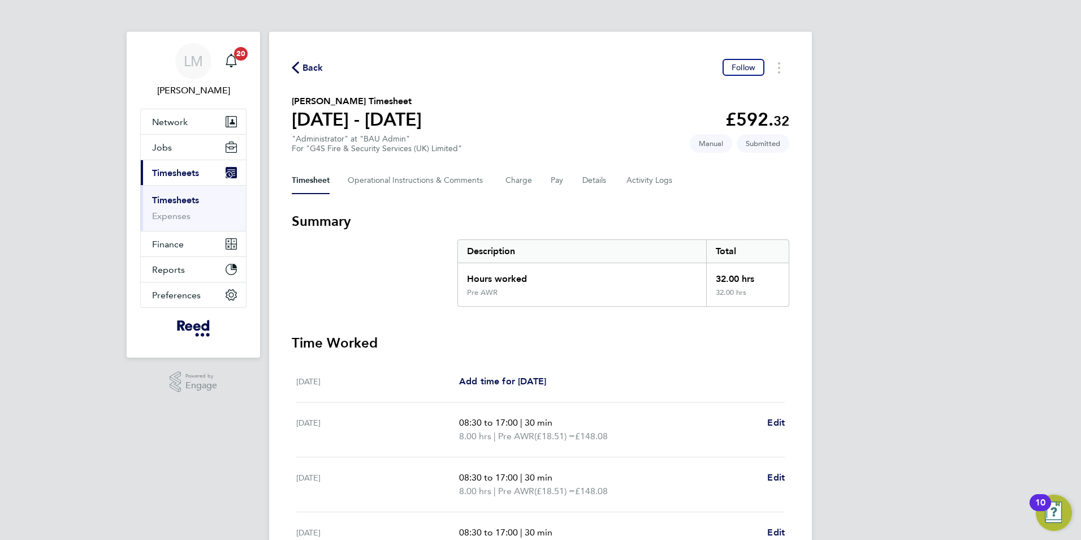
click at [304, 67] on span "Back" at bounding box center [313, 68] width 21 height 14
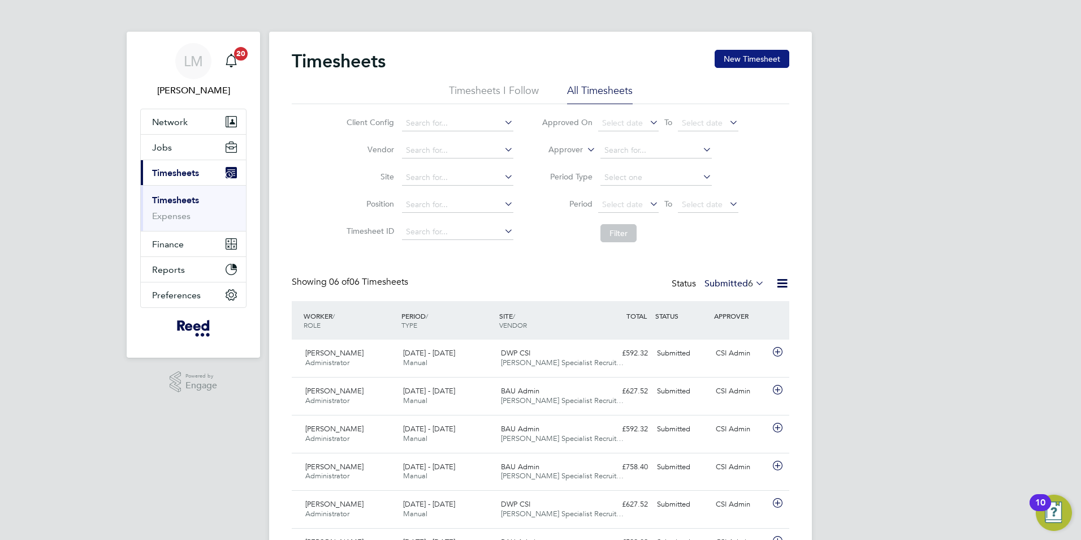
click at [750, 65] on button "New Timesheet" at bounding box center [752, 59] width 75 height 18
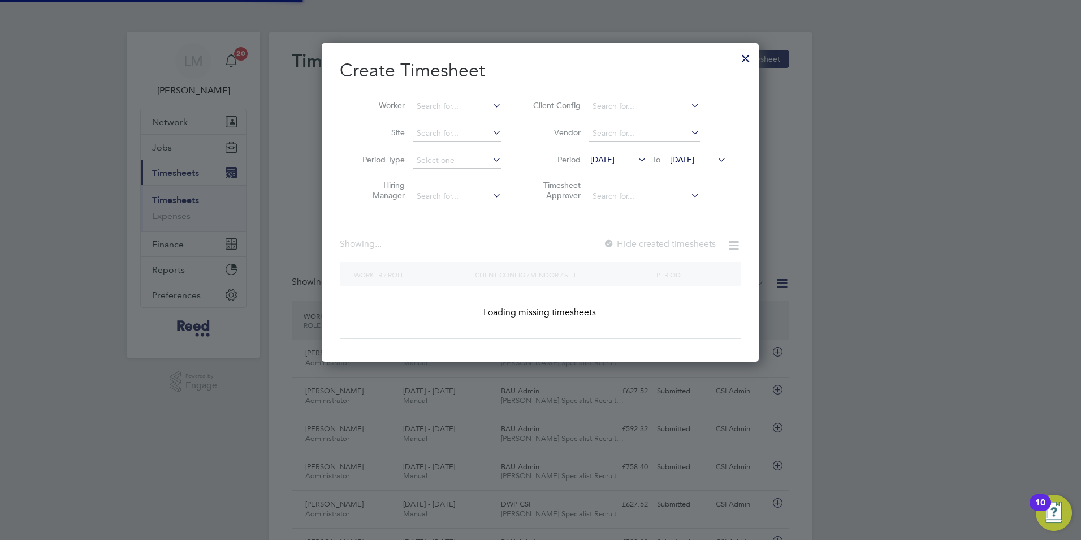
scroll to position [733, 438]
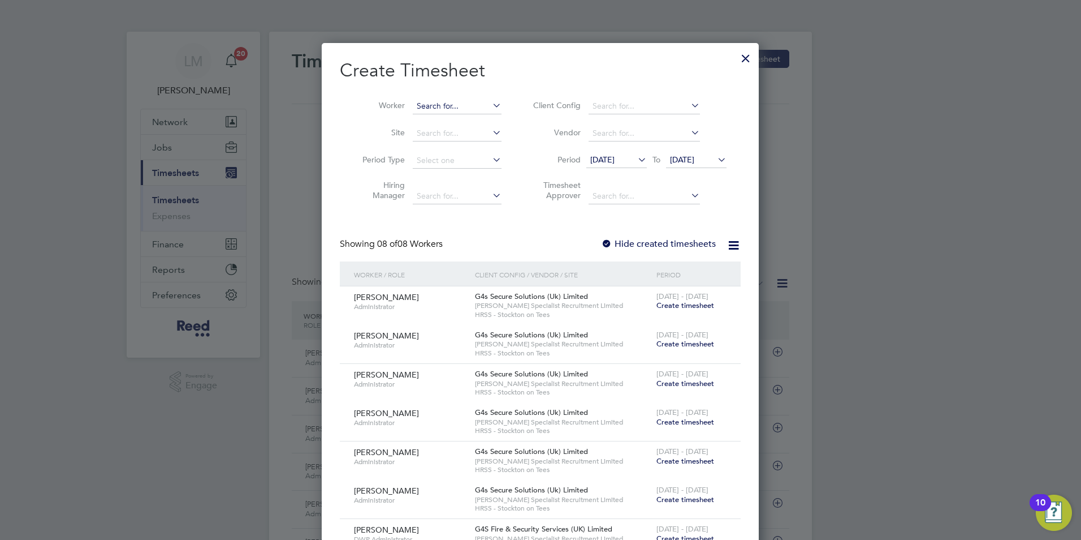
click at [432, 106] on input at bounding box center [457, 106] width 89 height 16
click at [469, 118] on li "Alexa ndra Randall" at bounding box center [460, 121] width 96 height 15
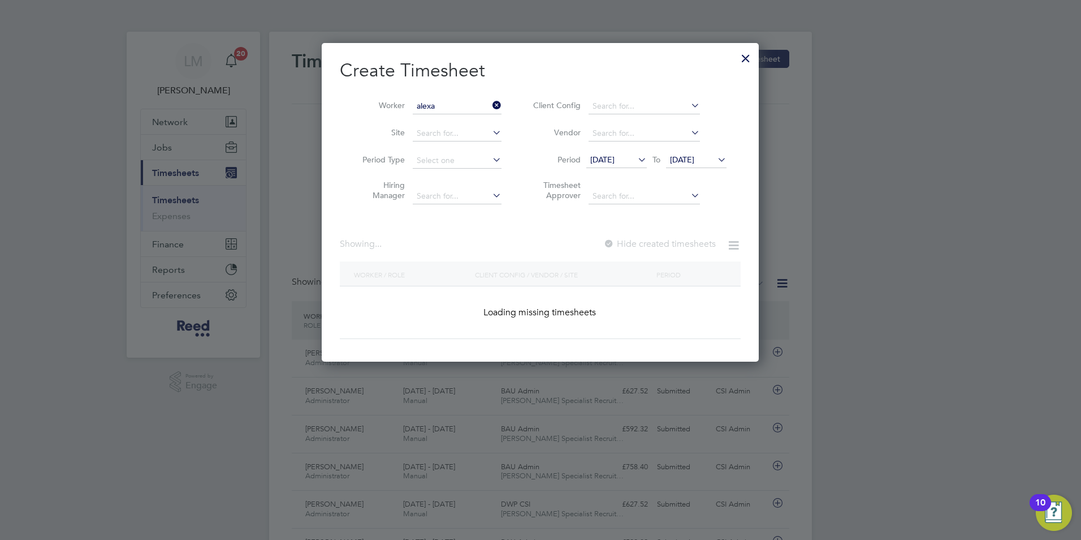
type input "[PERSON_NAME]"
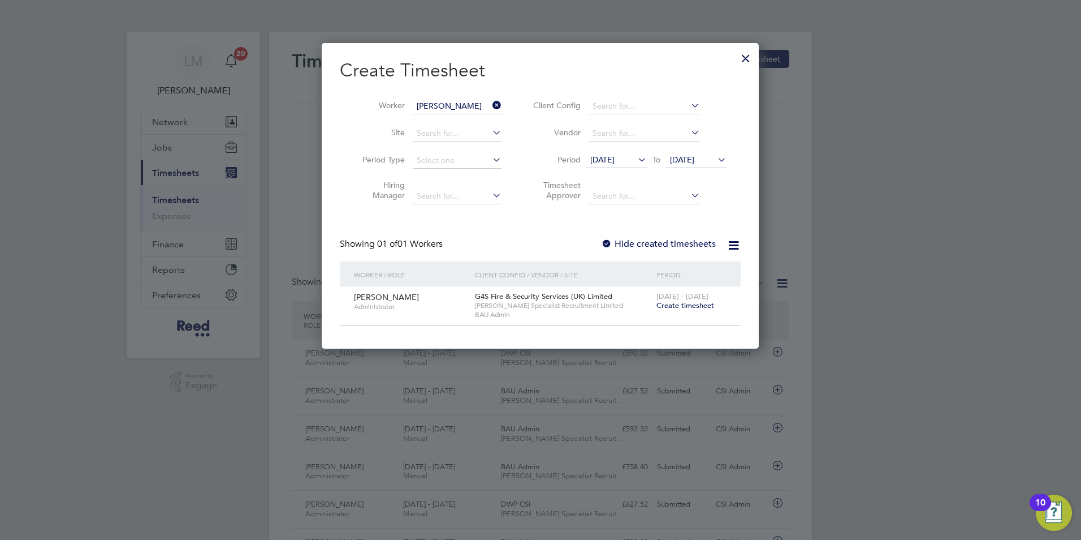
click at [674, 299] on span "[DATE] - [DATE]" at bounding box center [683, 296] width 52 height 10
click at [673, 308] on span "Create timesheet" at bounding box center [686, 305] width 58 height 10
